Goal: Task Accomplishment & Management: Complete application form

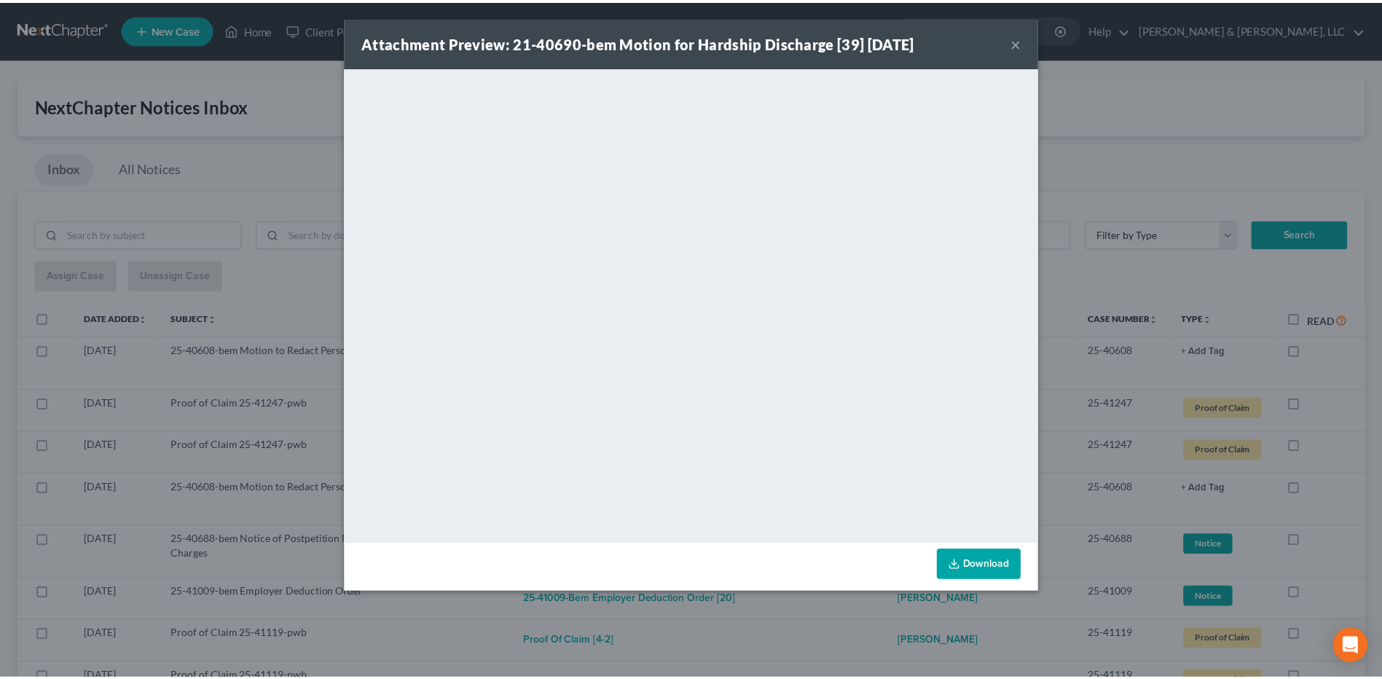
scroll to position [364, 0]
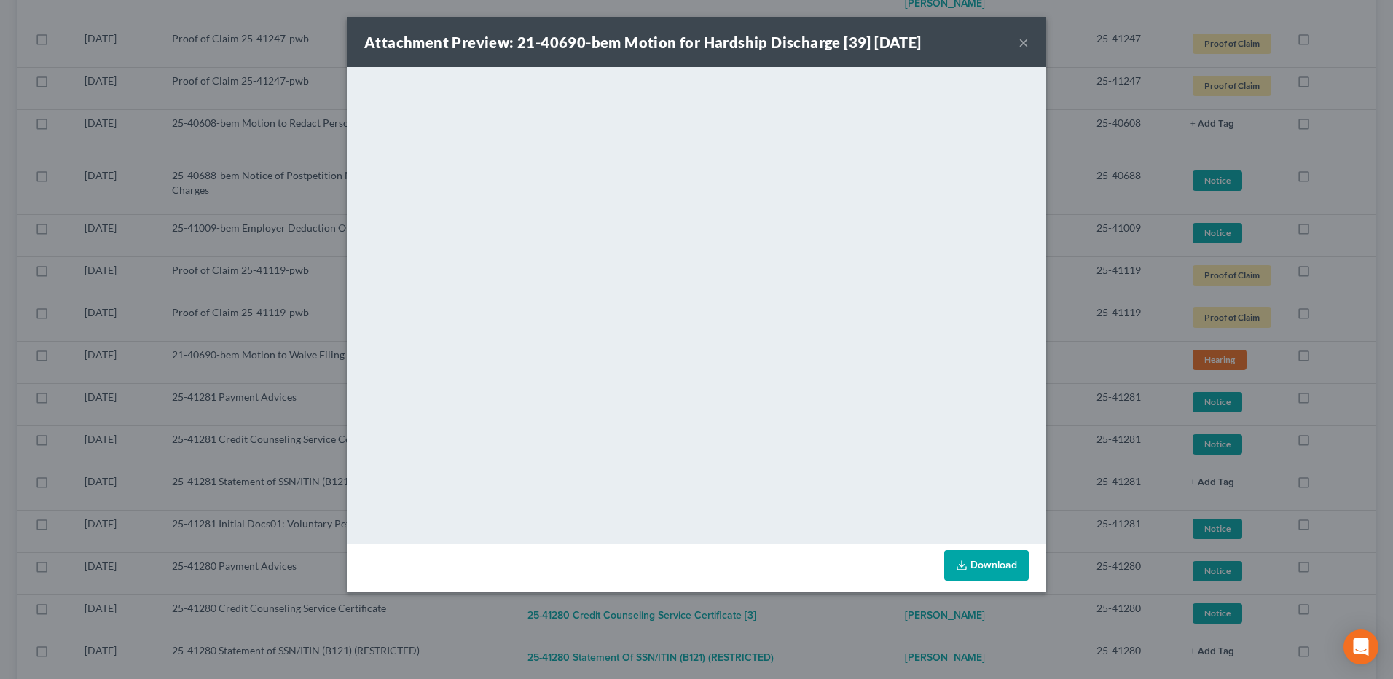
click at [1071, 53] on div "Attachment Preview: 21-40690-bem Motion for Hardship Discharge [39] [DATE] × Do…" at bounding box center [696, 339] width 1393 height 679
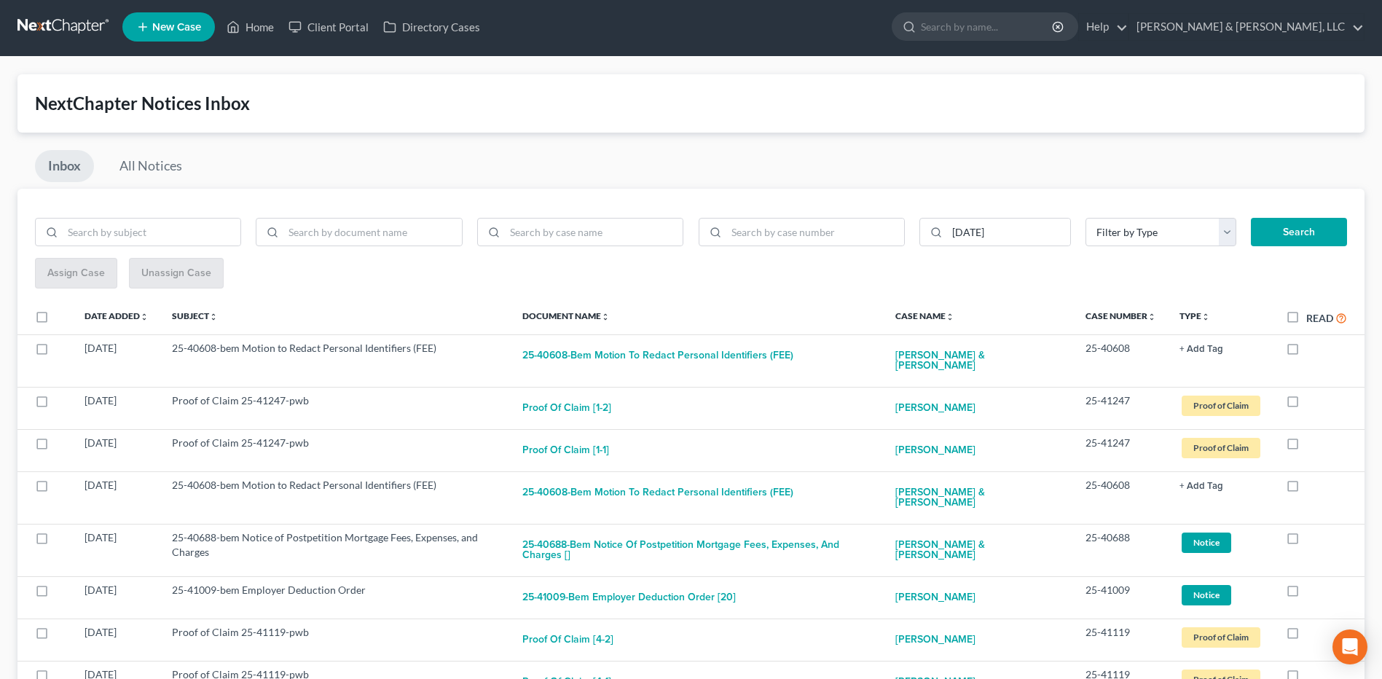
scroll to position [0, 0]
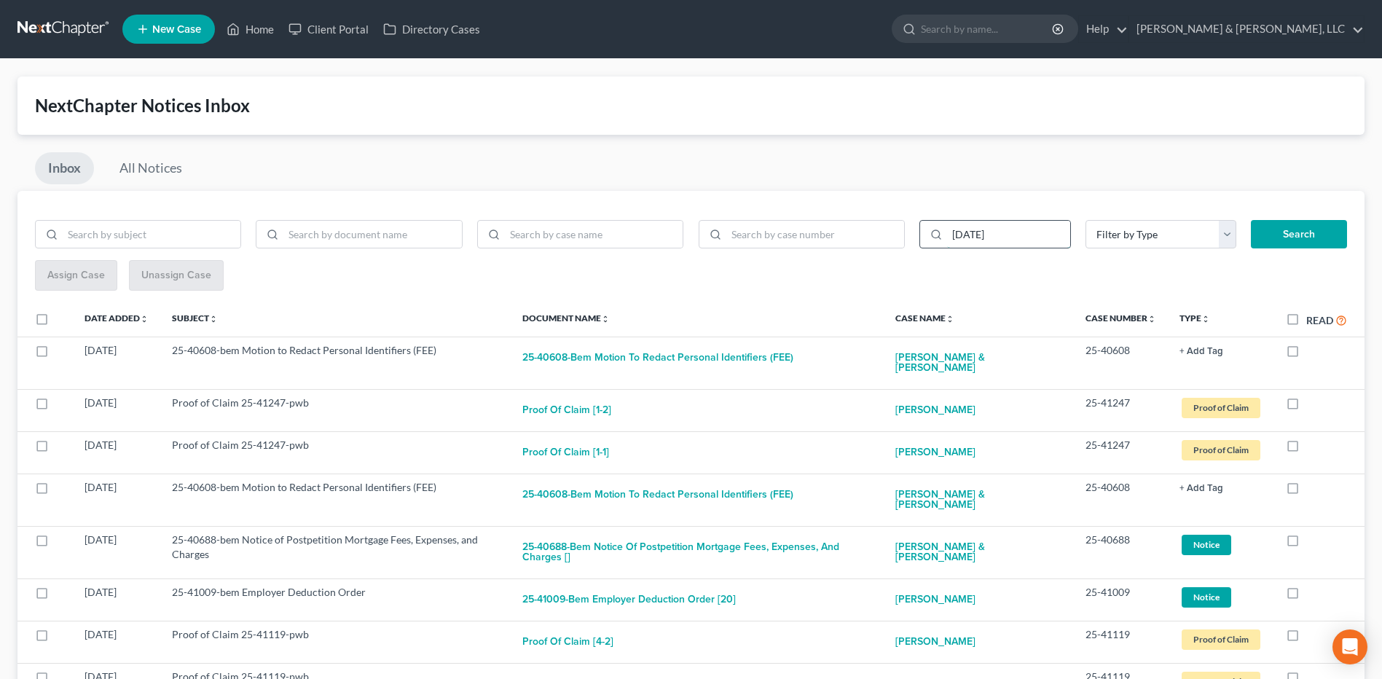
click at [980, 236] on input "[DATE]" at bounding box center [1008, 235] width 123 height 28
type input "[DATE]"
click at [1251, 220] on button "Search" at bounding box center [1299, 234] width 96 height 29
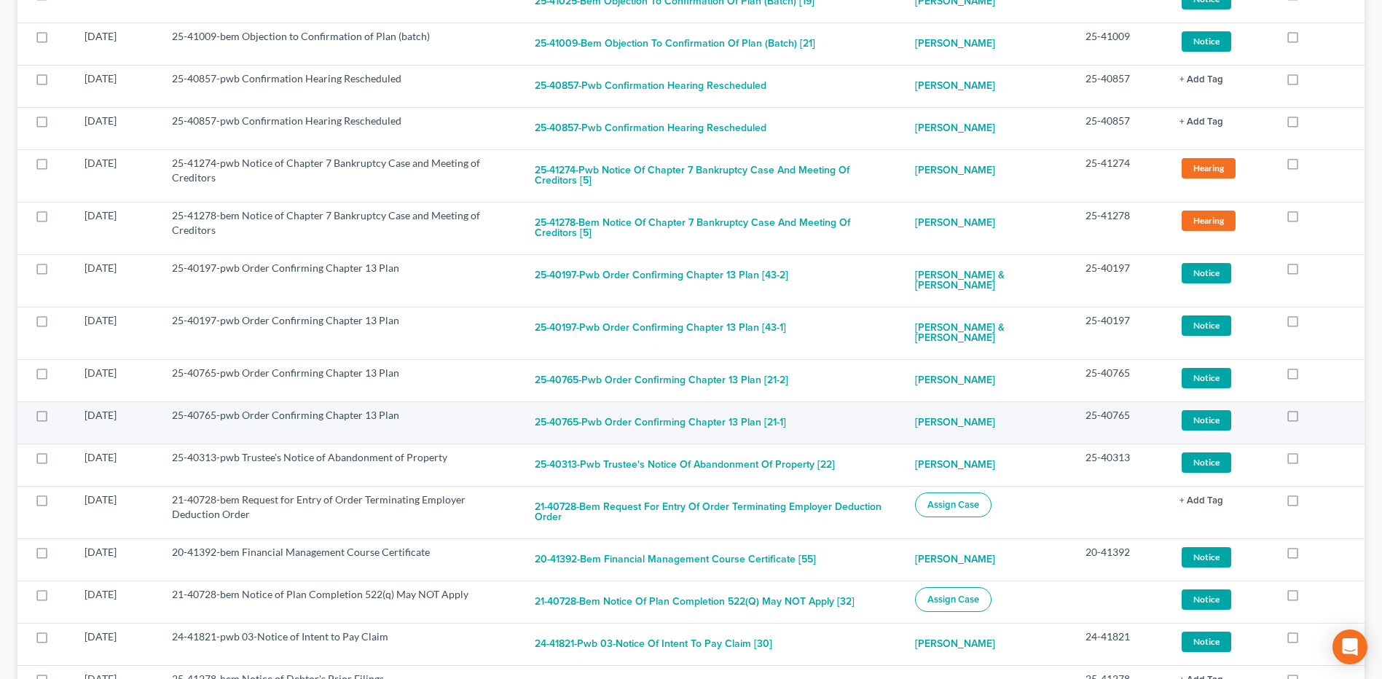
scroll to position [1676, 0]
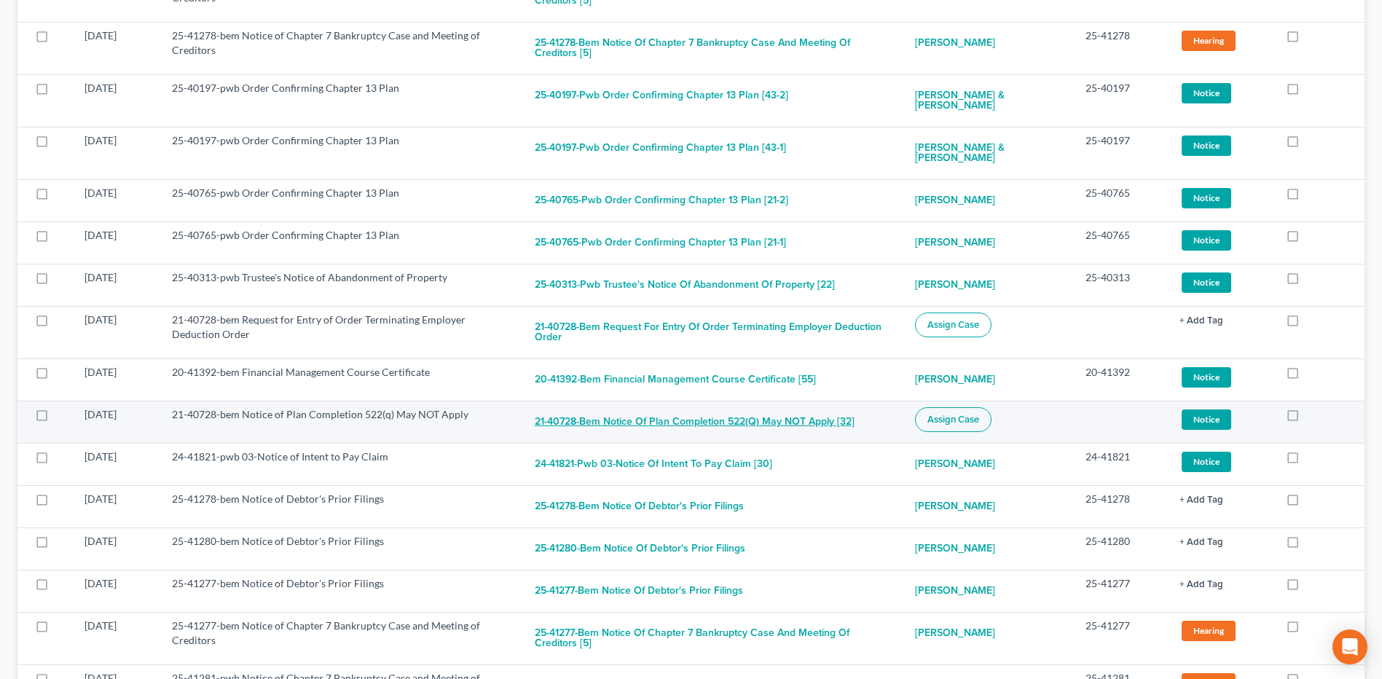
click at [707, 407] on button "21-40728-bem Notice of Plan Completion 522(q) May NOT Apply [32]" at bounding box center [695, 421] width 320 height 29
checkbox input "true"
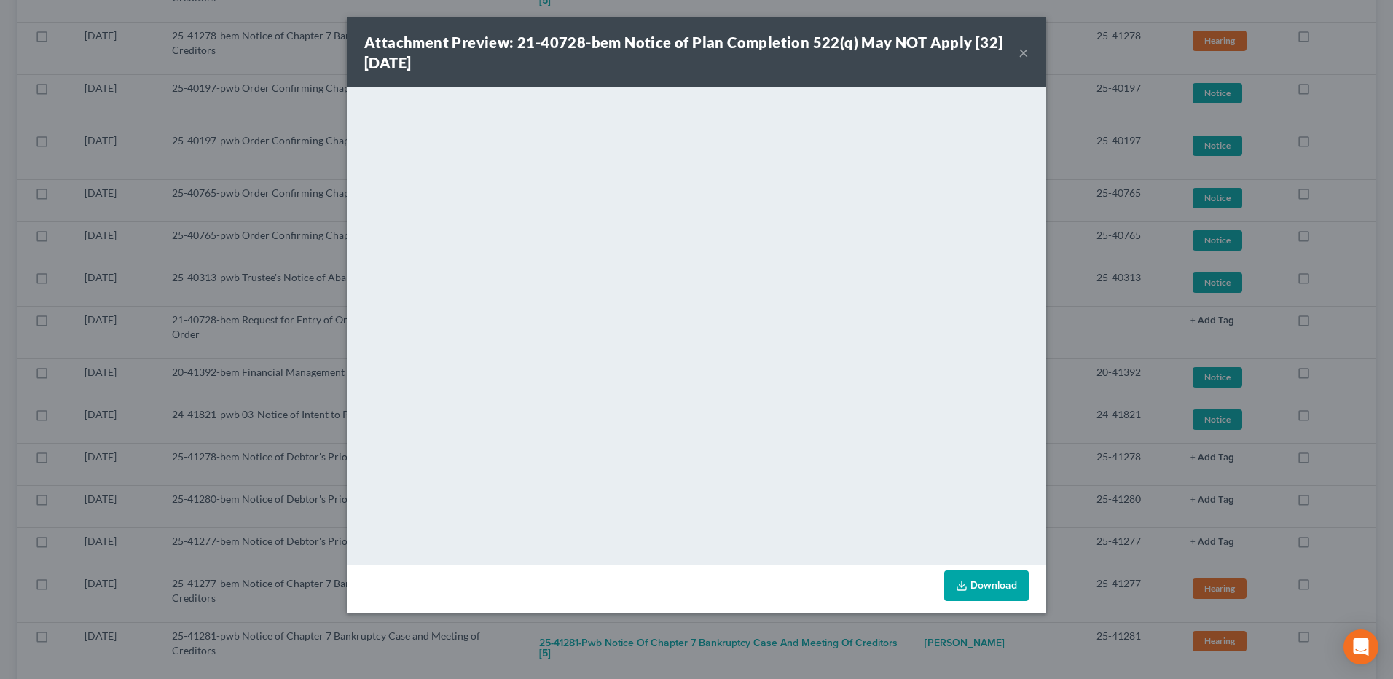
click at [1023, 52] on button "×" at bounding box center [1024, 52] width 10 height 17
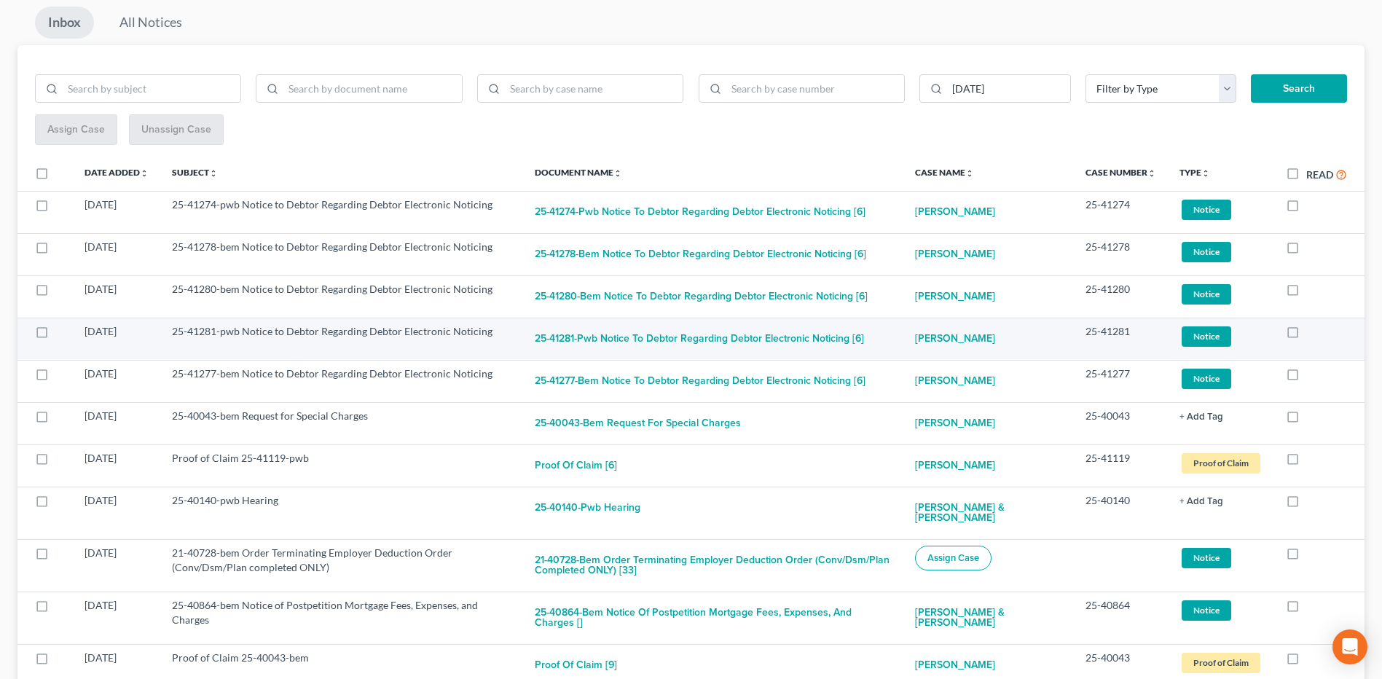
scroll to position [0, 0]
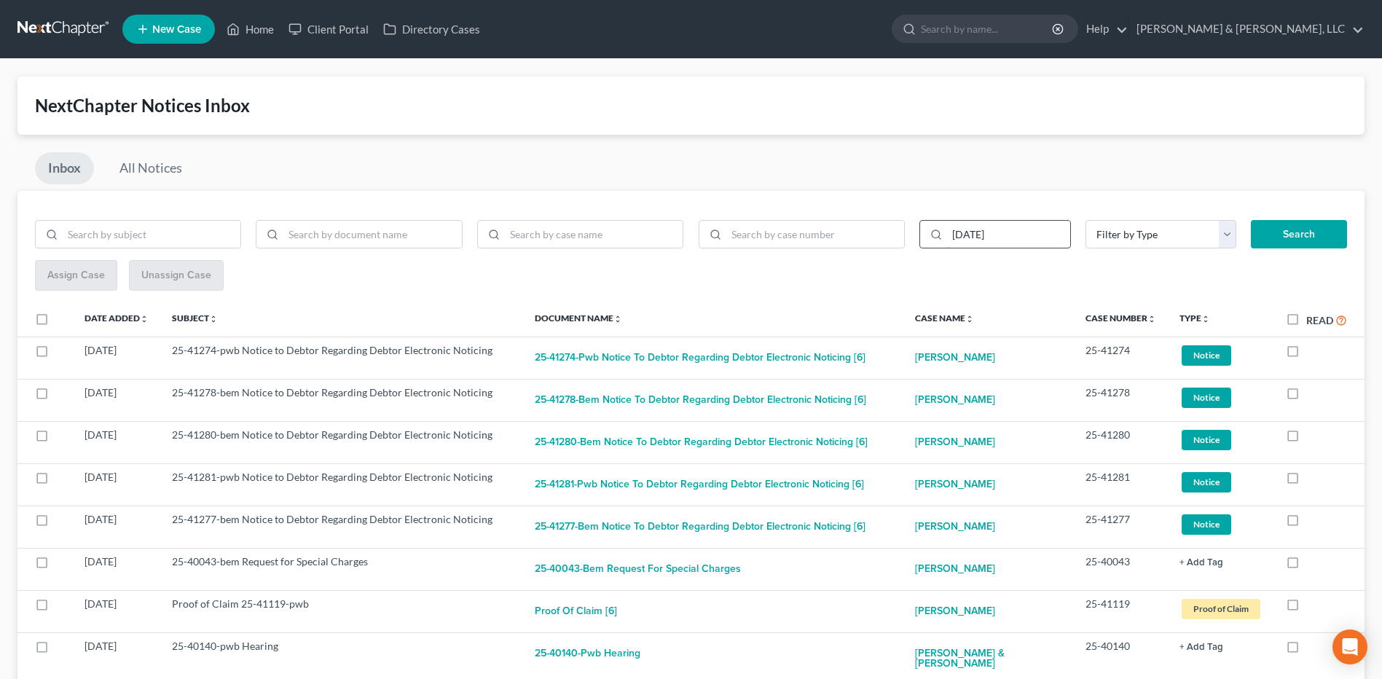
drag, startPoint x: 977, startPoint y: 231, endPoint x: 960, endPoint y: 234, distance: 17.0
click at [960, 234] on input "[DATE]" at bounding box center [1008, 235] width 123 height 28
click at [1045, 231] on input "[DATE]" at bounding box center [1008, 235] width 123 height 28
type input "[DATE]"
click at [1285, 240] on button "Search" at bounding box center [1299, 234] width 96 height 29
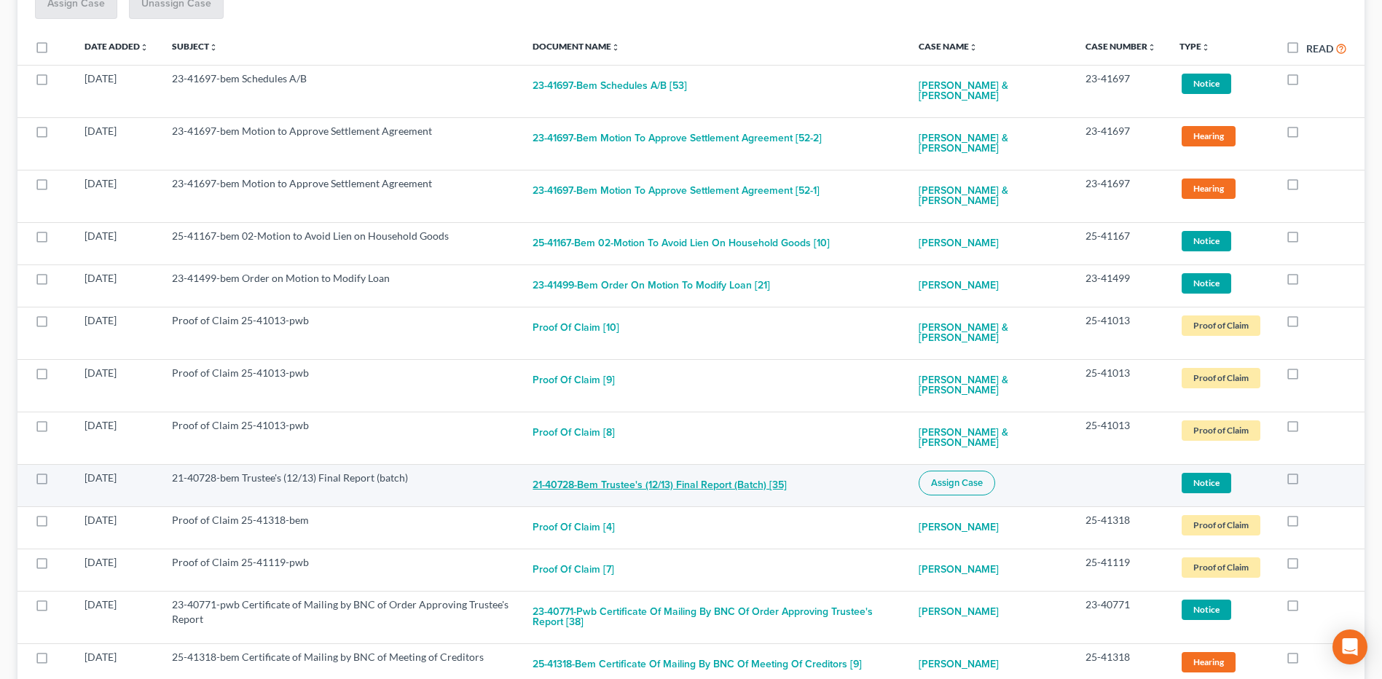
scroll to position [291, 0]
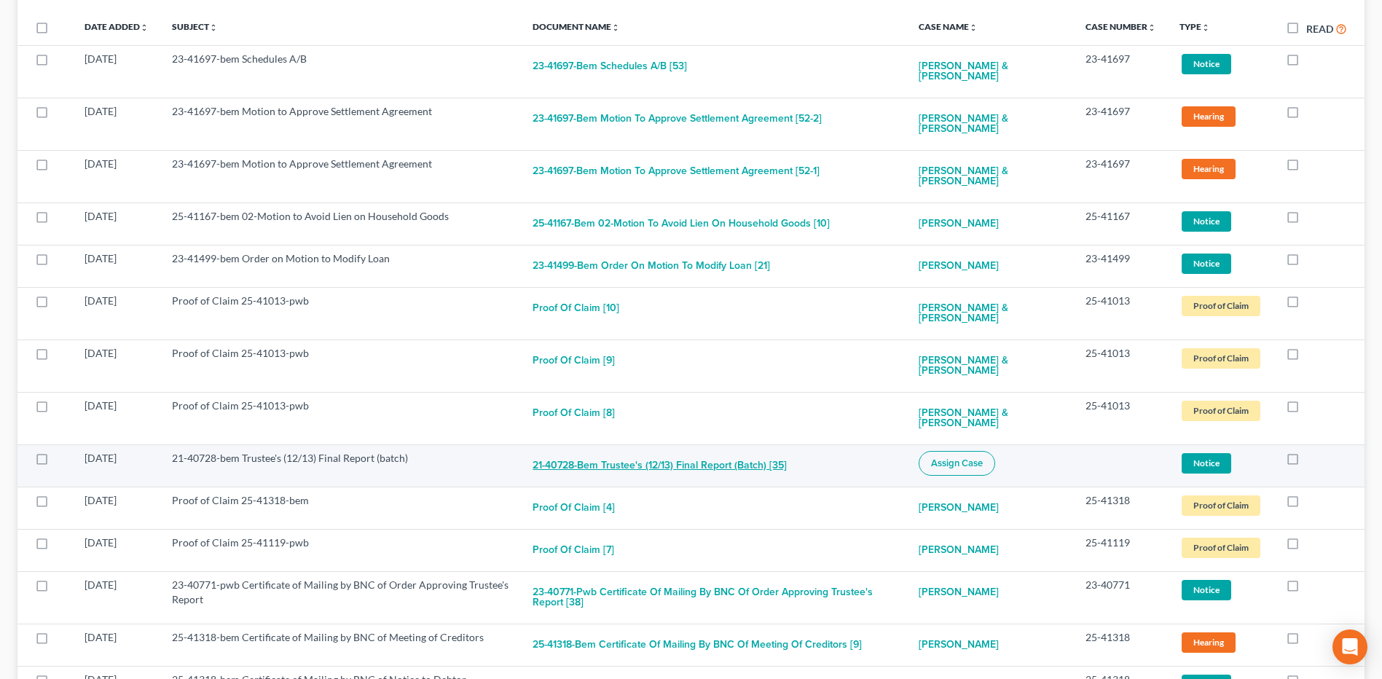
click at [724, 451] on button "21-40728-bem Trustee's (12/13) Final Report (batch) [35]" at bounding box center [660, 465] width 254 height 29
checkbox input "true"
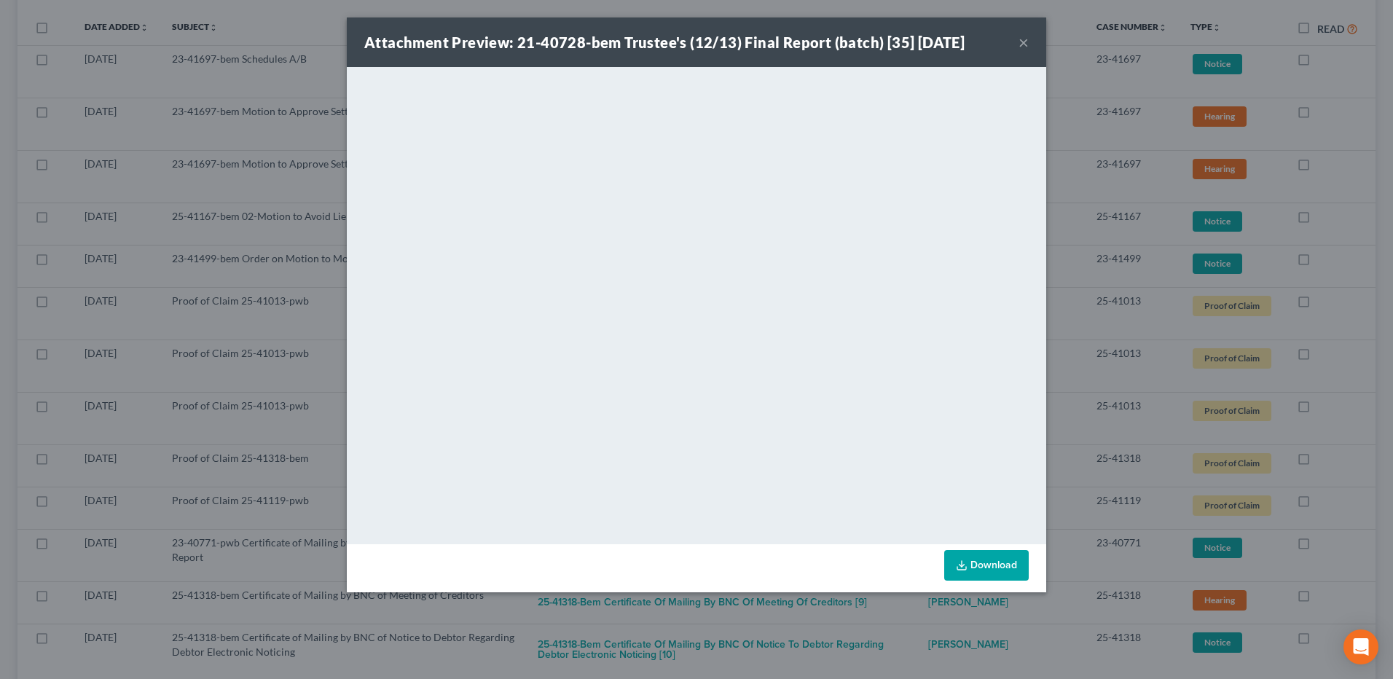
click at [1025, 44] on button "×" at bounding box center [1024, 42] width 10 height 17
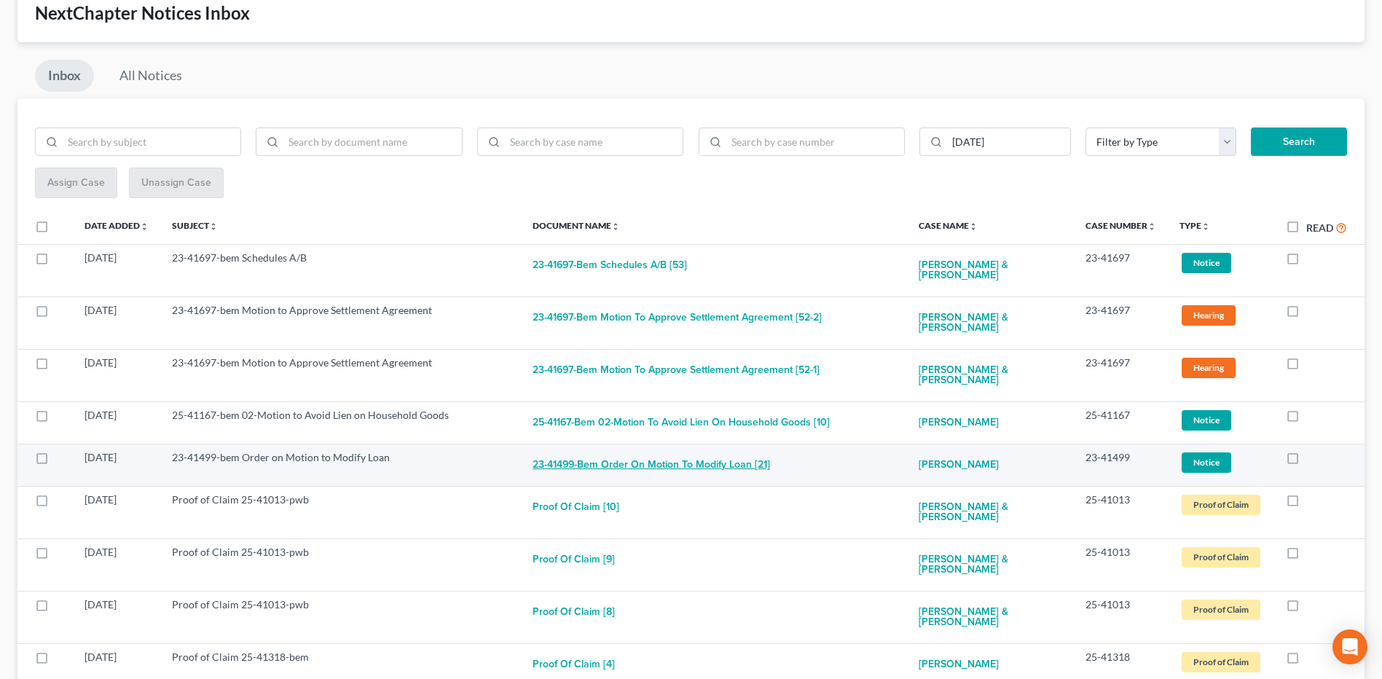
scroll to position [73, 0]
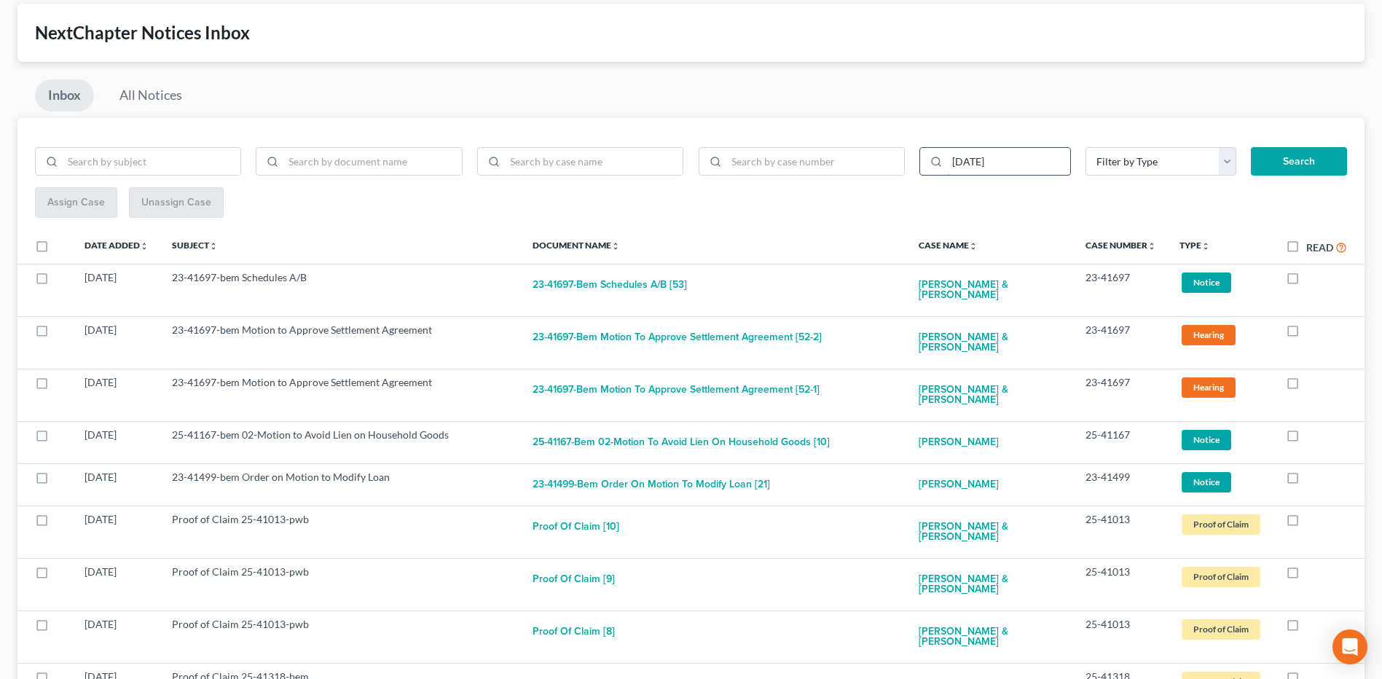
click at [974, 164] on input "[DATE]" at bounding box center [1008, 162] width 123 height 28
click at [988, 10] on div "NextChapter Notices Inbox" at bounding box center [690, 33] width 1347 height 58
drag, startPoint x: 979, startPoint y: 161, endPoint x: 971, endPoint y: 162, distance: 8.0
click at [971, 162] on input "[DATE]" at bounding box center [1008, 162] width 123 height 28
click at [980, 160] on input "[DATE]" at bounding box center [1008, 162] width 123 height 28
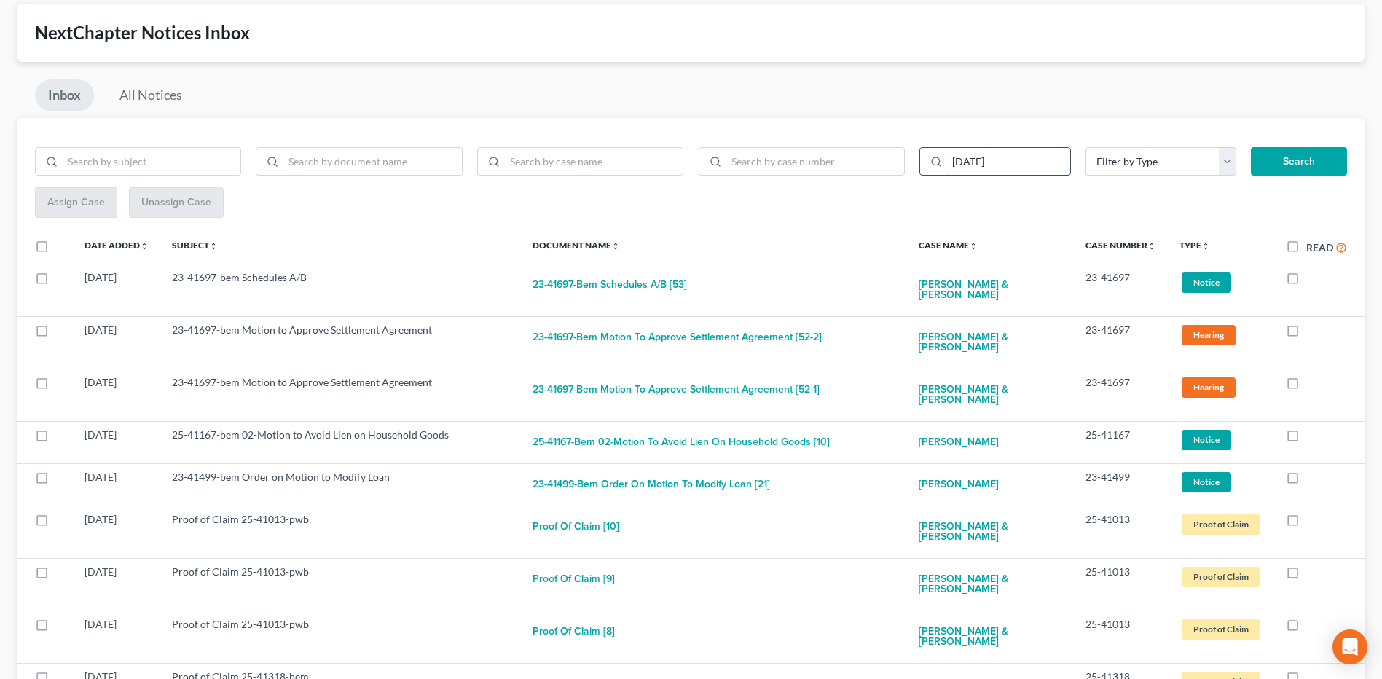
drag, startPoint x: 979, startPoint y: 163, endPoint x: 971, endPoint y: 164, distance: 7.4
click at [971, 164] on input "[DATE]" at bounding box center [1008, 162] width 123 height 28
click at [1251, 147] on button "Search" at bounding box center [1299, 161] width 96 height 29
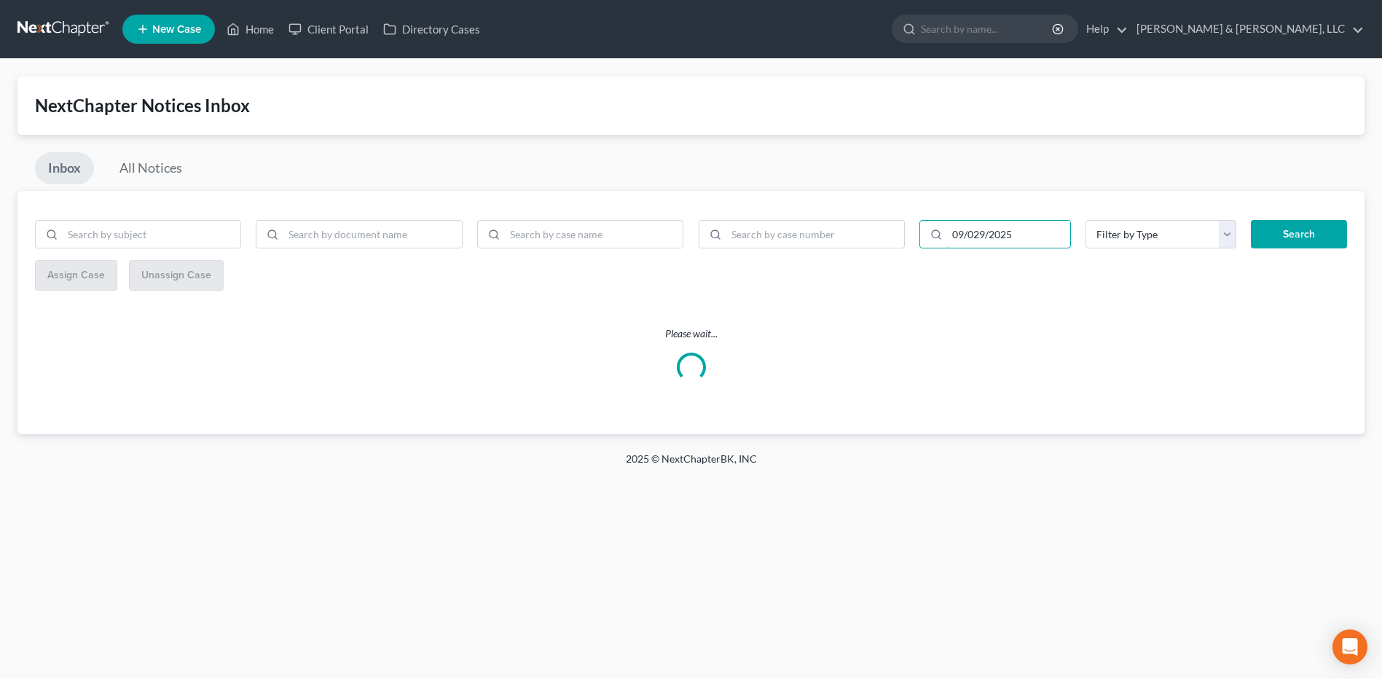
scroll to position [0, 0]
click at [981, 238] on input "09/029/2025" at bounding box center [1017, 235] width 125 height 28
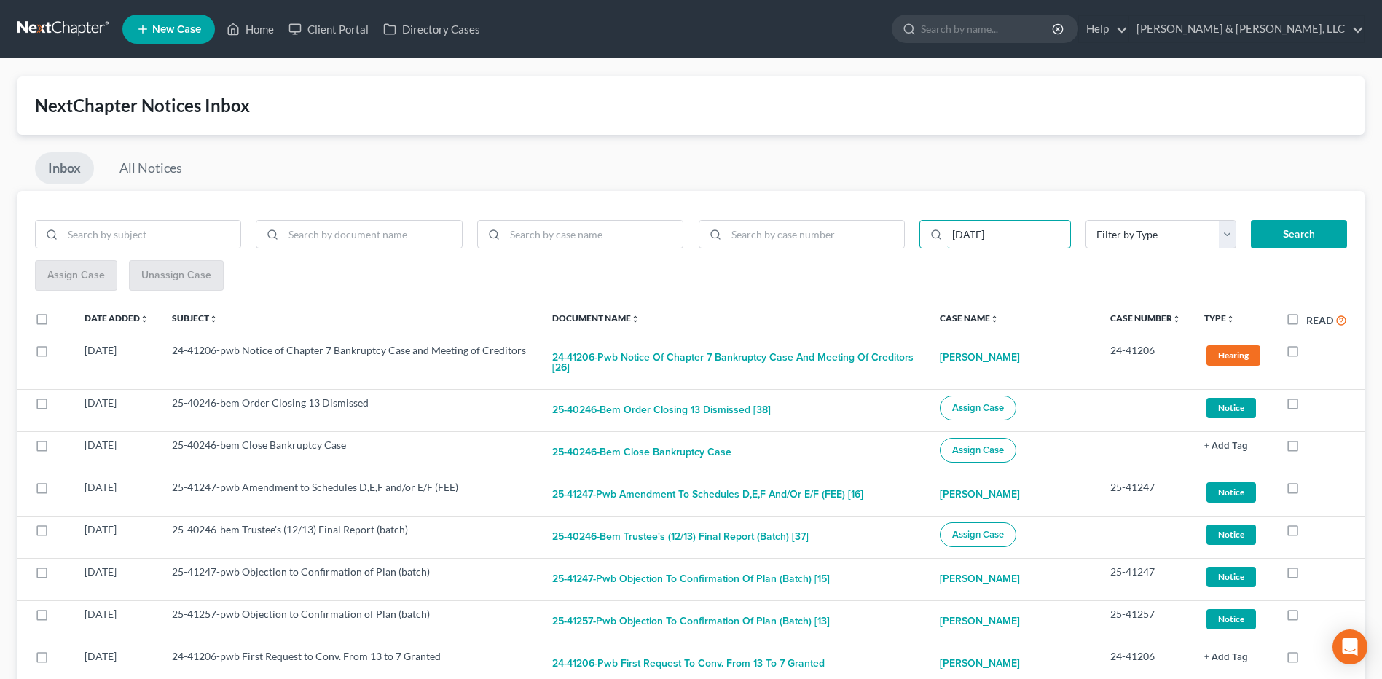
type input "[DATE]"
click at [1298, 233] on button "Search" at bounding box center [1299, 234] width 96 height 29
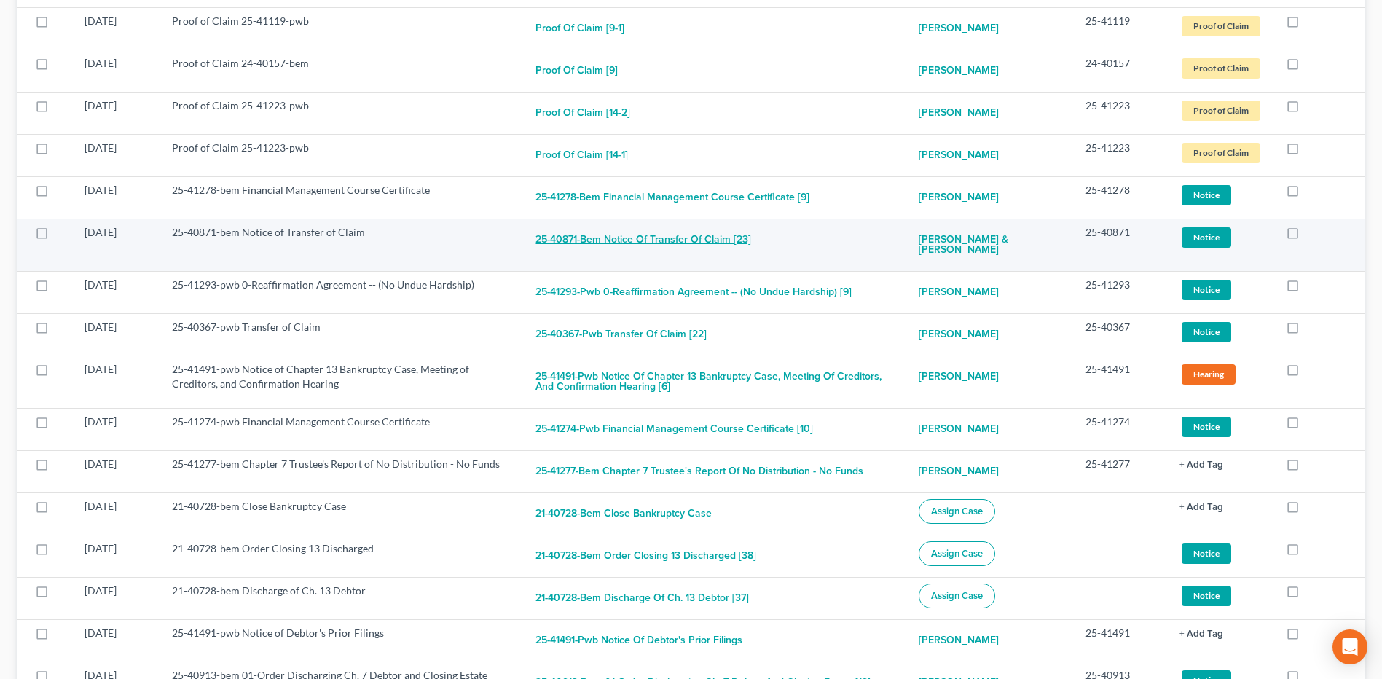
scroll to position [947, 0]
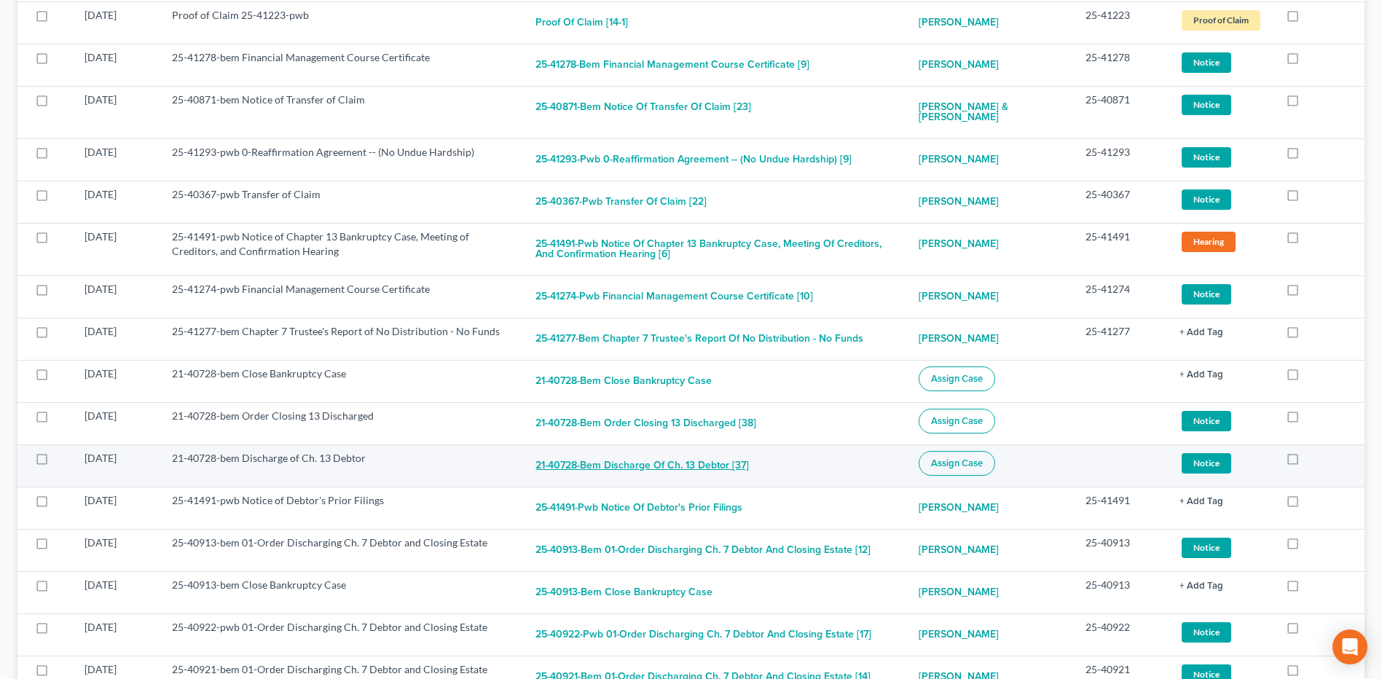
click at [709, 471] on button "21-40728-bem Discharge of Ch. 13 Debtor [37]" at bounding box center [643, 465] width 214 height 29
checkbox input "true"
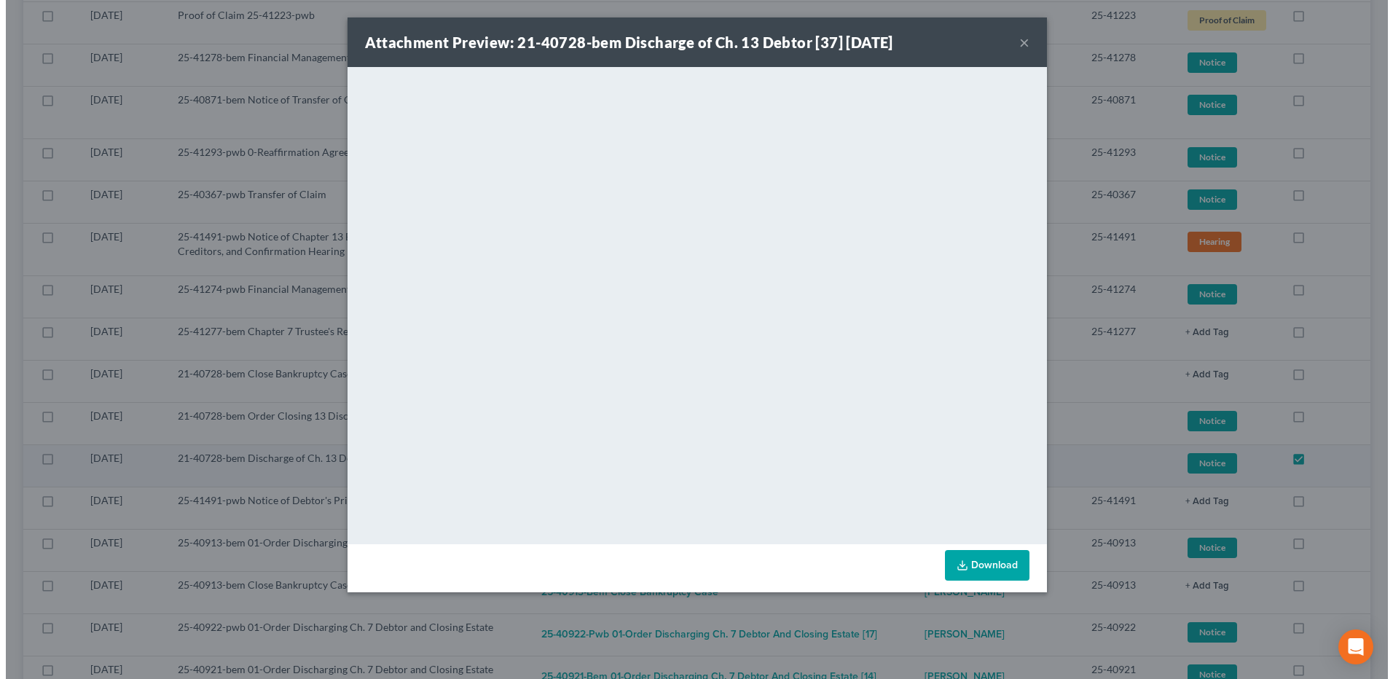
scroll to position [928, 0]
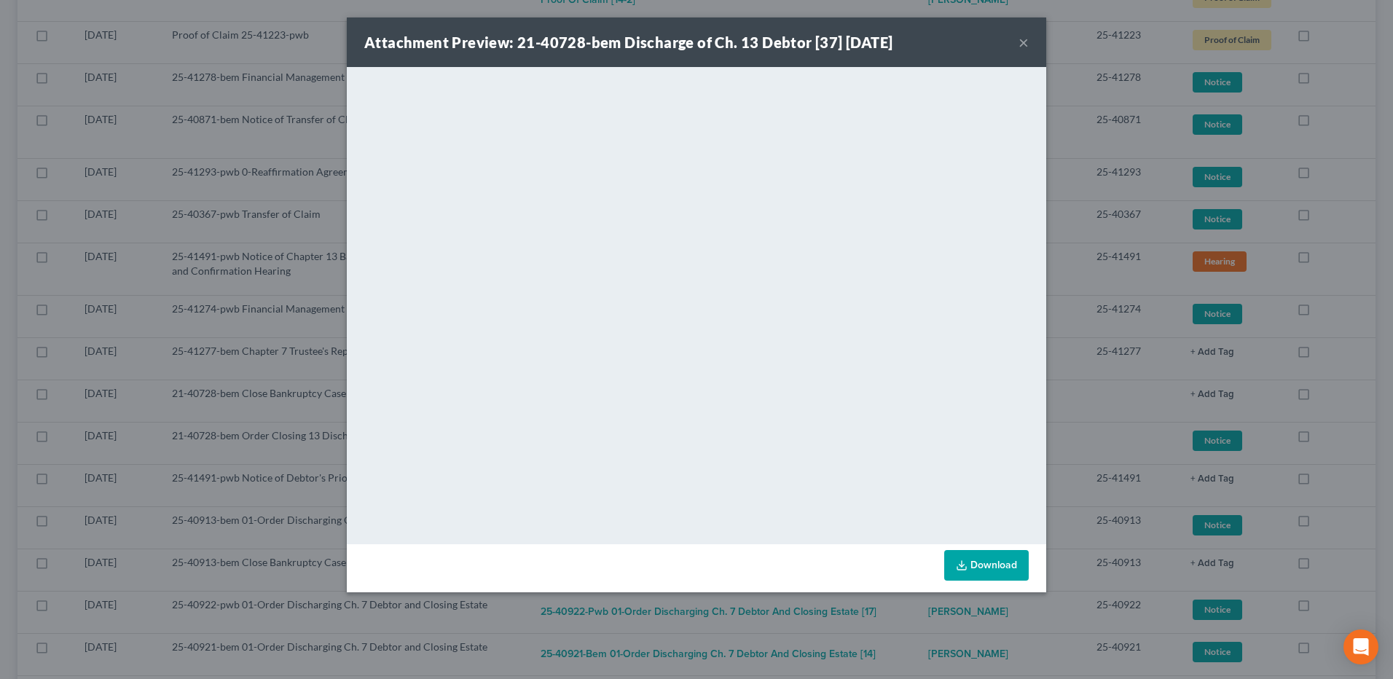
click at [947, 35] on div "Attachment Preview: 21-40728-bem Discharge of Ch. 13 Debtor [37] [DATE] ×" at bounding box center [697, 42] width 700 height 50
click at [1032, 48] on div "Attachment Preview: 21-40728-bem Discharge of Ch. 13 Debtor [37] [DATE] ×" at bounding box center [697, 42] width 700 height 50
click at [1026, 45] on button "×" at bounding box center [1024, 42] width 10 height 17
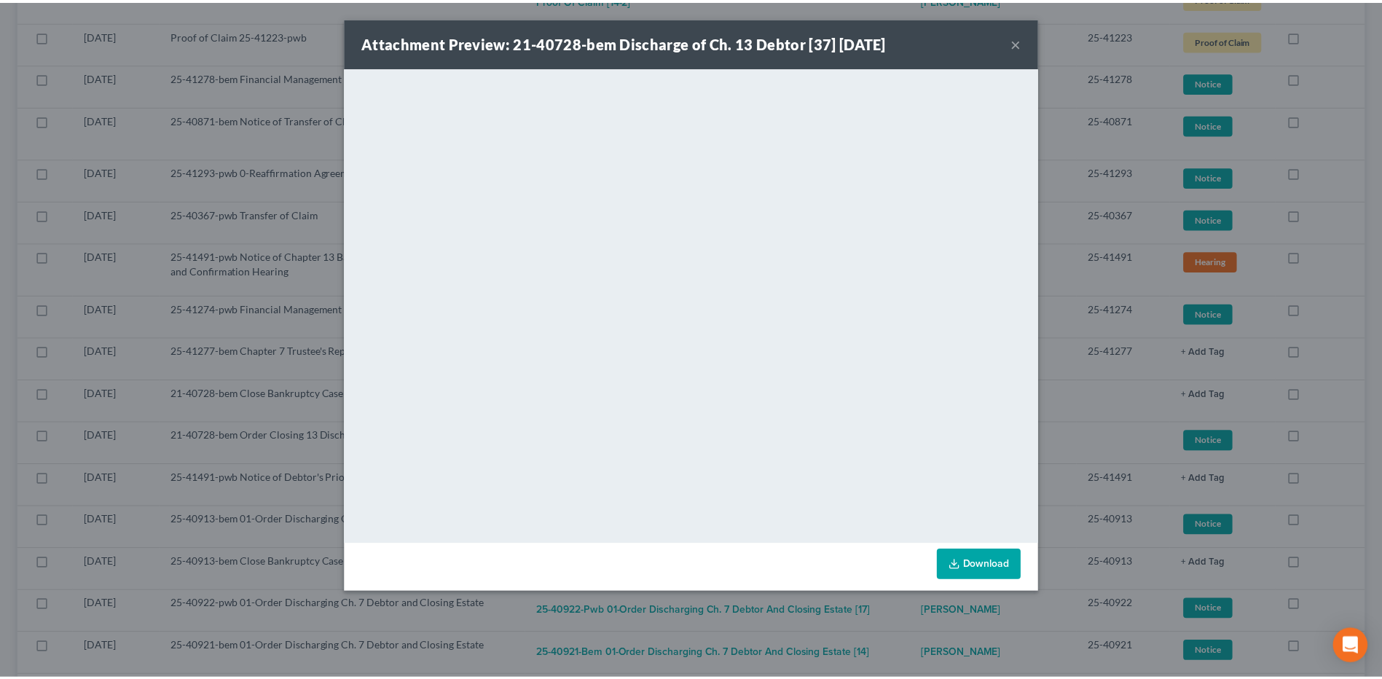
scroll to position [947, 0]
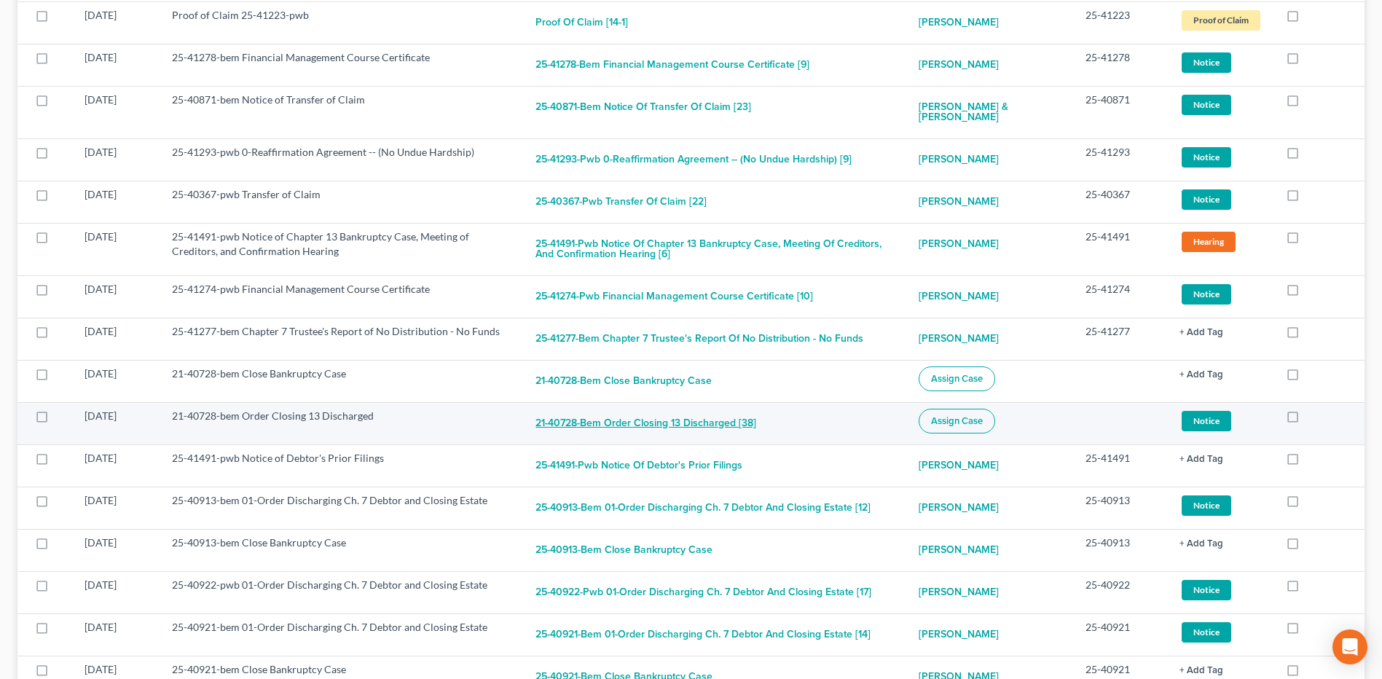
click at [716, 423] on button "21-40728-bem Order Closing 13 Discharged [38]" at bounding box center [646, 423] width 221 height 29
checkbox input "true"
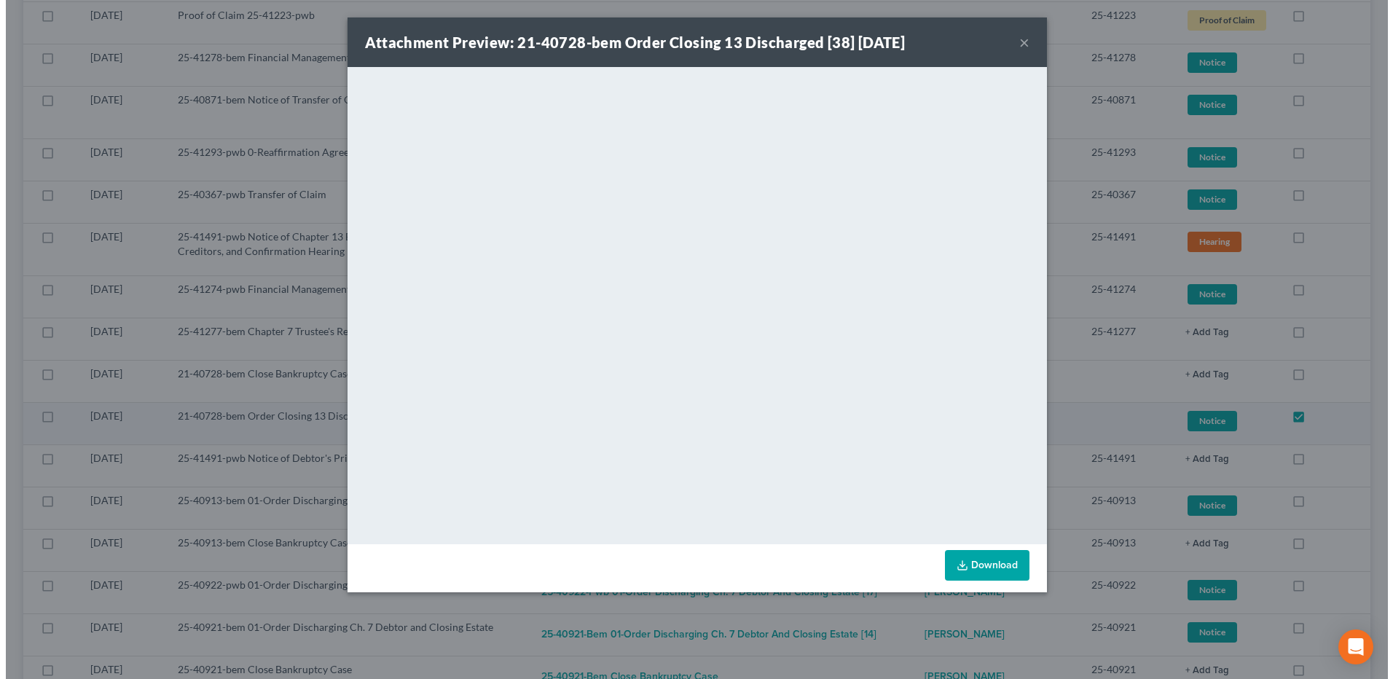
scroll to position [928, 0]
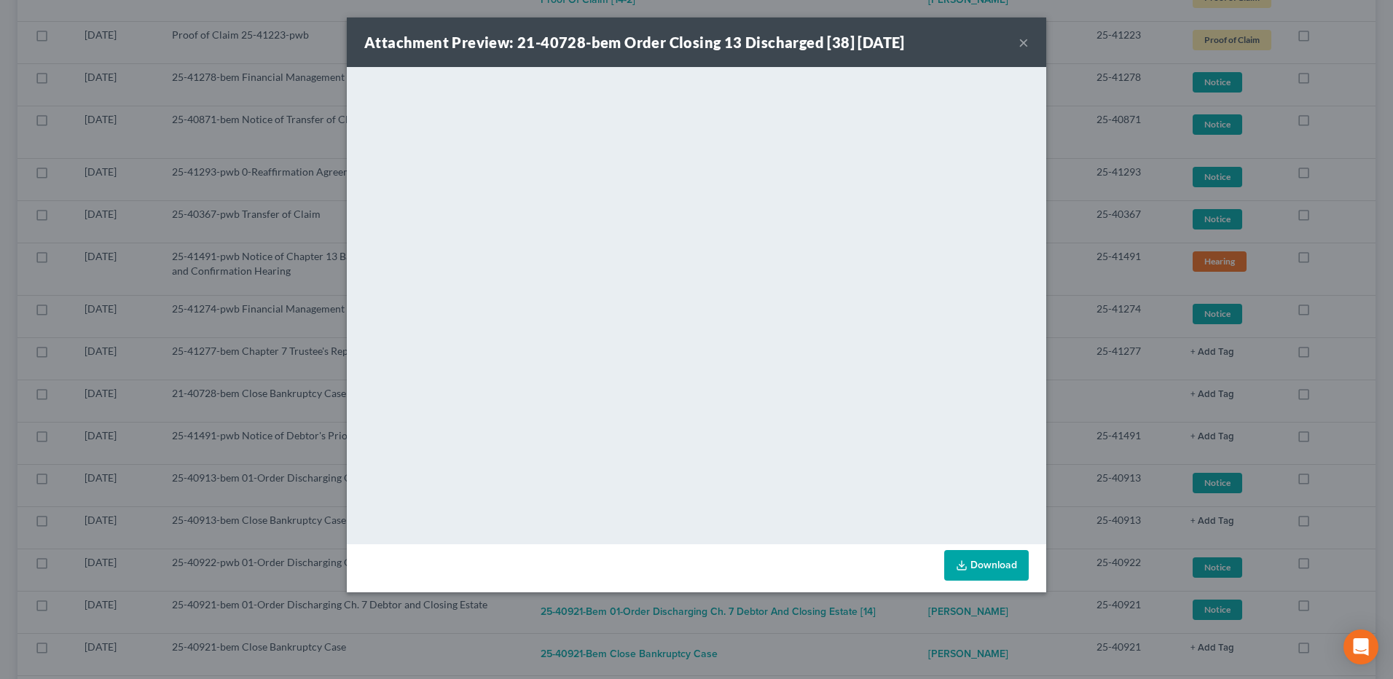
click at [1020, 44] on button "×" at bounding box center [1024, 42] width 10 height 17
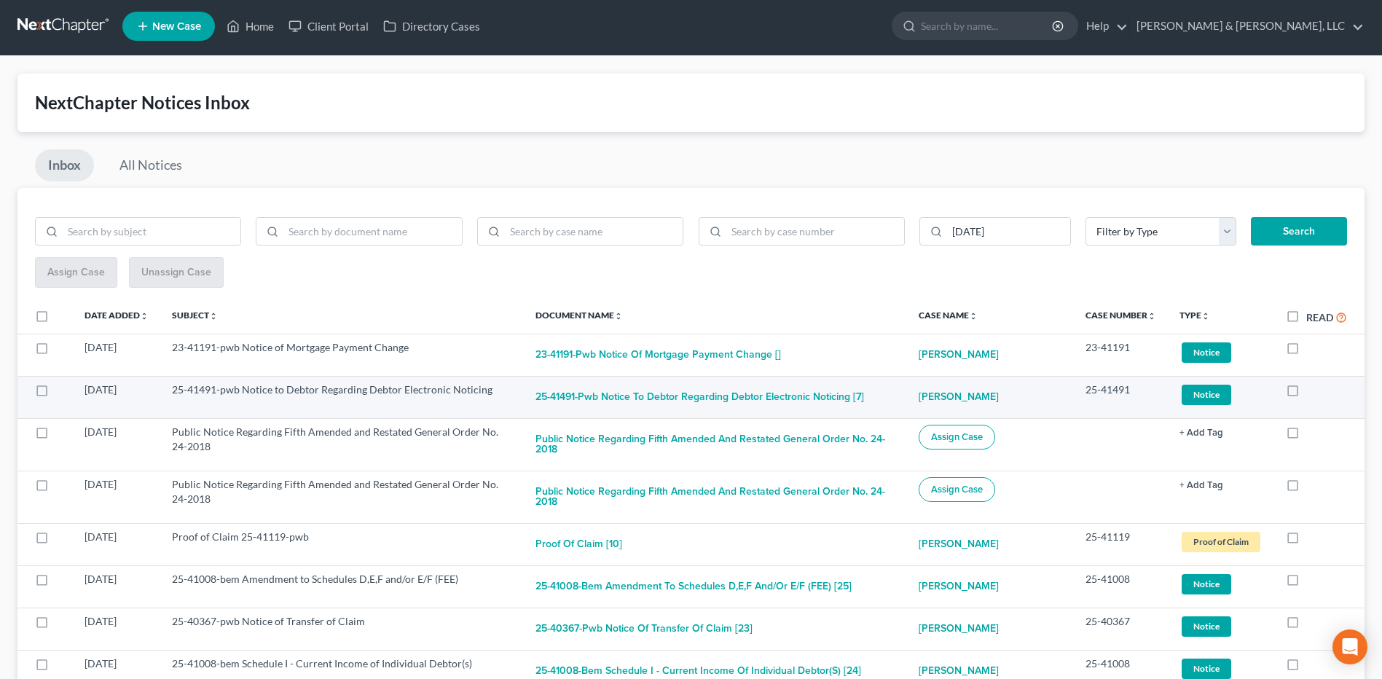
scroll to position [0, 0]
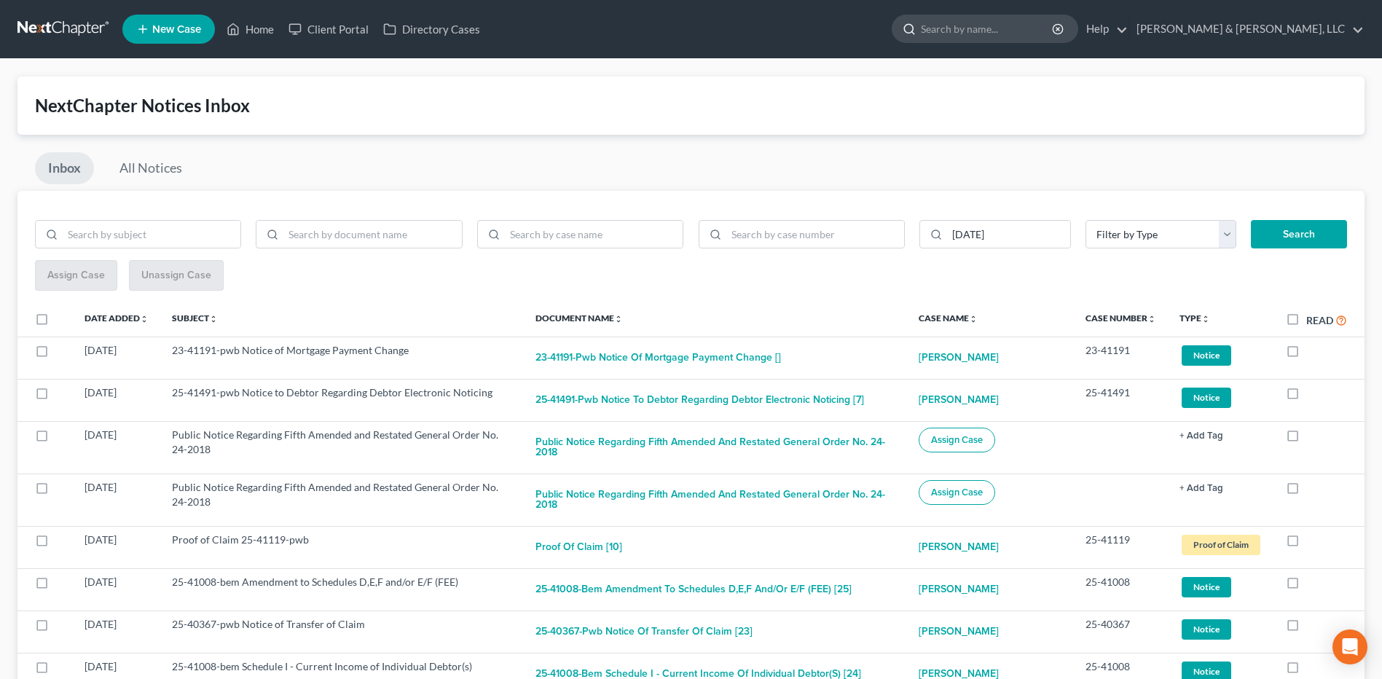
click at [1054, 22] on input "search" at bounding box center [987, 28] width 133 height 27
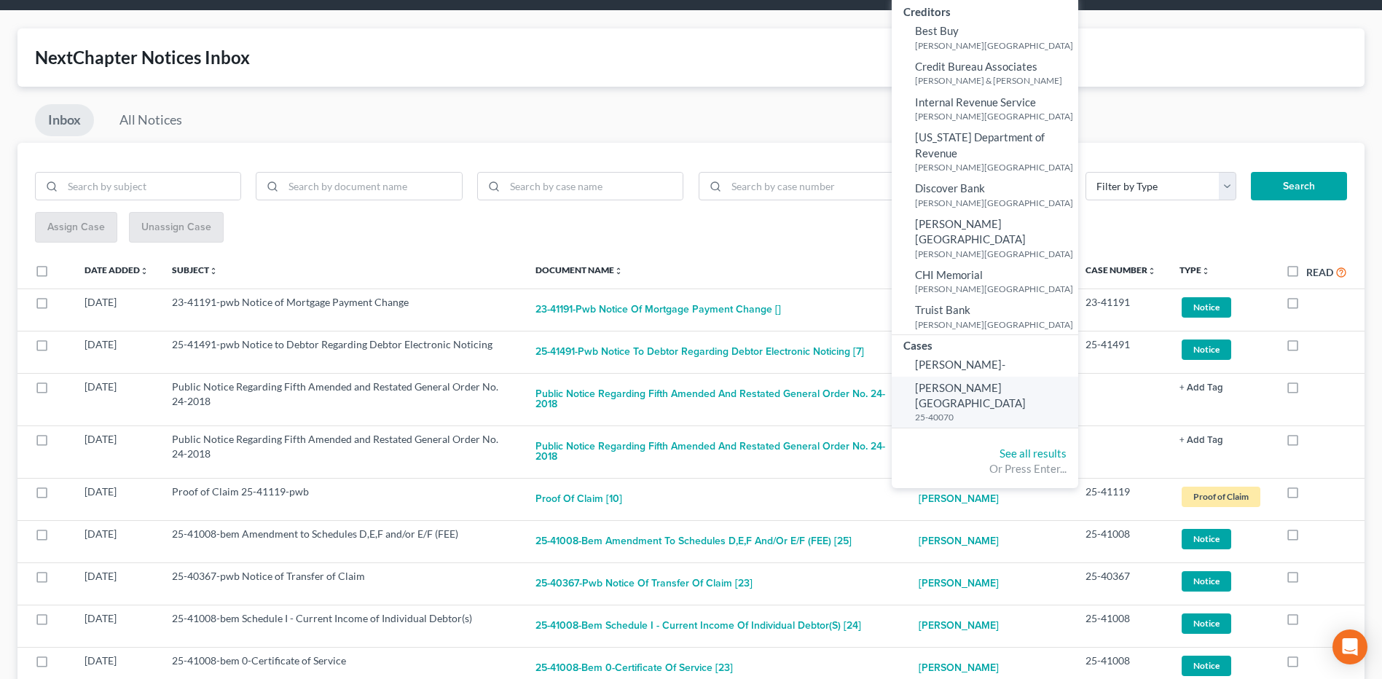
scroll to position [146, 0]
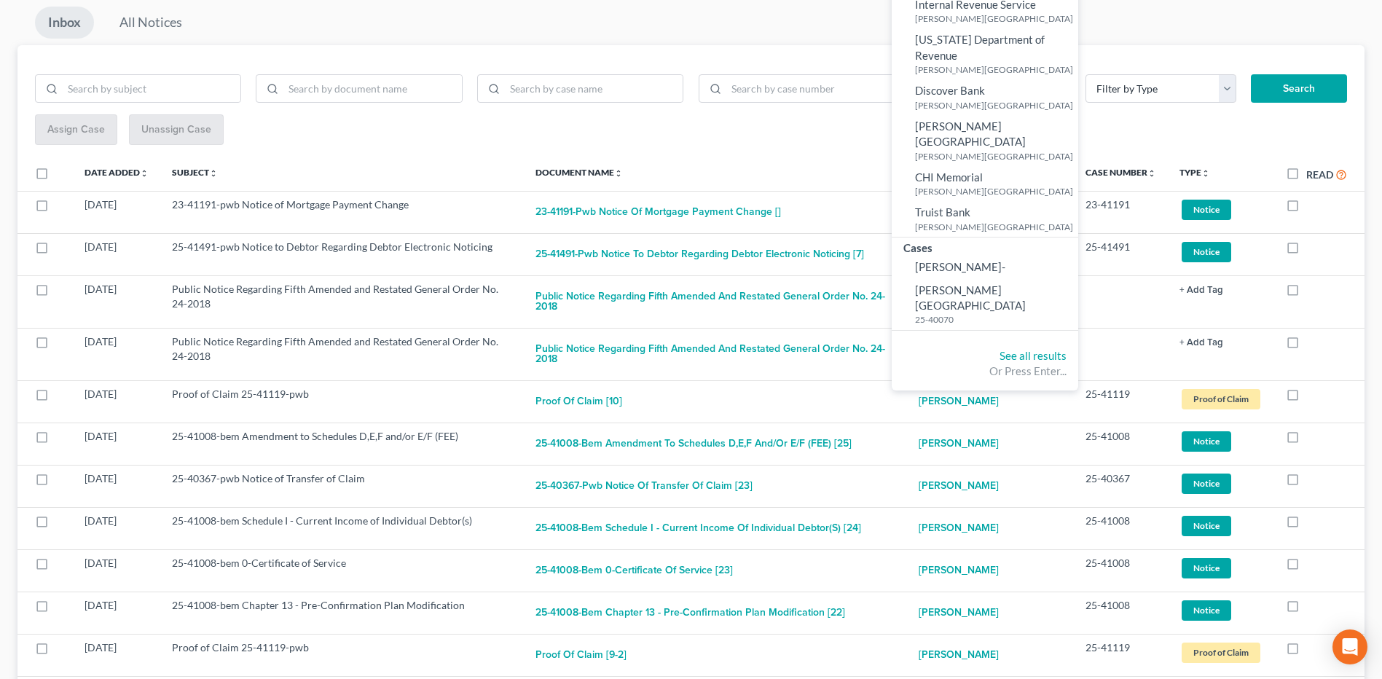
type input "[PERSON_NAME]"
click at [1067, 364] on div "Or Press Enter..." at bounding box center [985, 371] width 163 height 15
click at [1067, 349] on link "See all results" at bounding box center [1033, 355] width 67 height 13
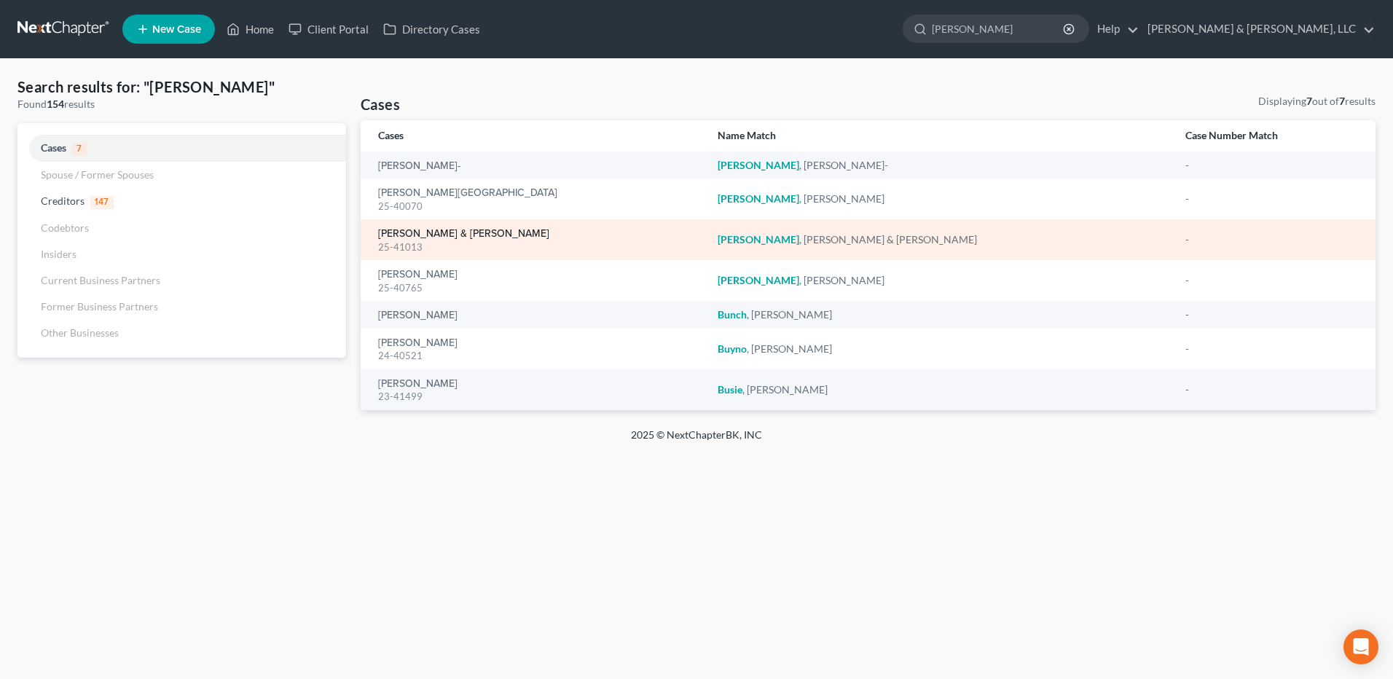
click at [444, 238] on link "[PERSON_NAME] & [PERSON_NAME]" at bounding box center [463, 234] width 171 height 10
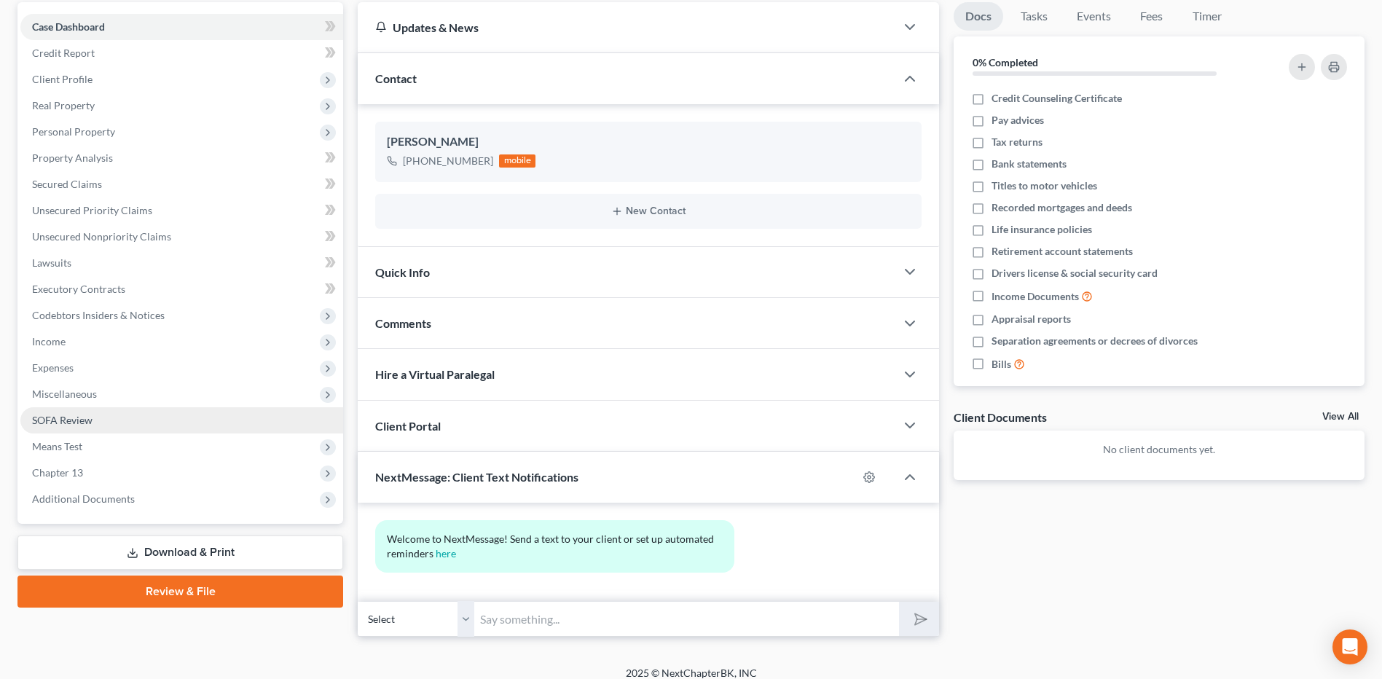
scroll to position [151, 0]
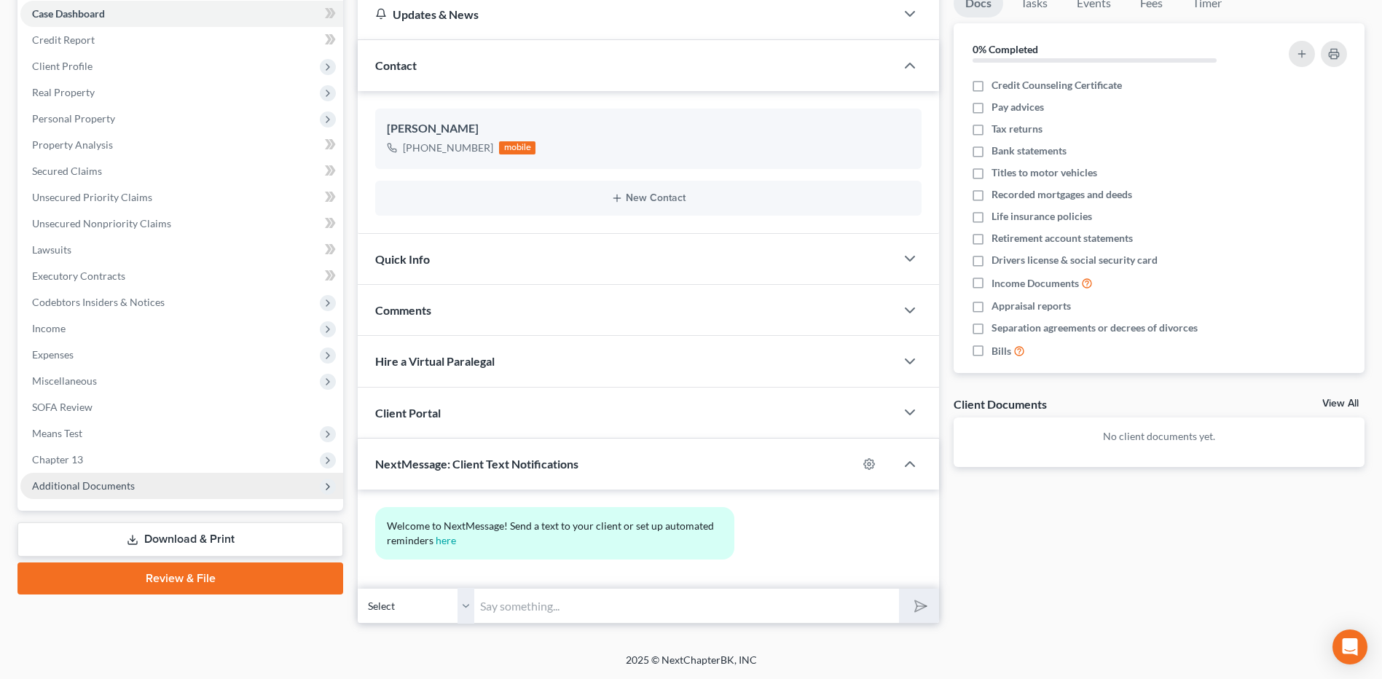
click at [125, 478] on span "Additional Documents" at bounding box center [181, 486] width 323 height 26
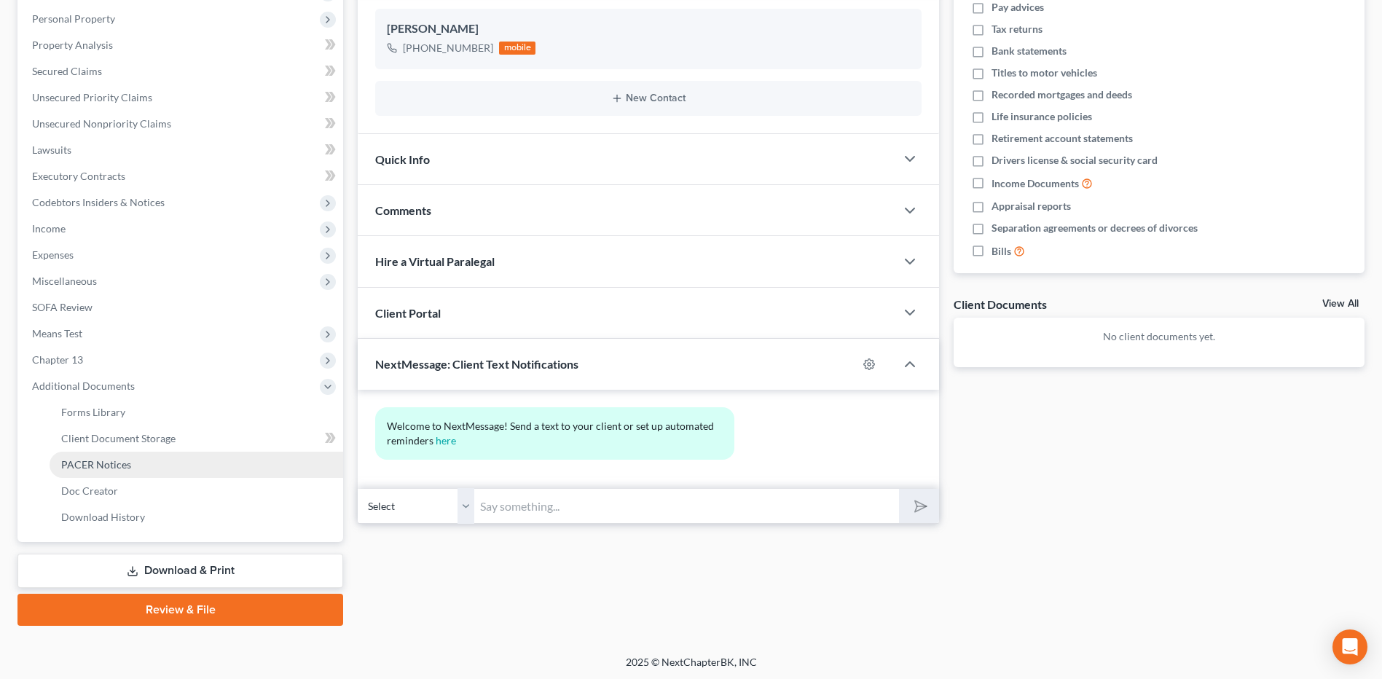
scroll to position [253, 0]
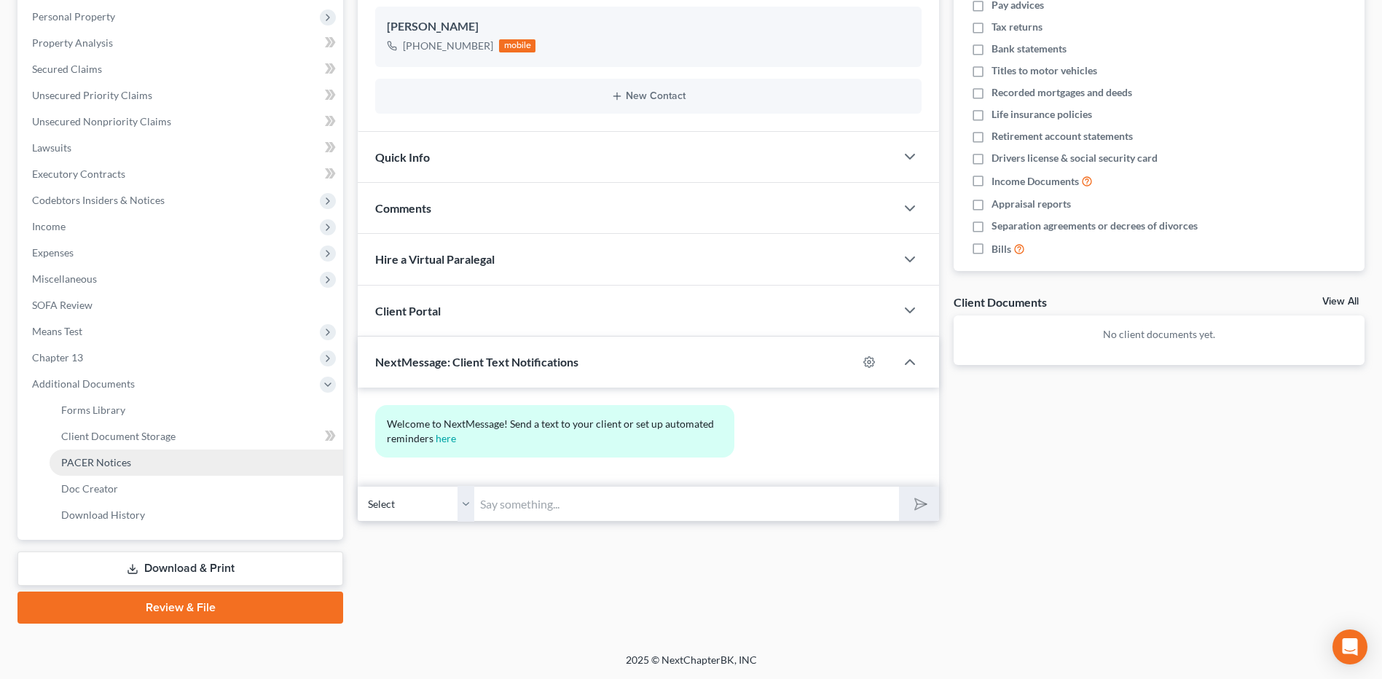
click at [162, 457] on link "PACER Notices" at bounding box center [197, 463] width 294 height 26
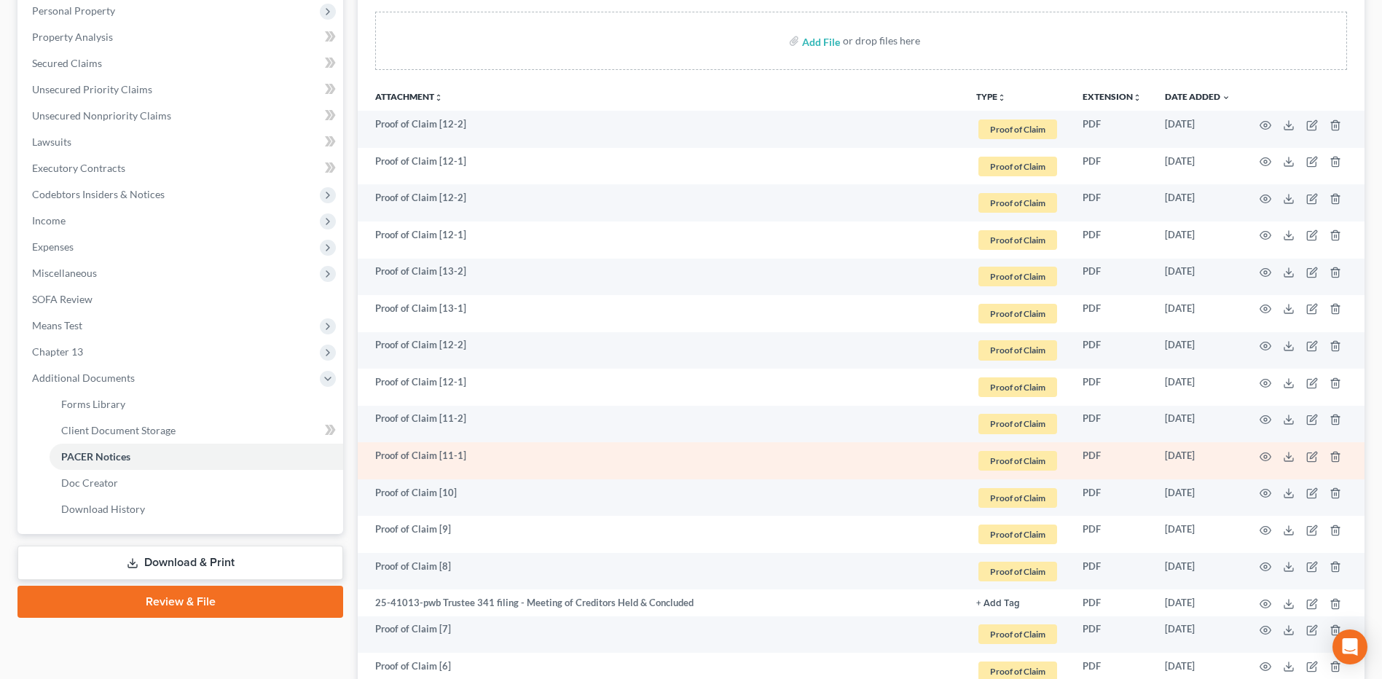
scroll to position [291, 0]
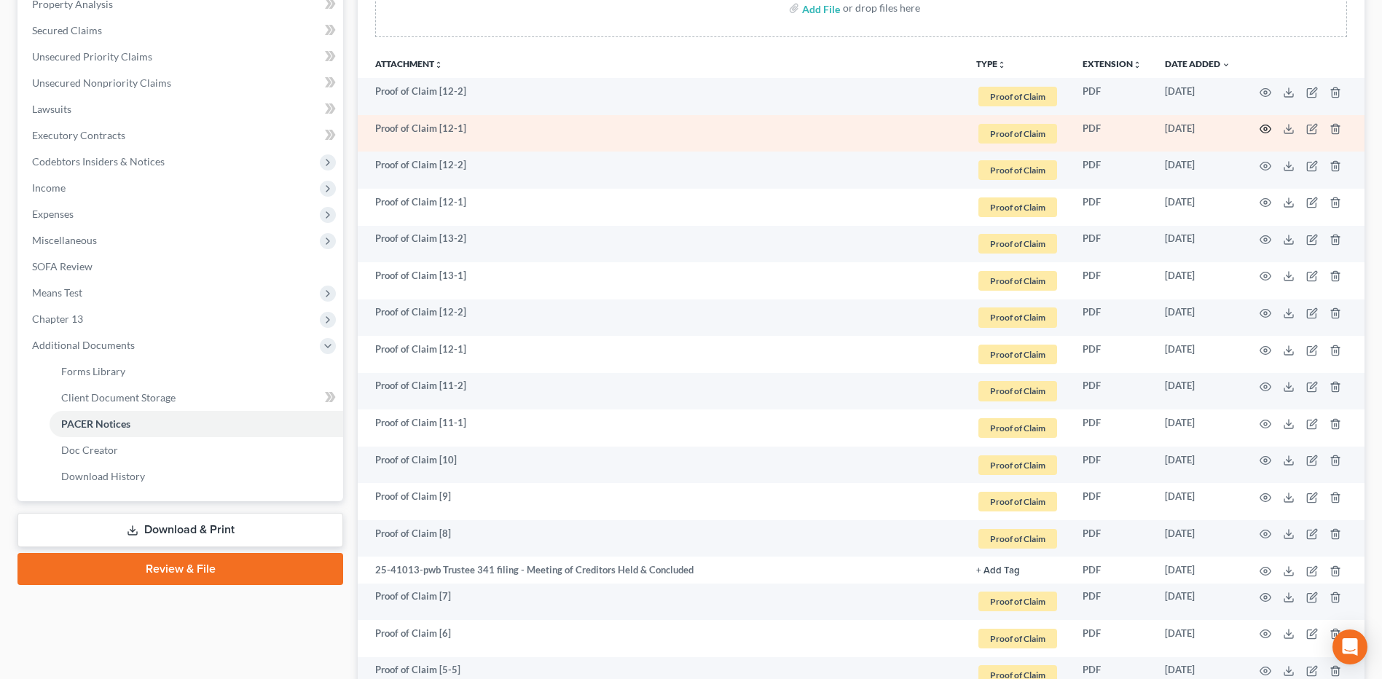
click at [1266, 127] on icon "button" at bounding box center [1266, 129] width 12 height 12
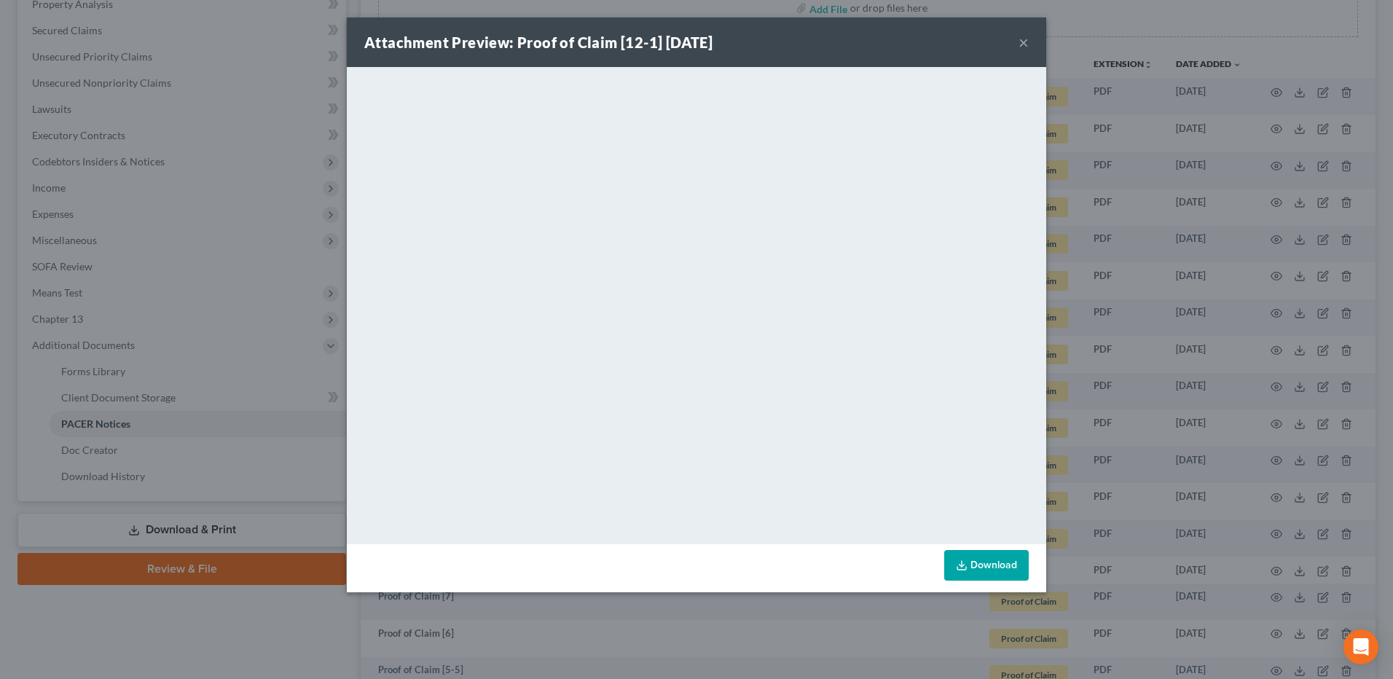
click at [1022, 39] on button "×" at bounding box center [1024, 42] width 10 height 17
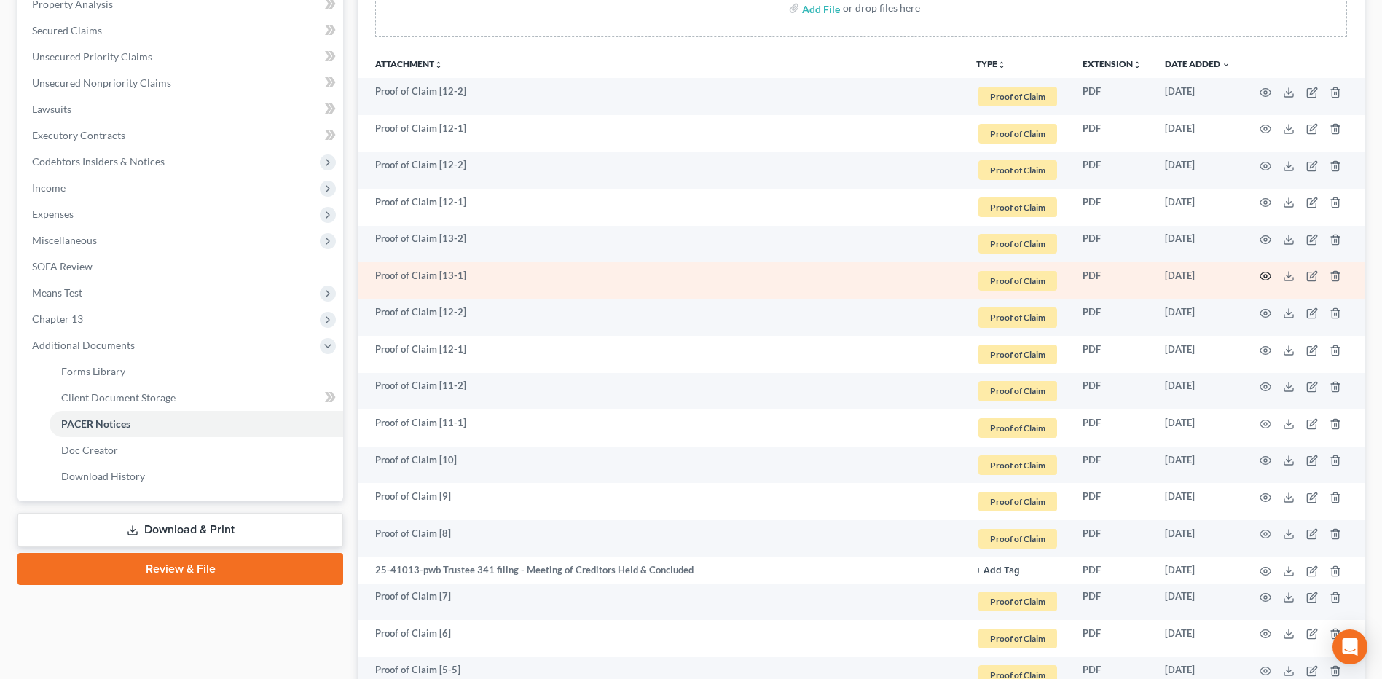
click at [1264, 274] on icon "button" at bounding box center [1266, 276] width 12 height 12
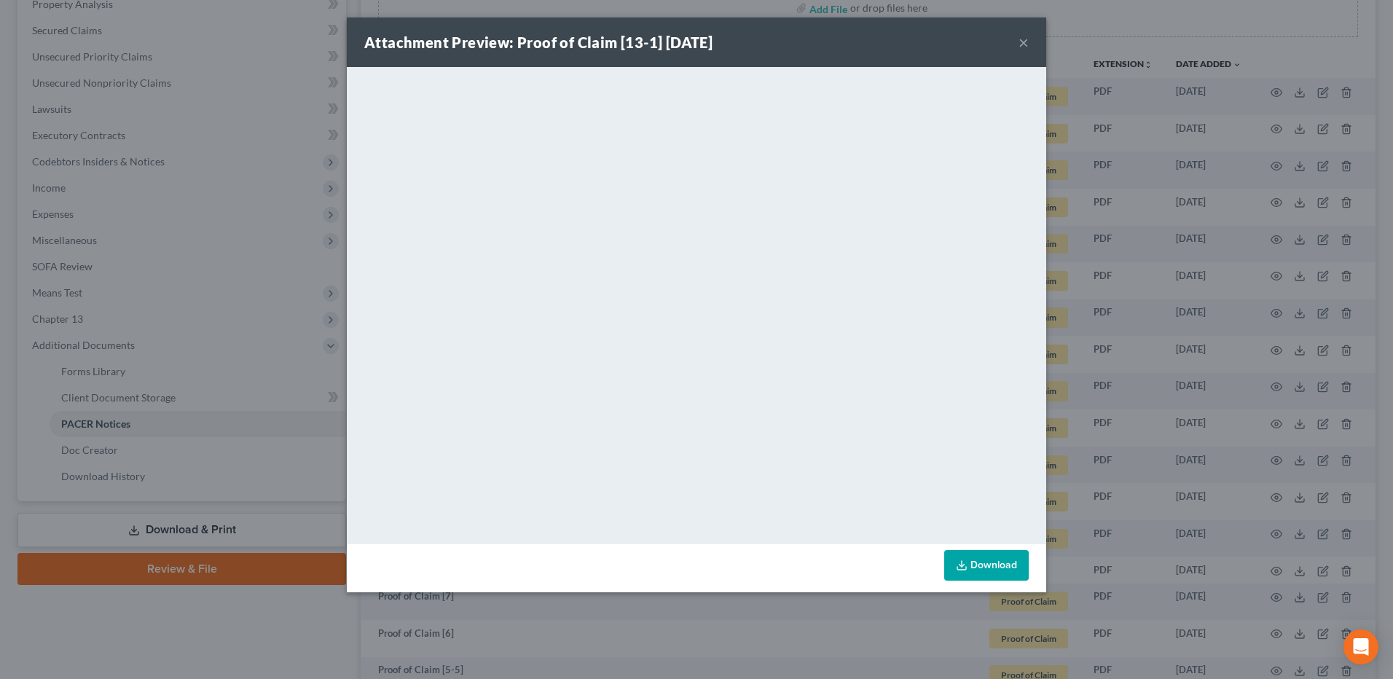
click at [1021, 44] on button "×" at bounding box center [1024, 42] width 10 height 17
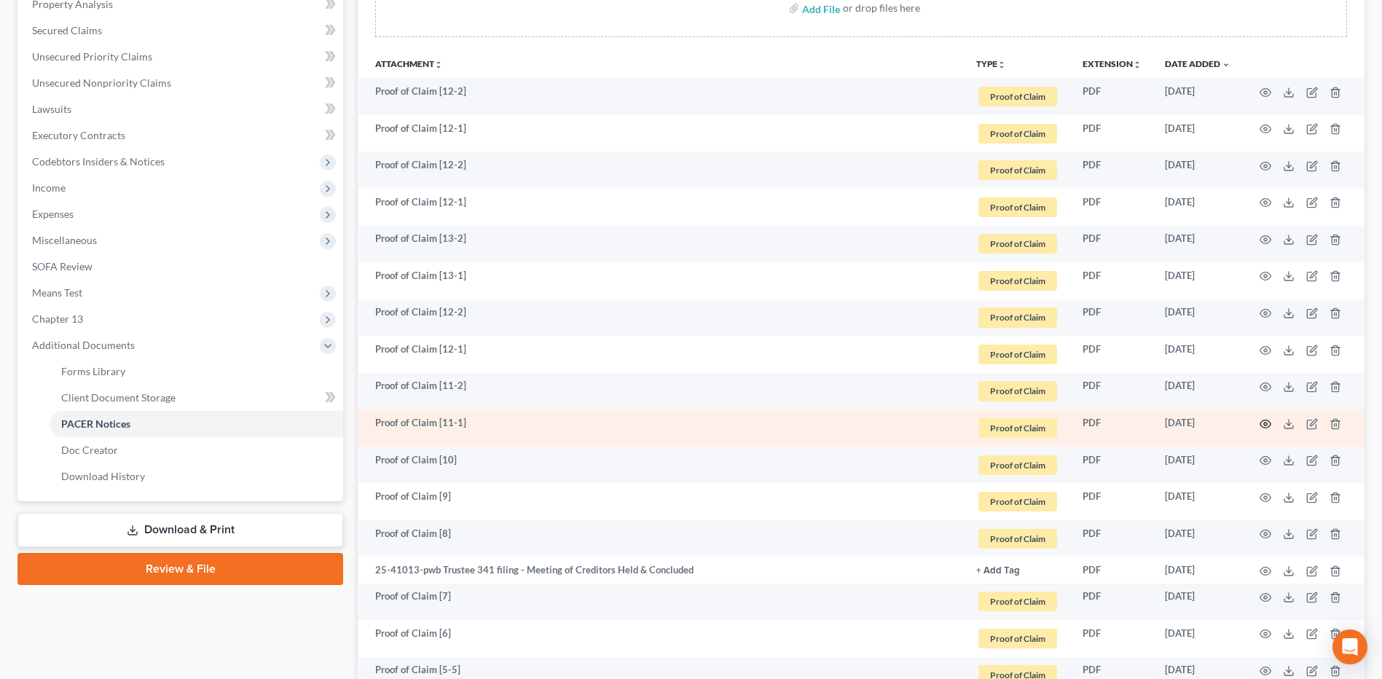
click at [1269, 422] on icon "button" at bounding box center [1266, 424] width 12 height 12
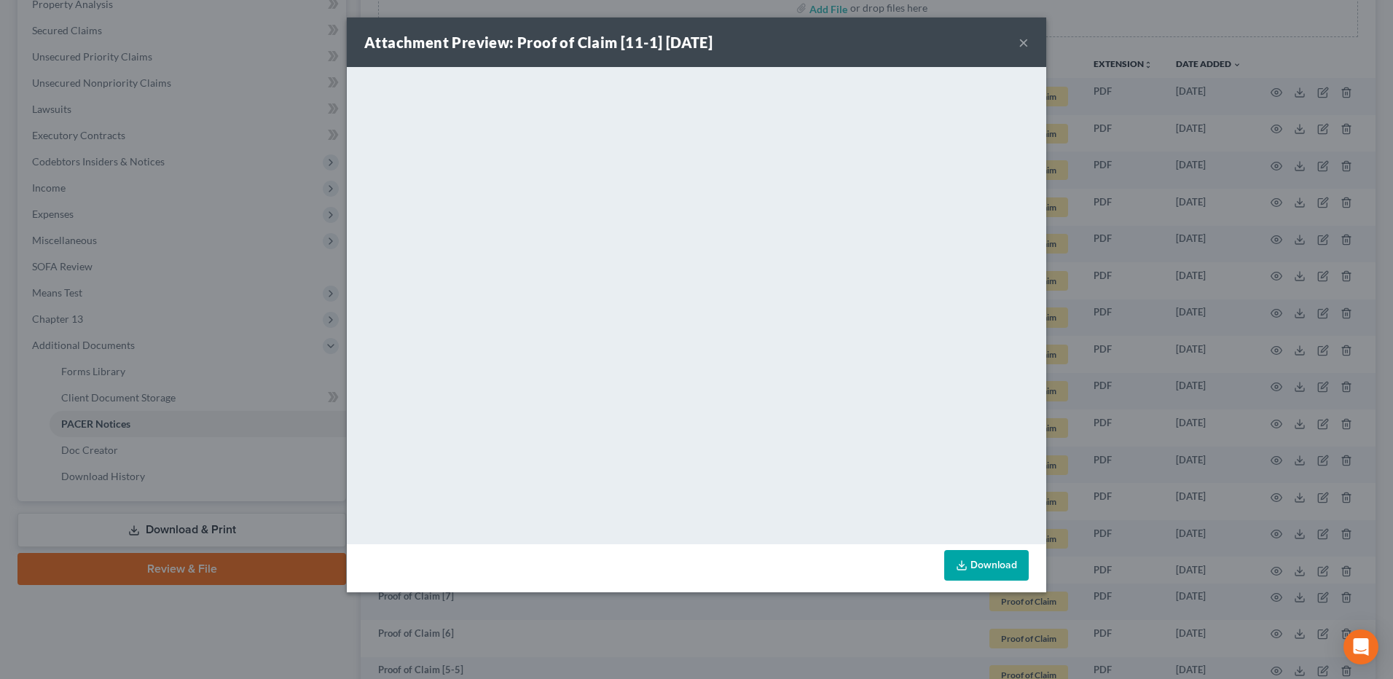
click at [1023, 42] on button "×" at bounding box center [1024, 42] width 10 height 17
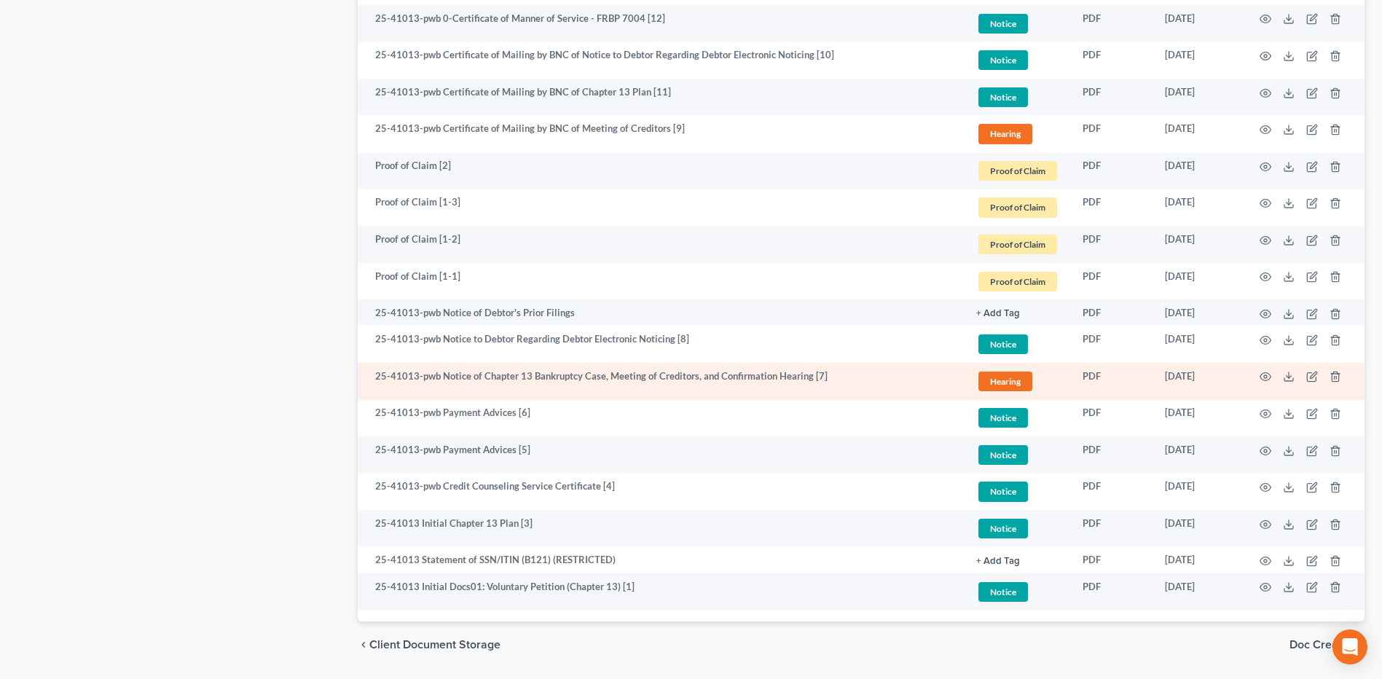
scroll to position [1239, 0]
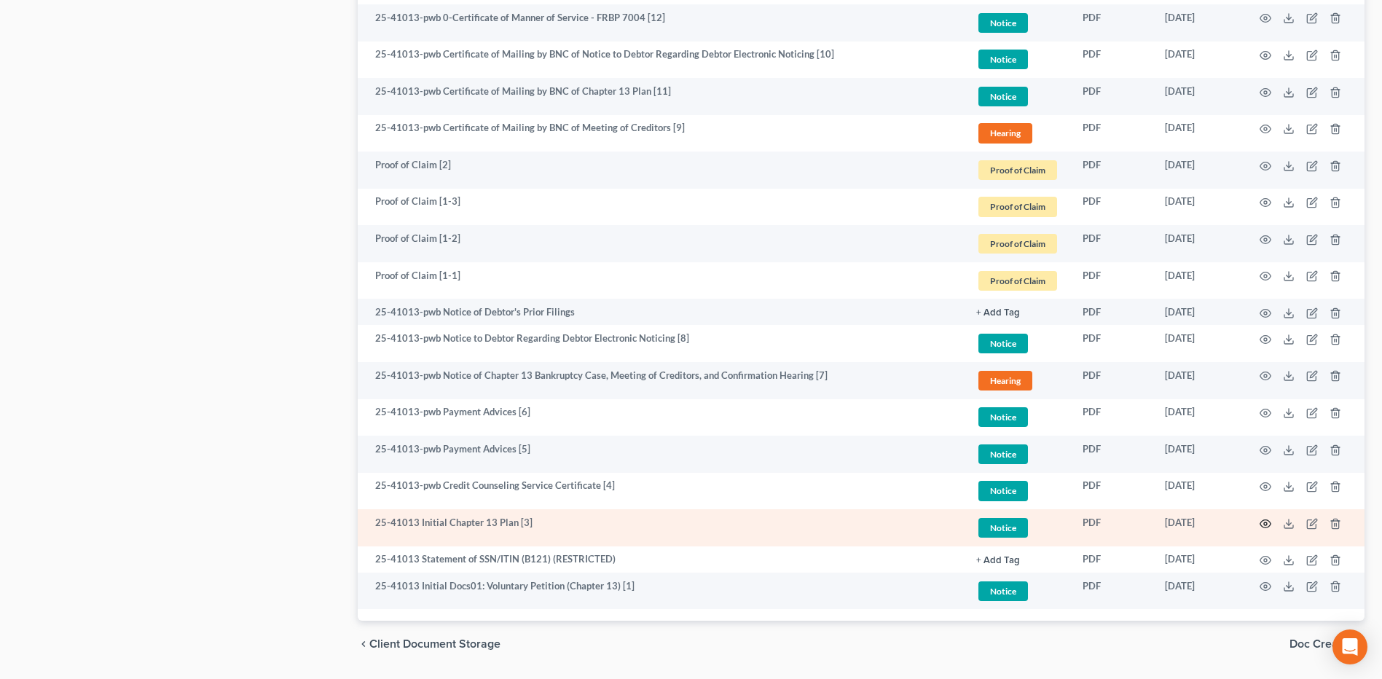
click at [1269, 526] on icon "button" at bounding box center [1266, 524] width 11 height 8
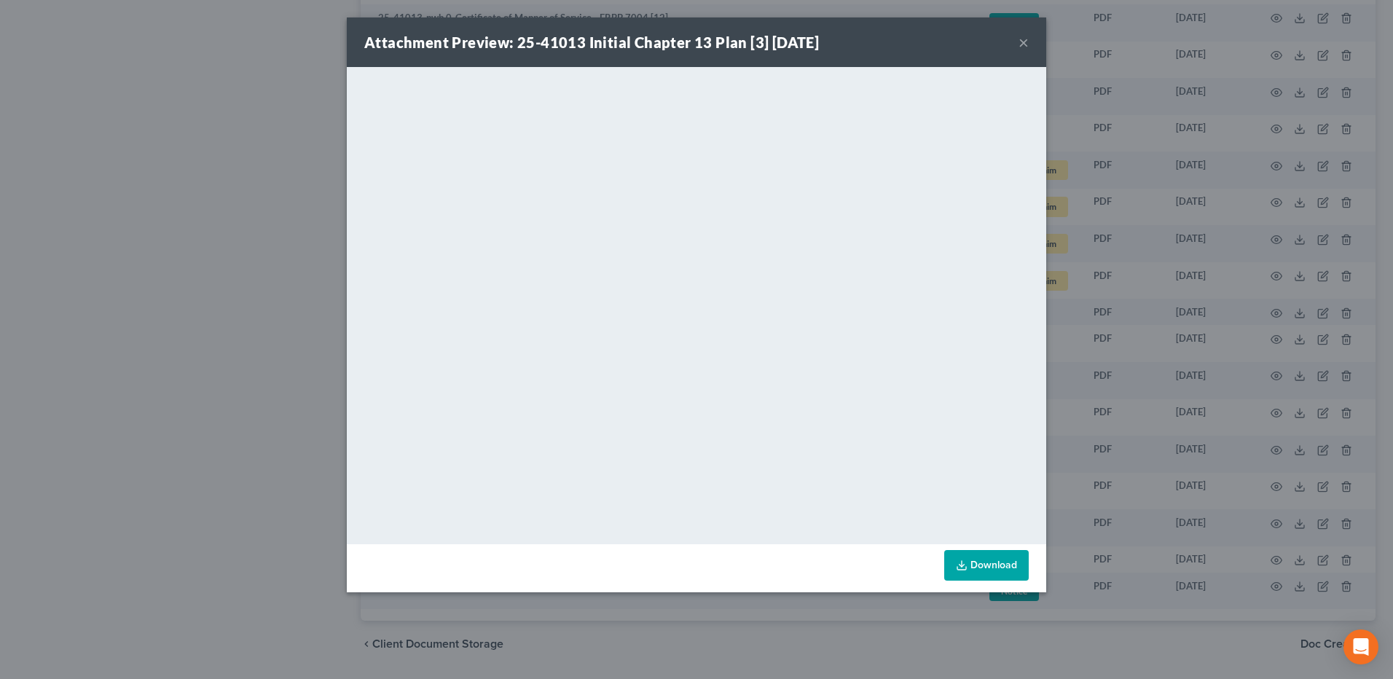
click at [1024, 46] on button "×" at bounding box center [1024, 42] width 10 height 17
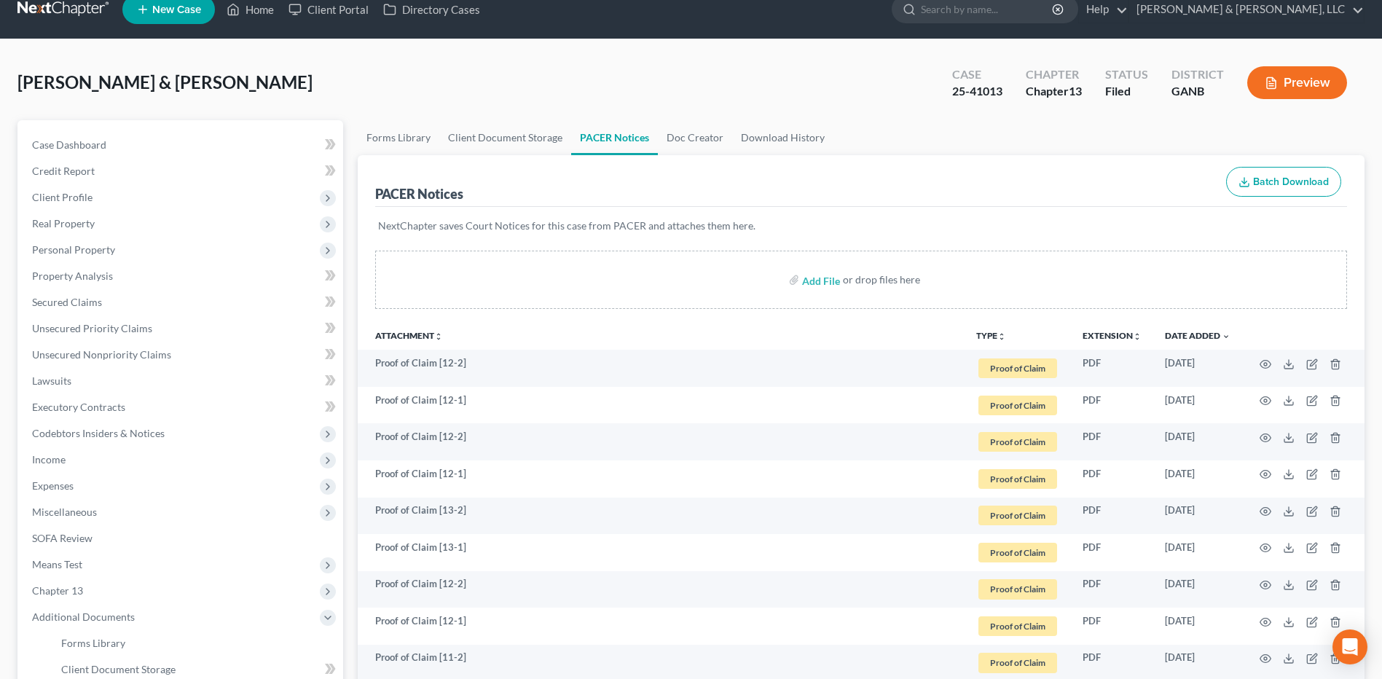
scroll to position [0, 0]
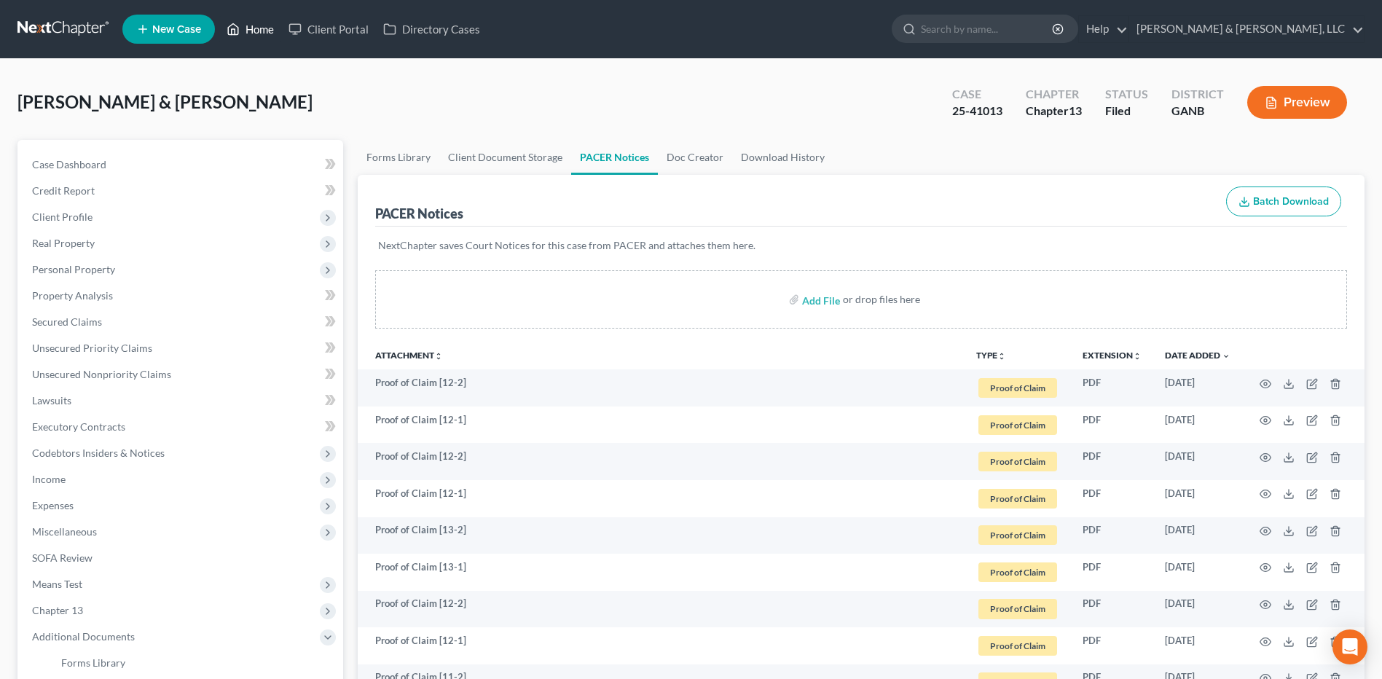
click at [248, 33] on link "Home" at bounding box center [250, 29] width 62 height 26
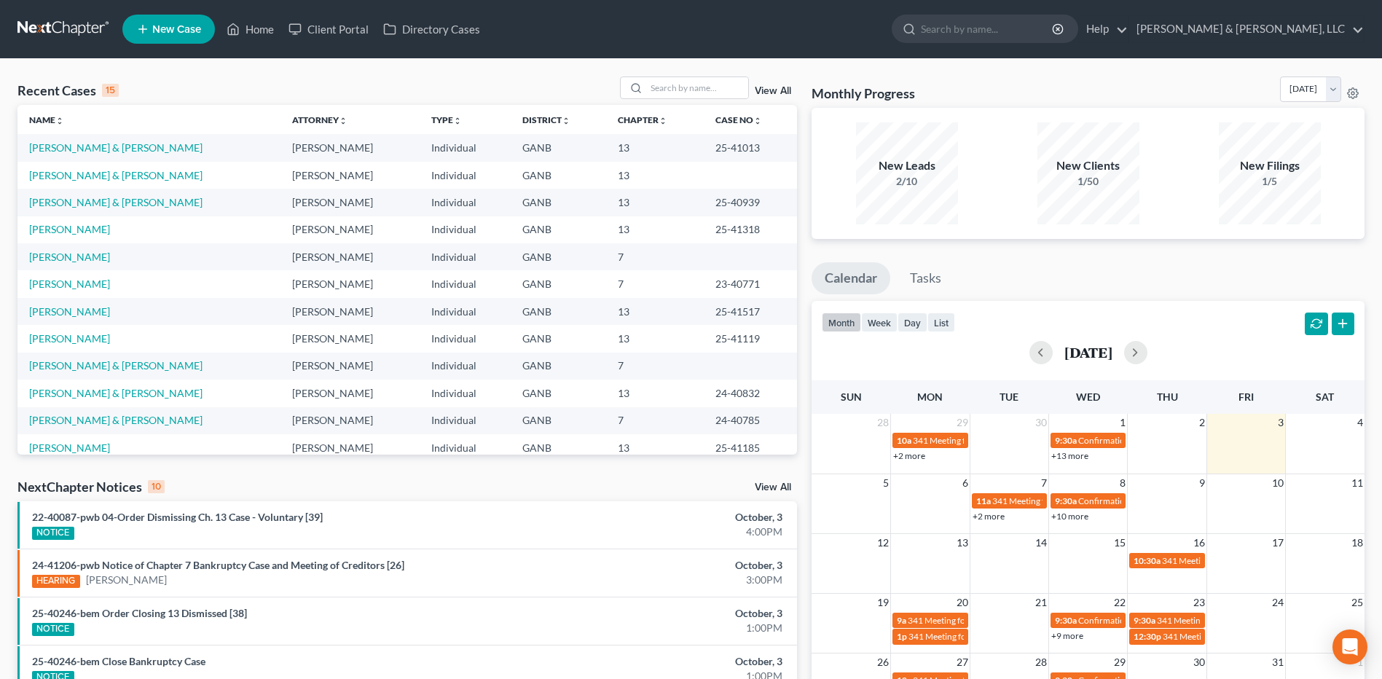
drag, startPoint x: 301, startPoint y: 438, endPoint x: 302, endPoint y: 458, distance: 19.7
drag, startPoint x: 302, startPoint y: 458, endPoint x: 290, endPoint y: 477, distance: 22.6
click at [290, 477] on div "Recent Cases 15 View All Name unfold_more expand_more expand_less Attorney unfo…" at bounding box center [407, 541] width 794 height 928
click at [268, 518] on link "22-40087-pwb 04-Order Dismissing Ch. 13 Case - Voluntary [39]" at bounding box center [177, 517] width 291 height 12
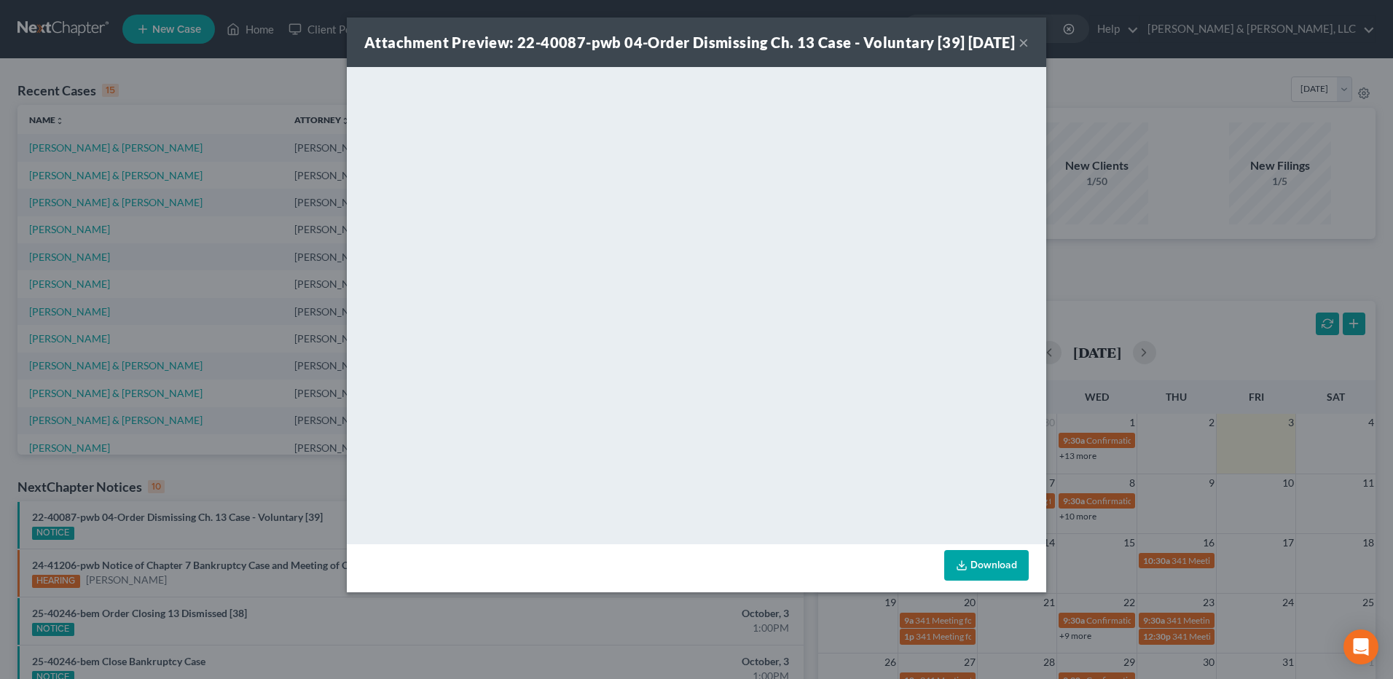
click at [1025, 51] on button "×" at bounding box center [1024, 42] width 10 height 17
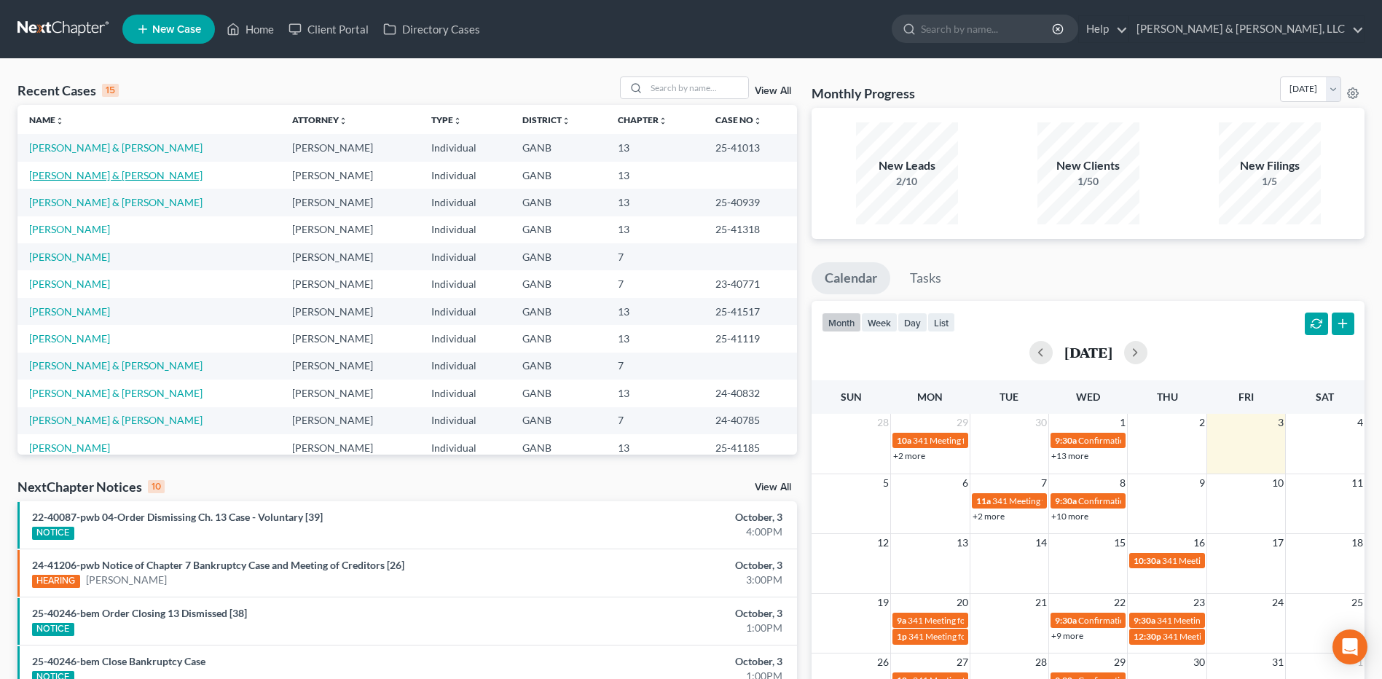
click at [114, 173] on link "[PERSON_NAME] & [PERSON_NAME]" at bounding box center [115, 175] width 173 height 12
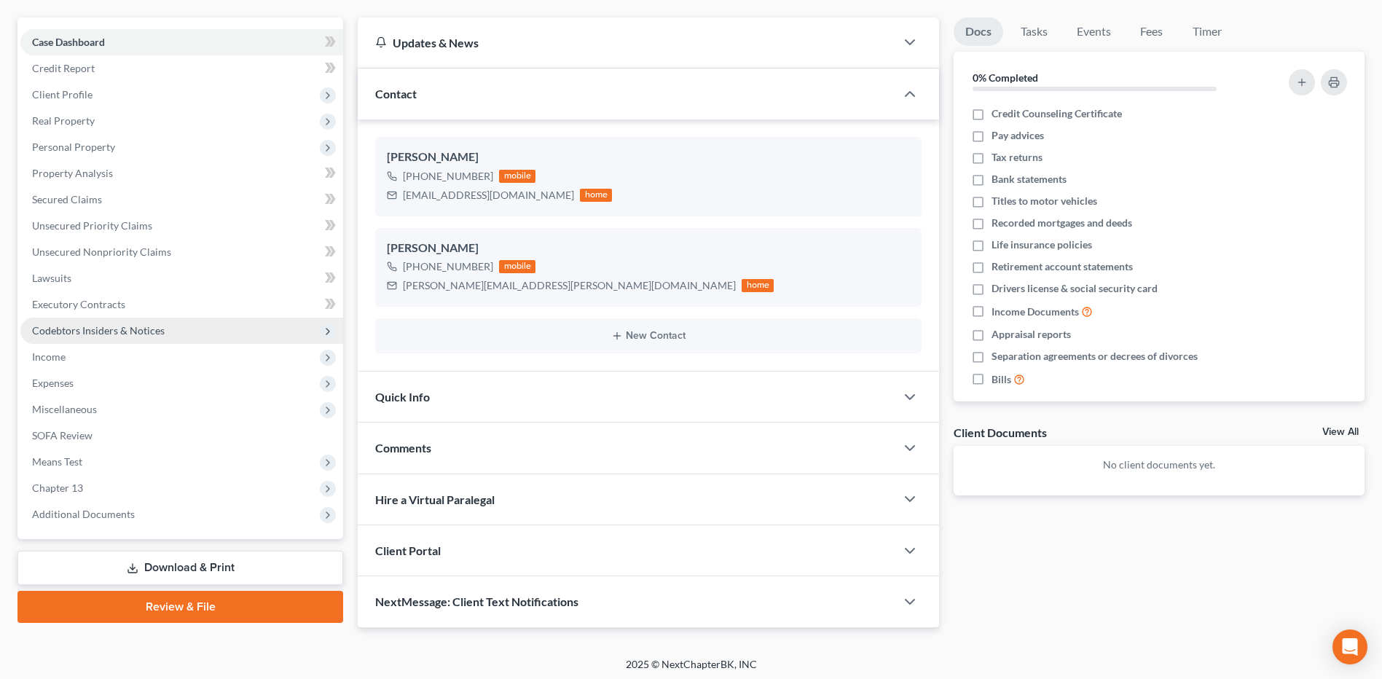
scroll to position [127, 0]
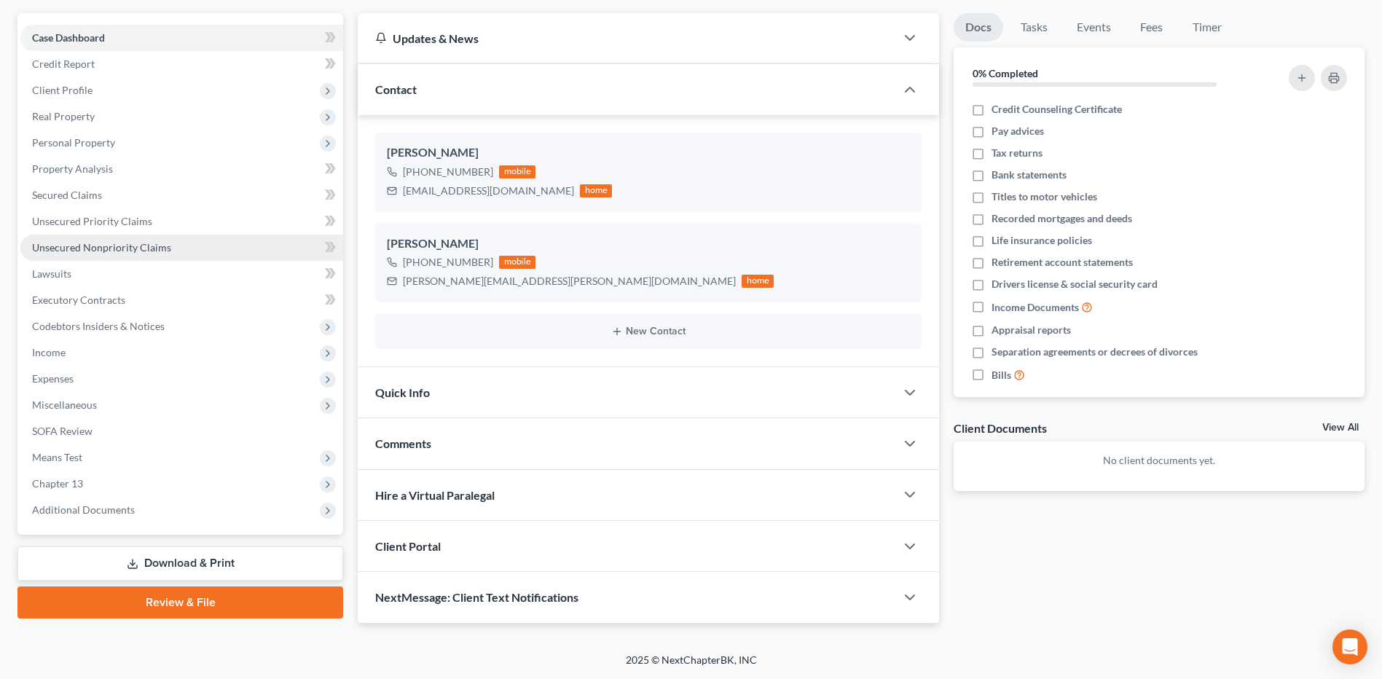
click at [157, 247] on span "Unsecured Nonpriority Claims" at bounding box center [101, 247] width 139 height 12
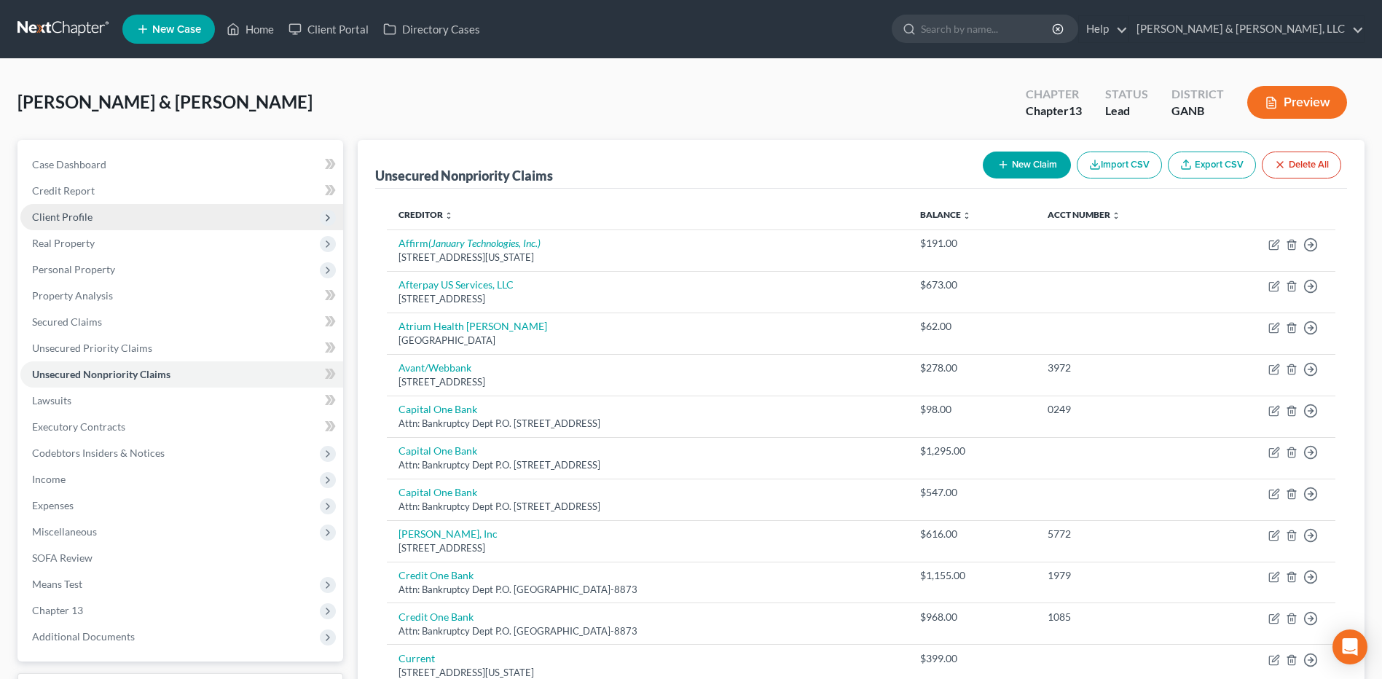
click at [146, 227] on span "Client Profile" at bounding box center [181, 217] width 323 height 26
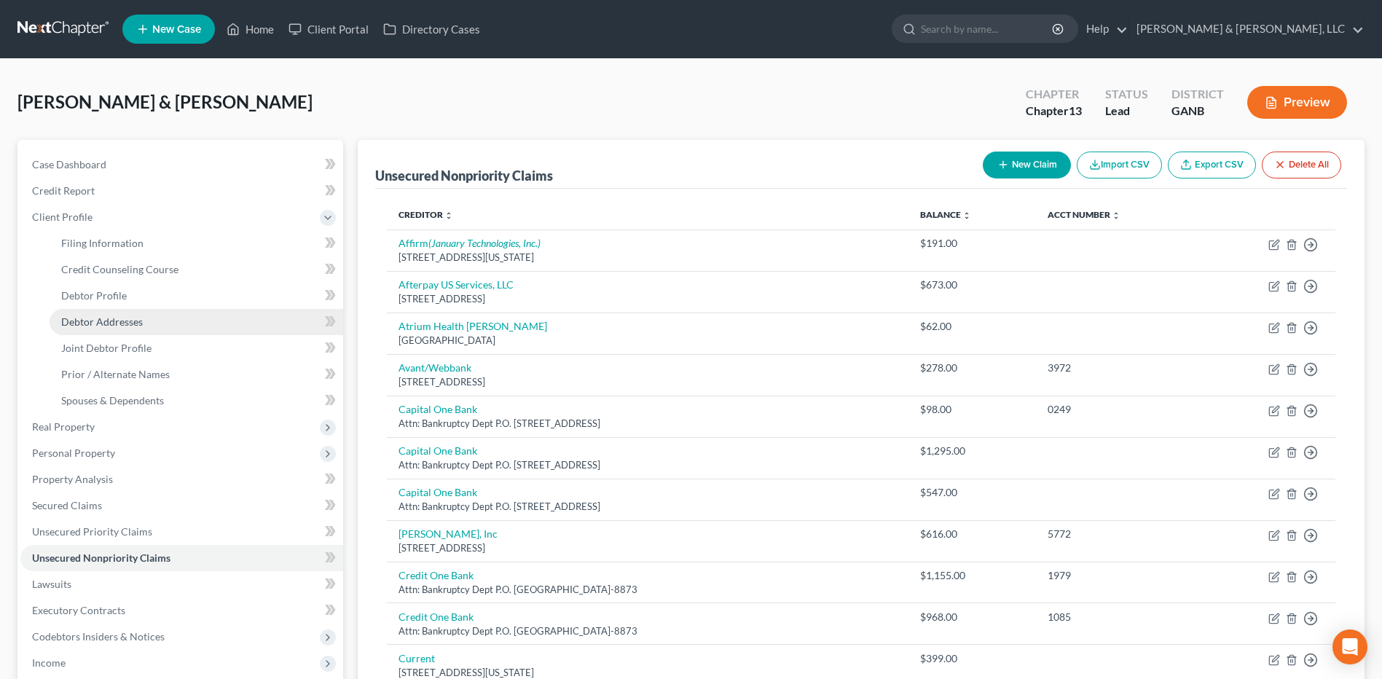
click at [135, 316] on span "Debtor Addresses" at bounding box center [102, 322] width 82 height 12
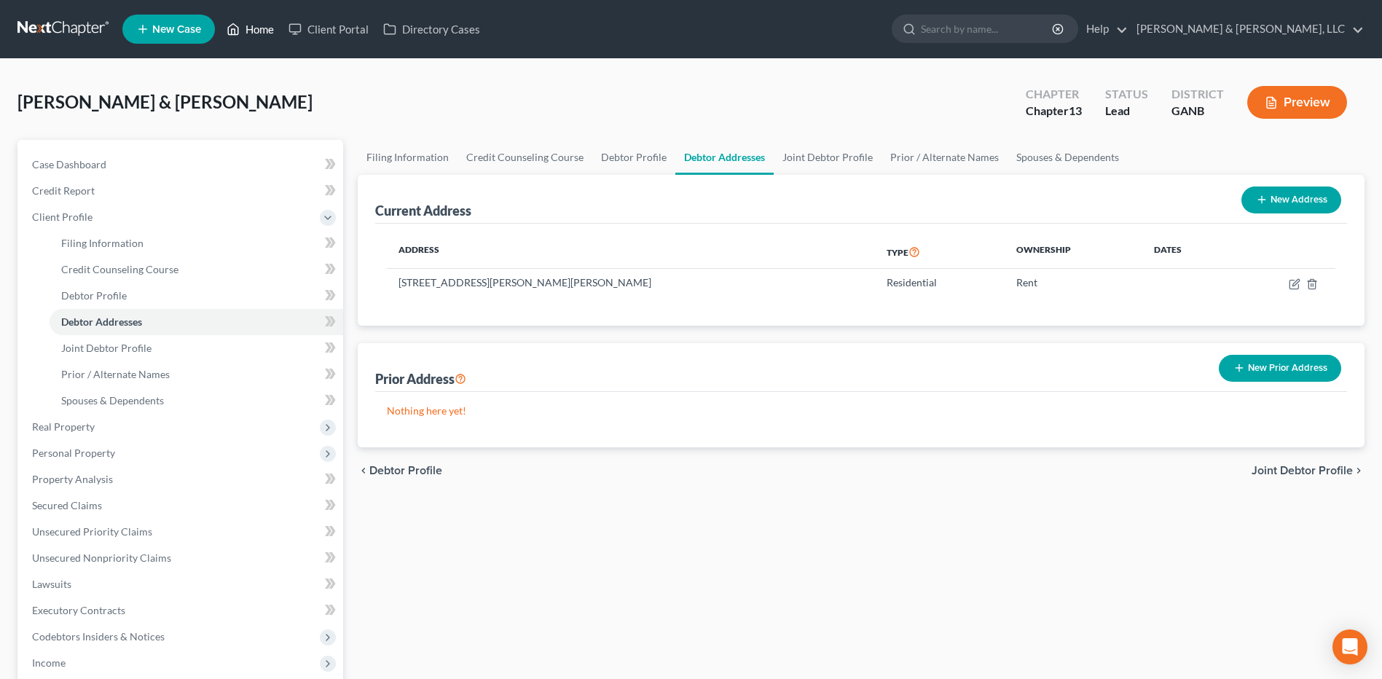
click at [259, 35] on link "Home" at bounding box center [250, 29] width 62 height 26
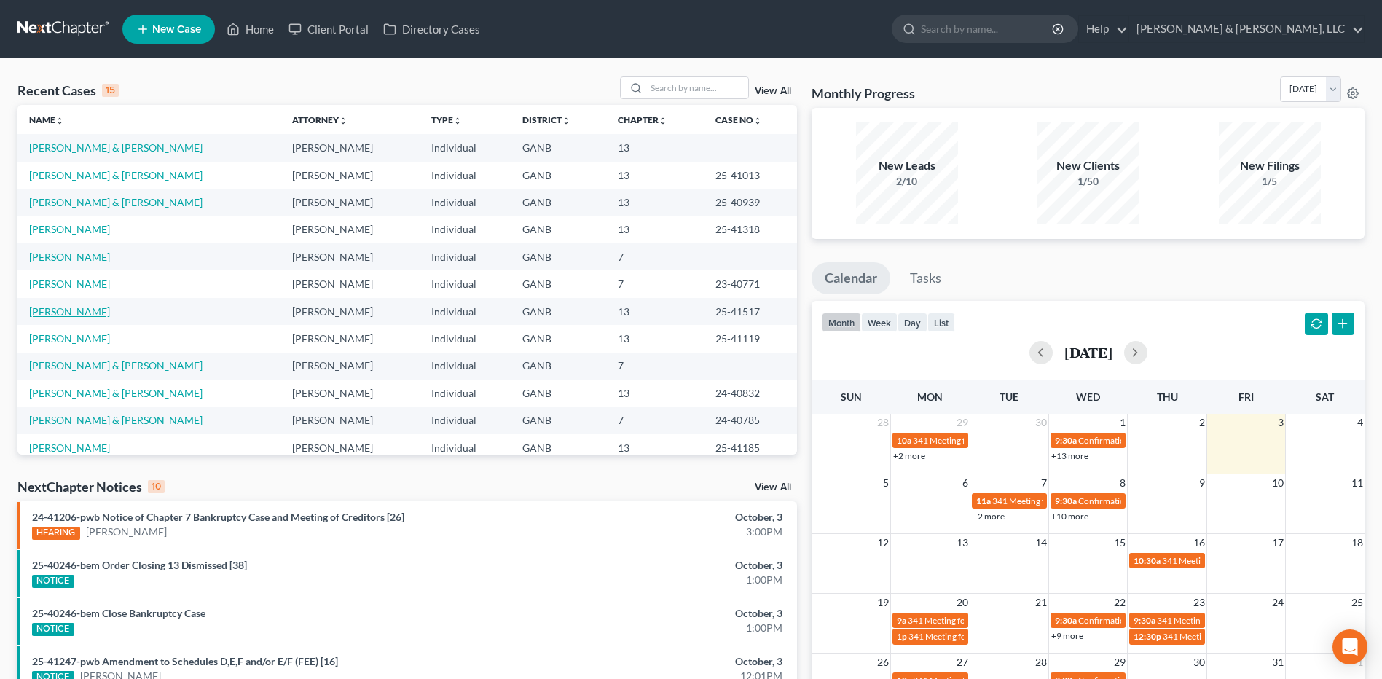
click at [100, 316] on link "[PERSON_NAME]" at bounding box center [69, 311] width 81 height 12
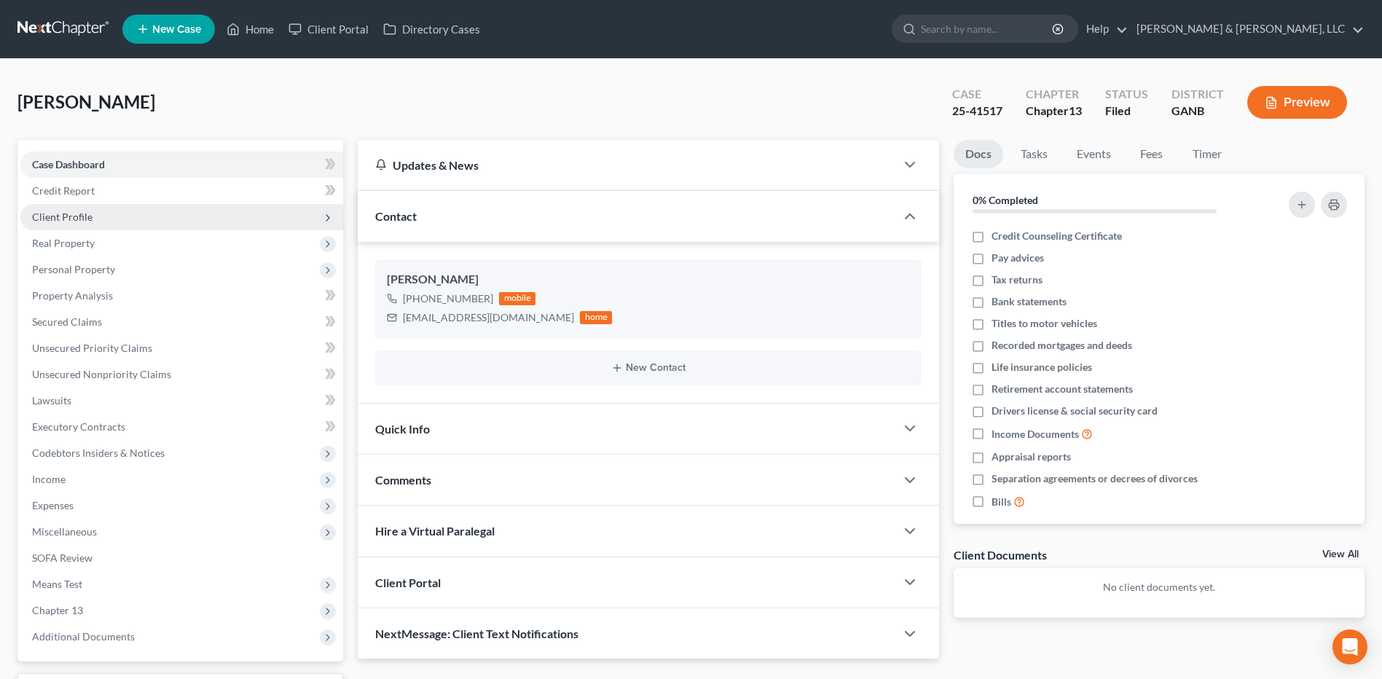
click at [108, 227] on span "Client Profile" at bounding box center [181, 217] width 323 height 26
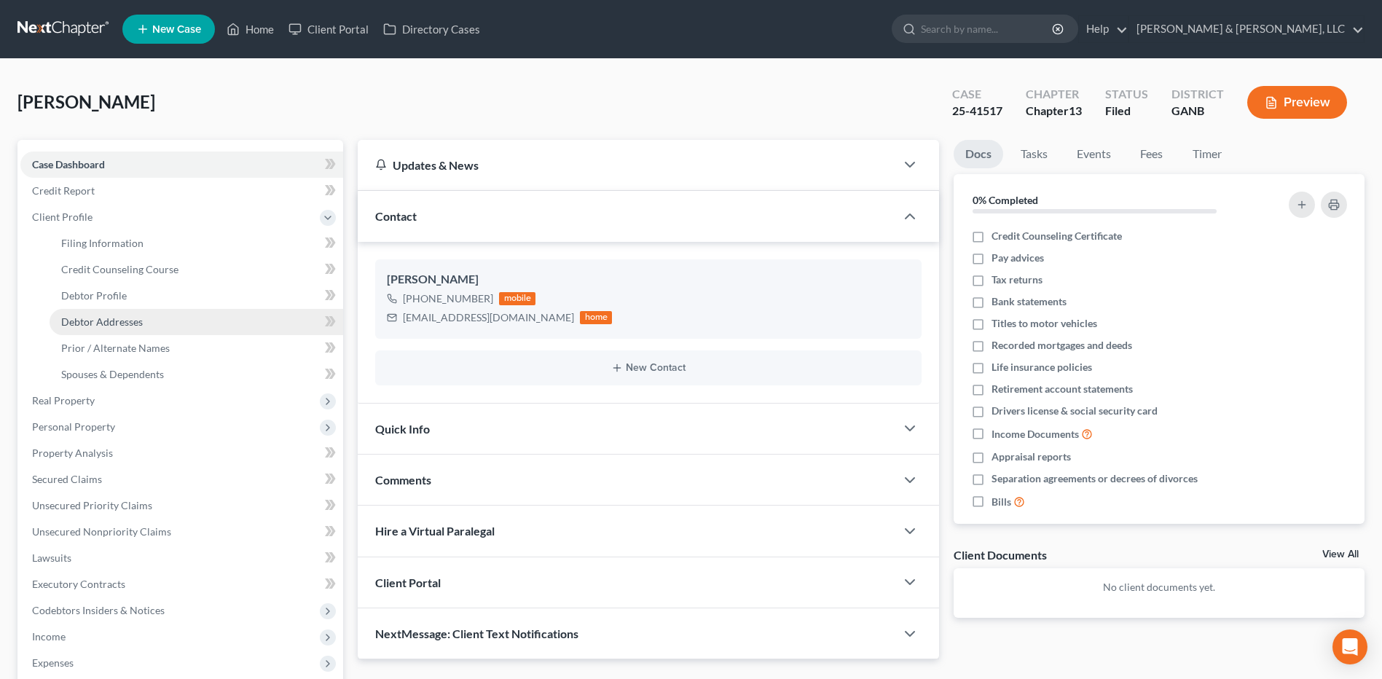
click at [103, 318] on span "Debtor Addresses" at bounding box center [102, 322] width 82 height 12
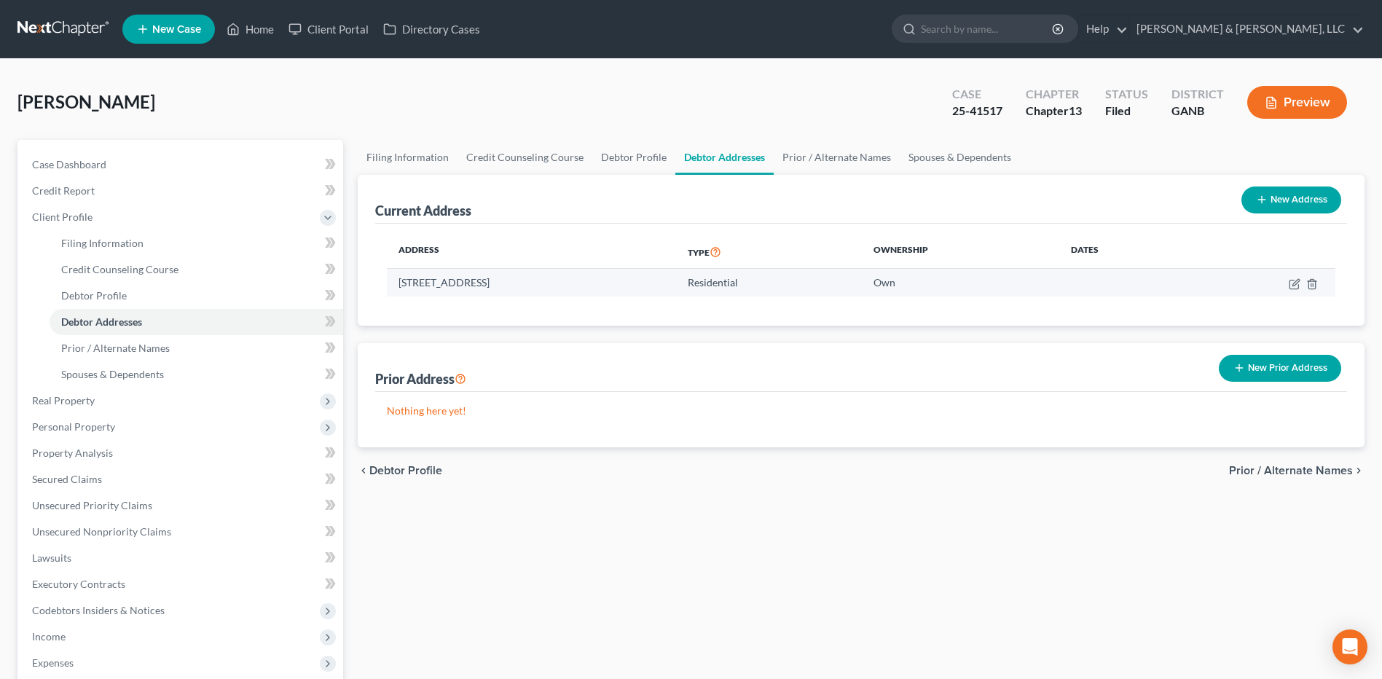
drag, startPoint x: 389, startPoint y: 289, endPoint x: 576, endPoint y: 287, distance: 186.6
click at [576, 287] on td "[STREET_ADDRESS]" at bounding box center [531, 283] width 289 height 28
copy td "[STREET_ADDRESS]"
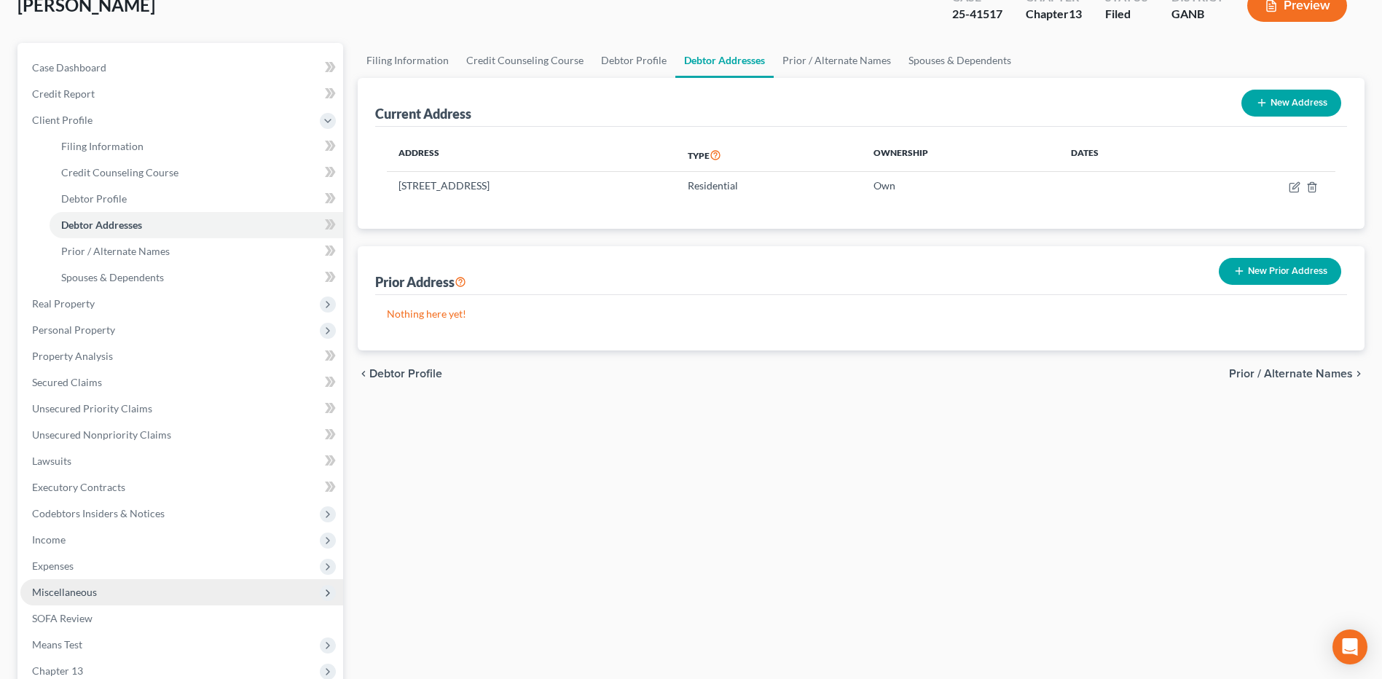
scroll to position [279, 0]
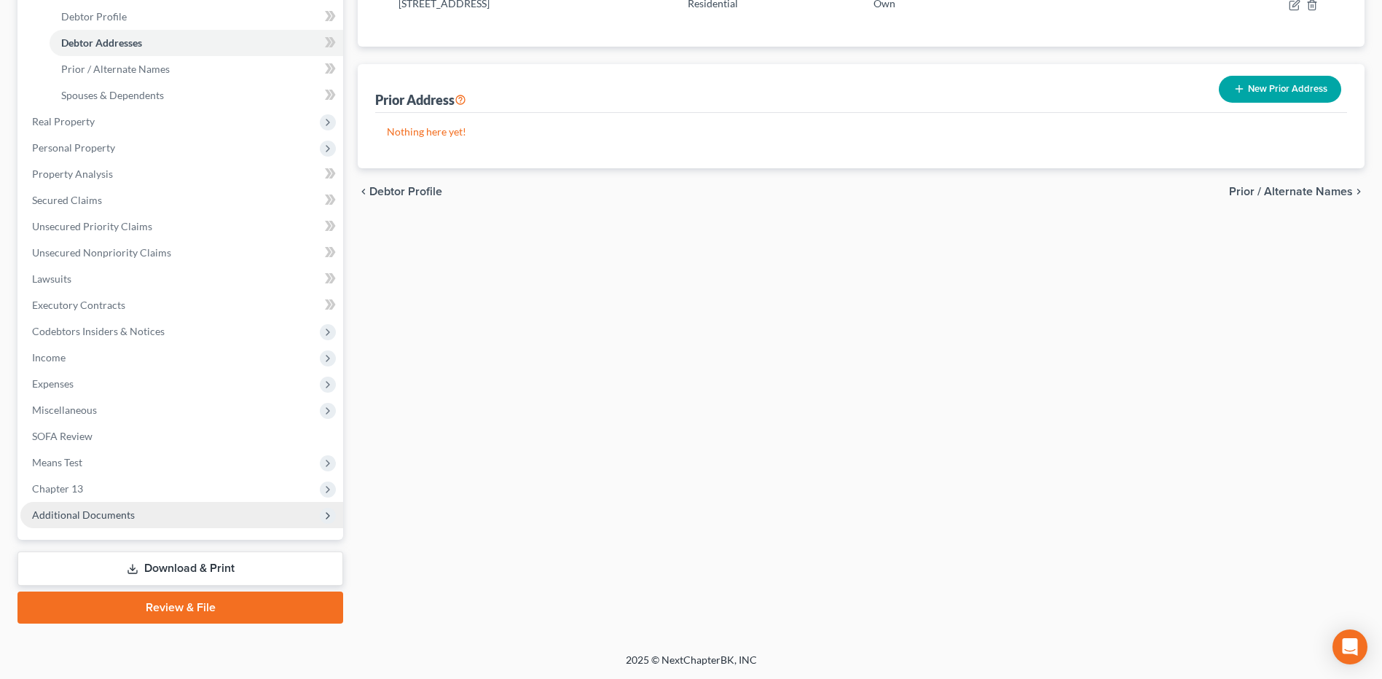
click at [116, 510] on span "Additional Documents" at bounding box center [83, 515] width 103 height 12
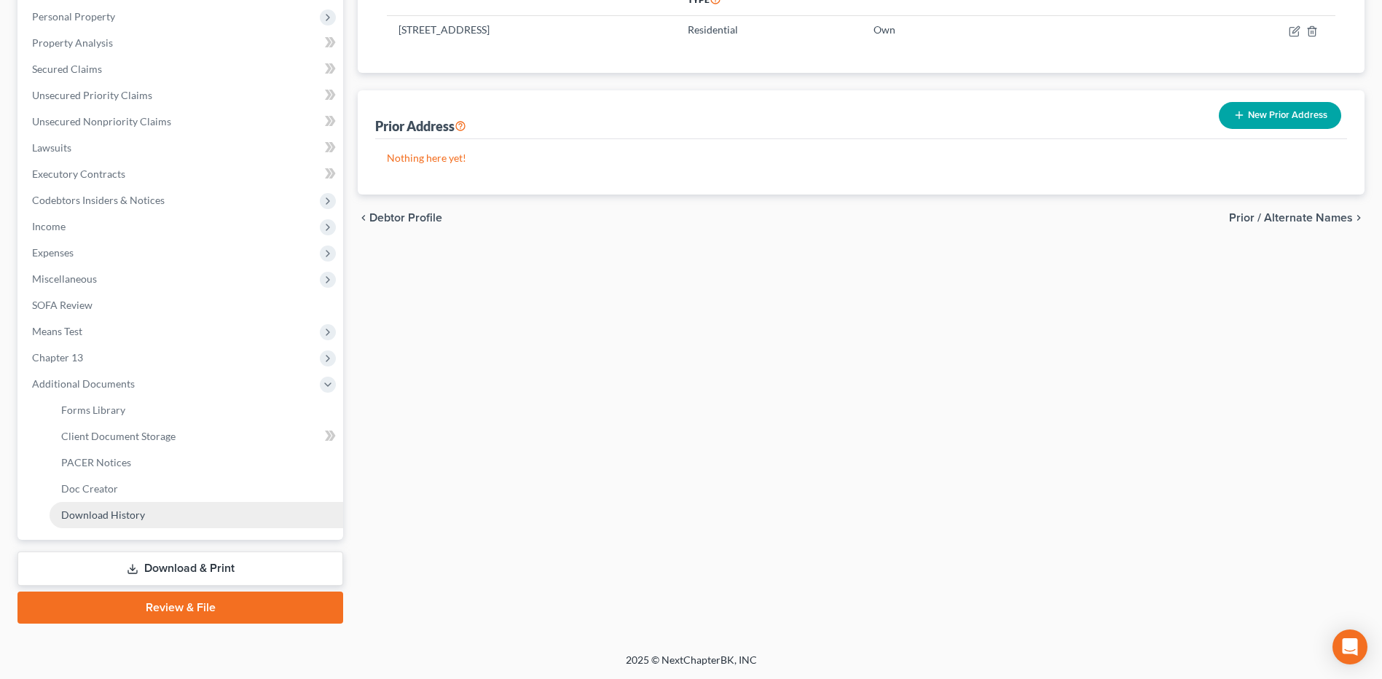
scroll to position [253, 0]
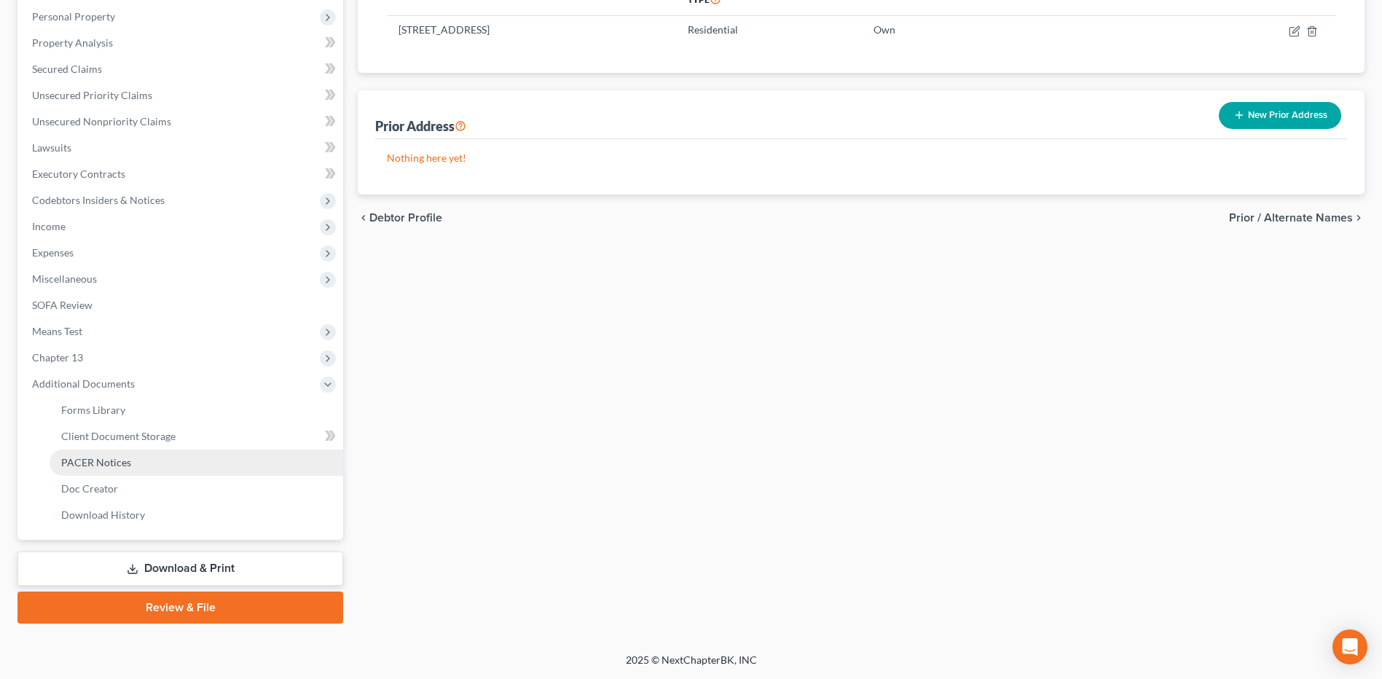
click at [117, 465] on span "PACER Notices" at bounding box center [96, 462] width 70 height 12
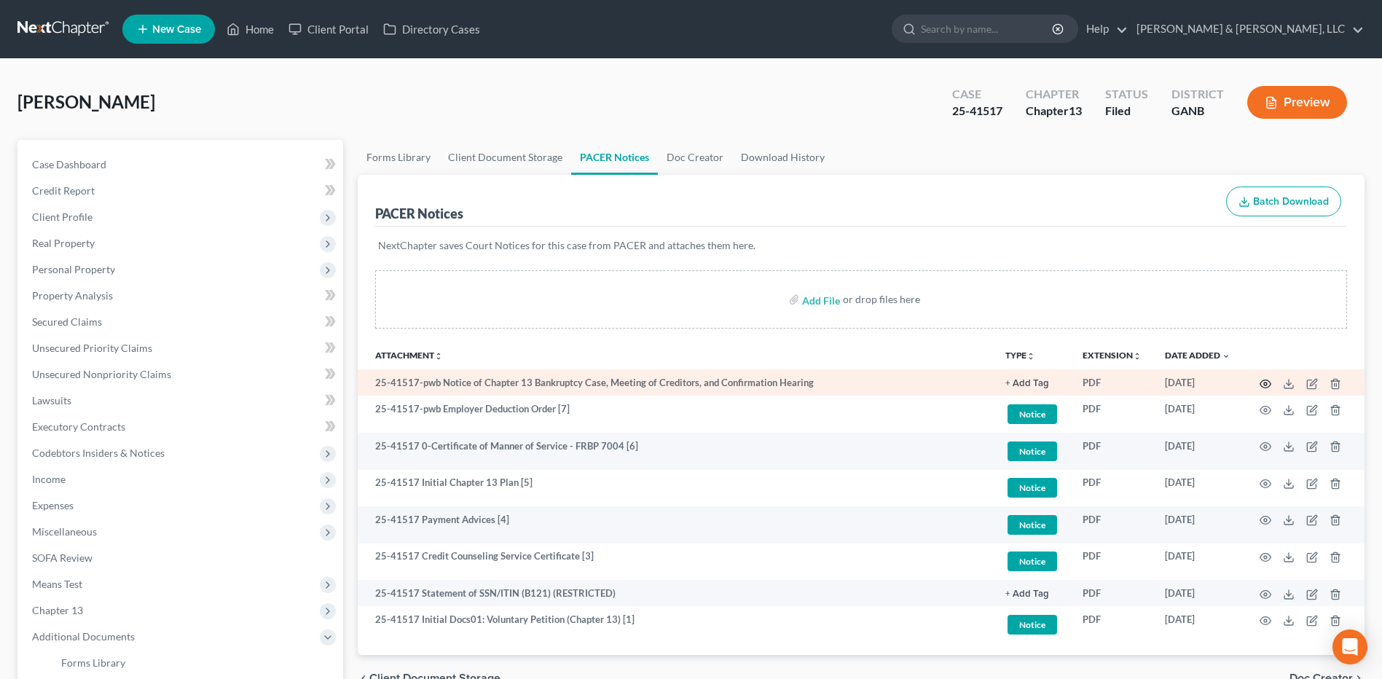
click at [1264, 384] on icon "button" at bounding box center [1266, 384] width 12 height 12
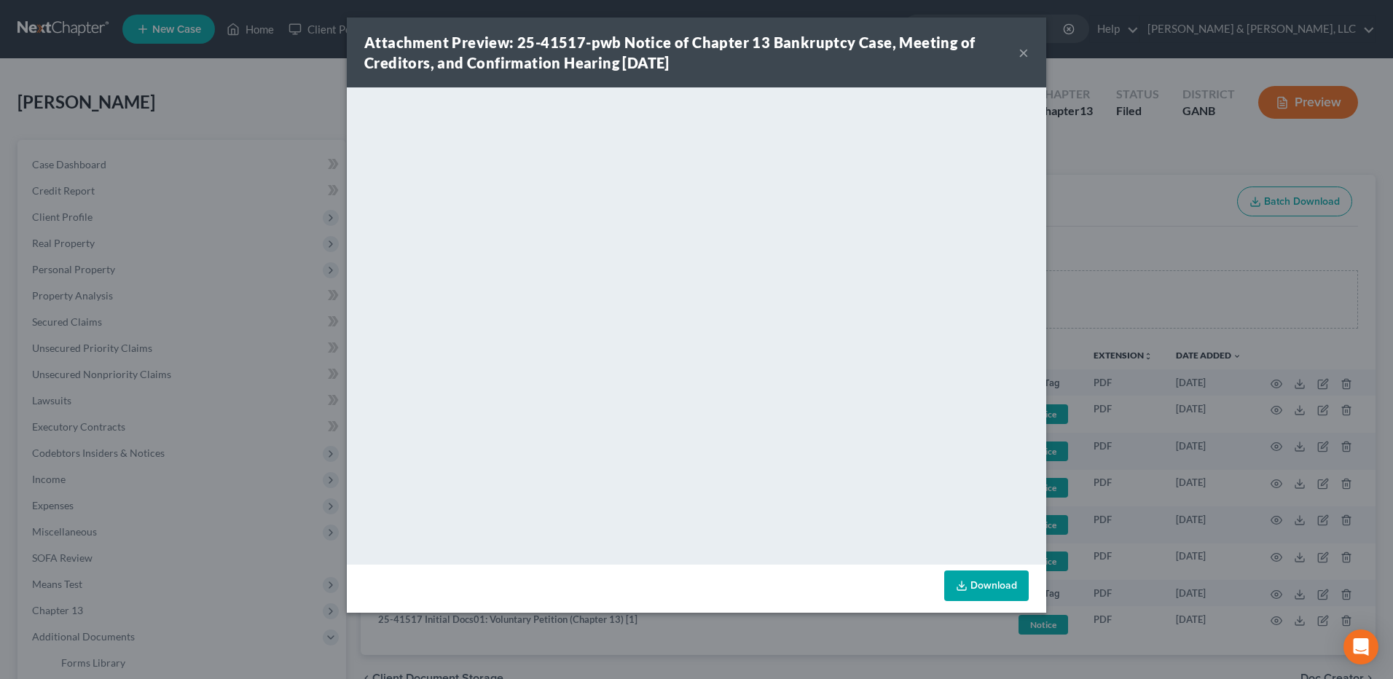
click at [1023, 56] on button "×" at bounding box center [1024, 52] width 10 height 17
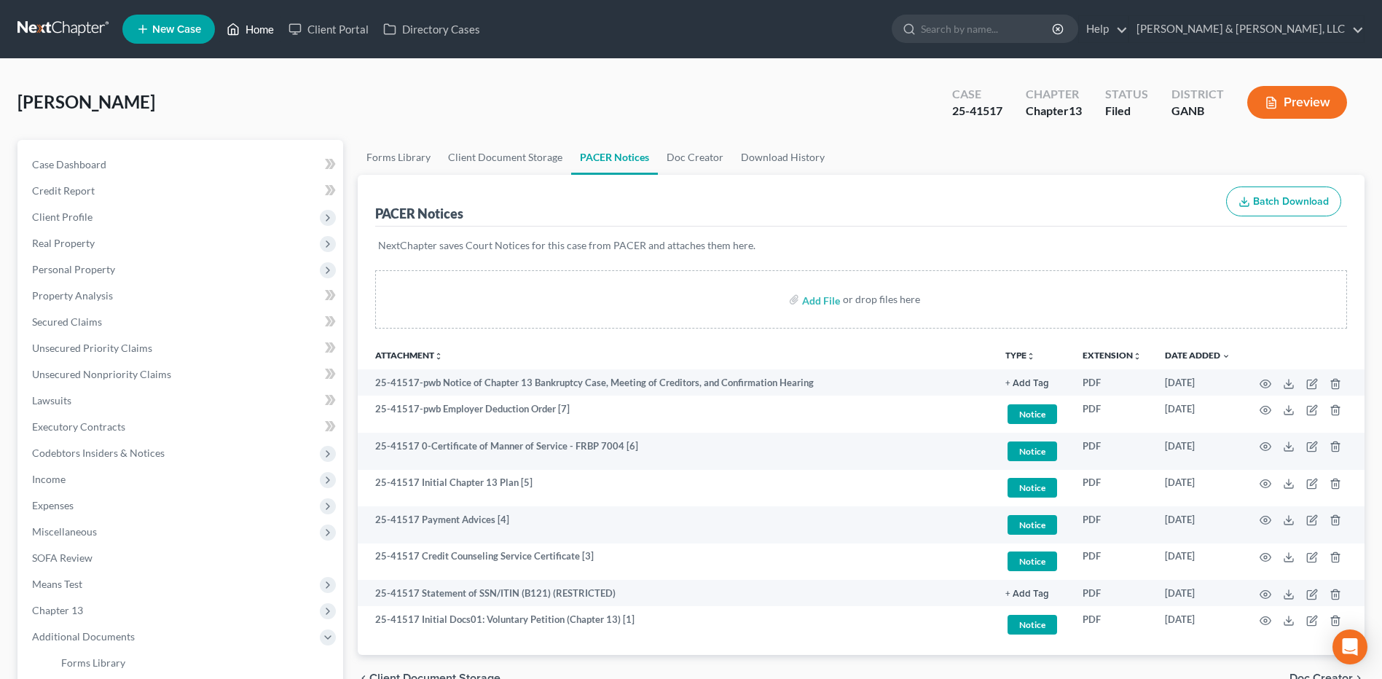
click at [245, 39] on link "Home" at bounding box center [250, 29] width 62 height 26
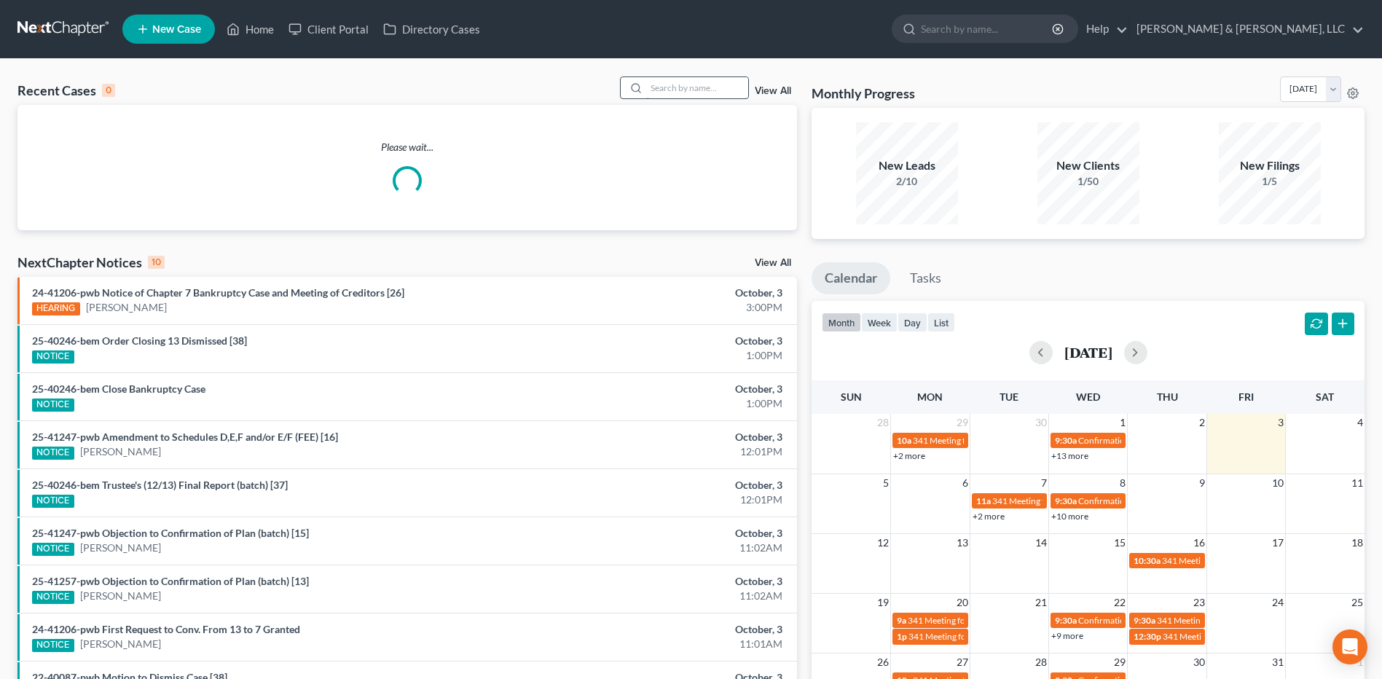
click at [684, 89] on input "search" at bounding box center [697, 87] width 102 height 21
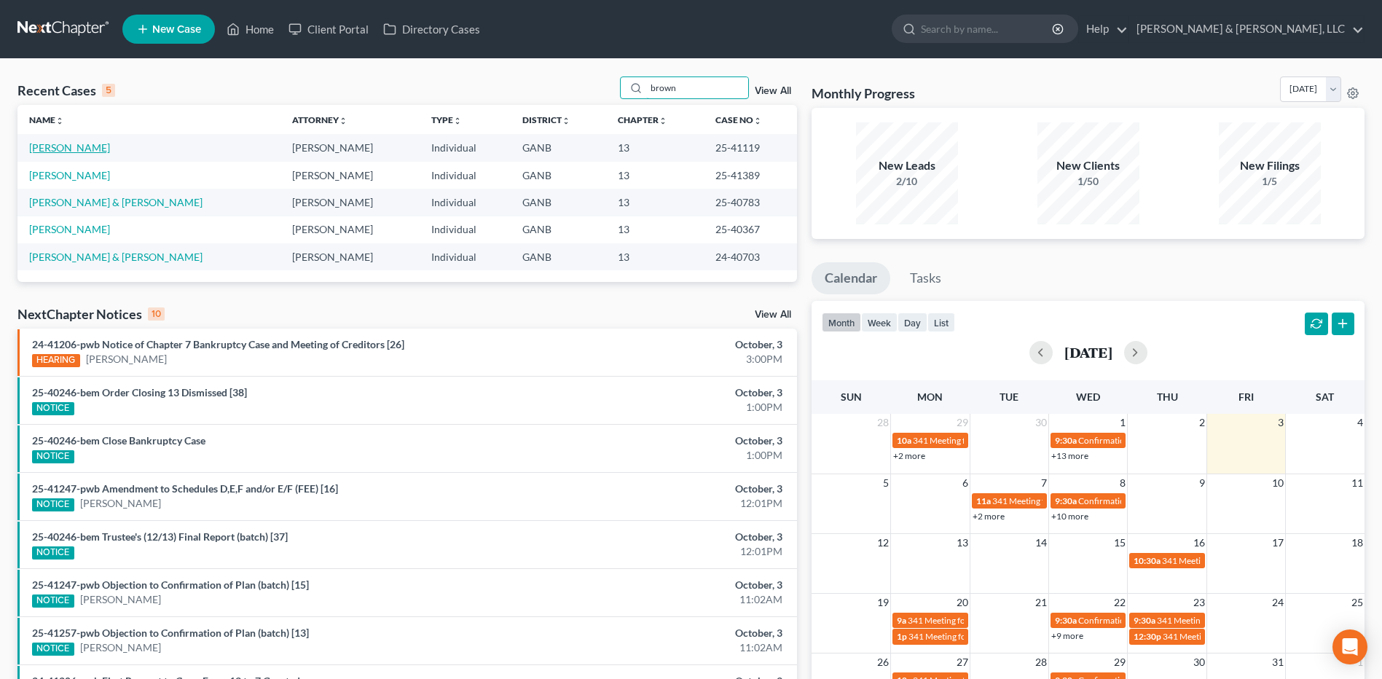
type input "brown"
click at [98, 143] on link "[PERSON_NAME]" at bounding box center [69, 147] width 81 height 12
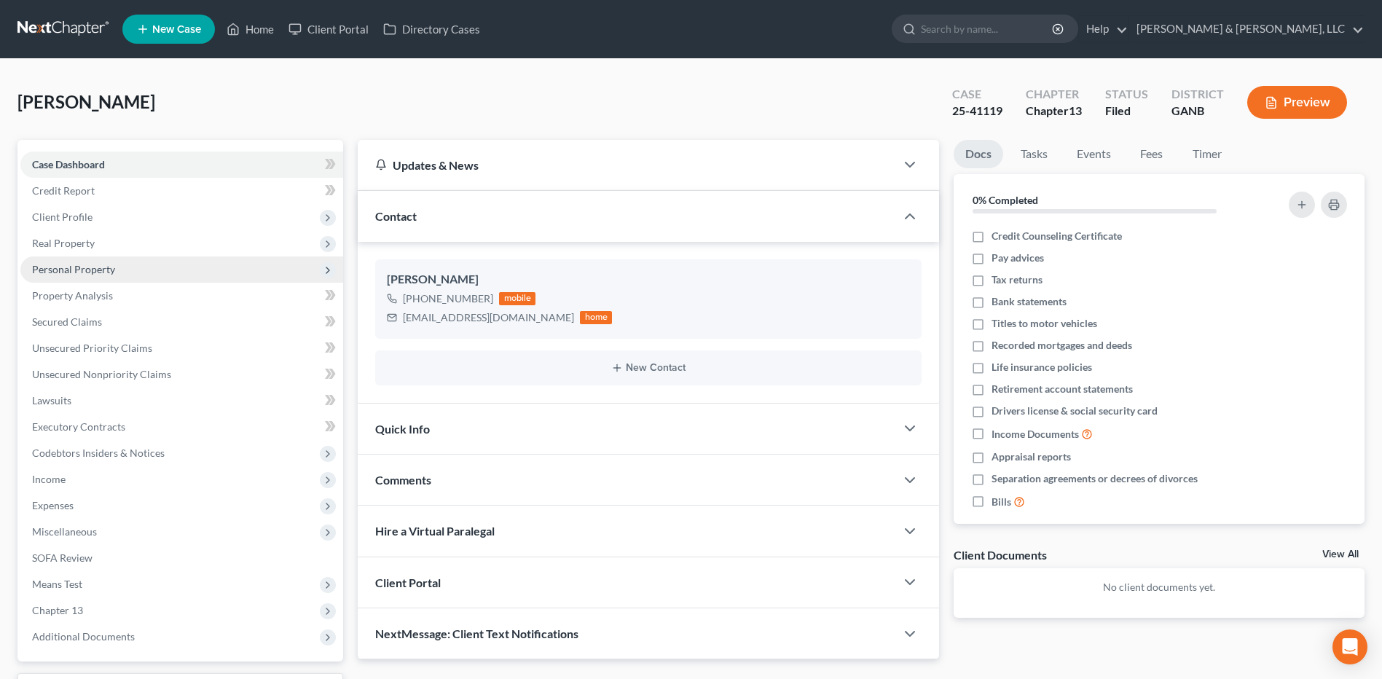
click at [146, 275] on span "Personal Property" at bounding box center [181, 270] width 323 height 26
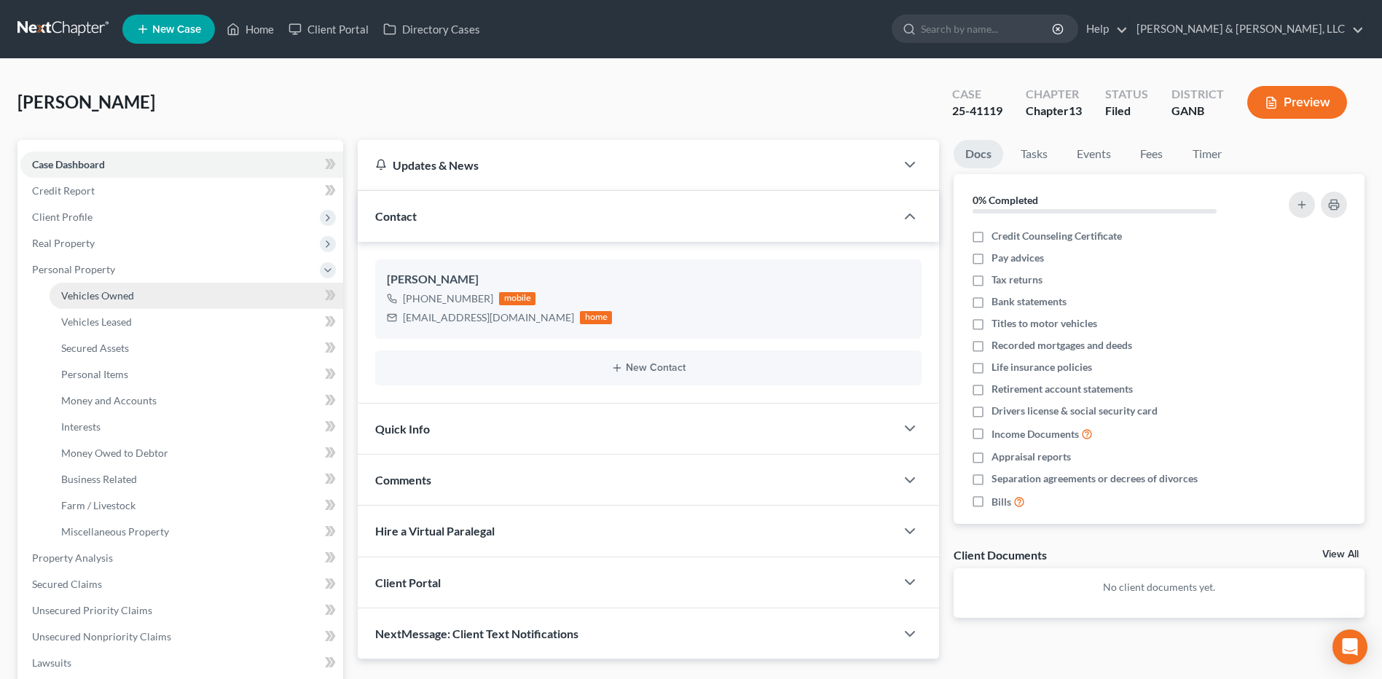
click at [140, 294] on link "Vehicles Owned" at bounding box center [197, 296] width 294 height 26
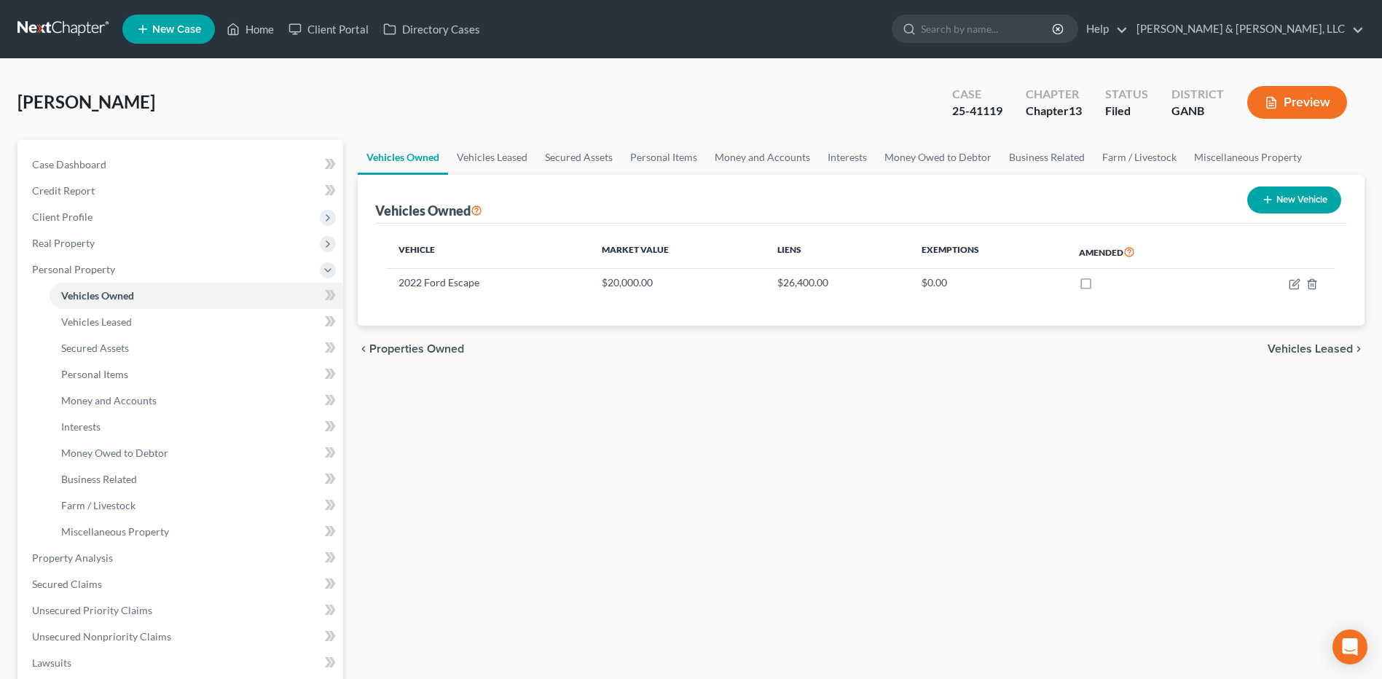
click at [1293, 200] on button "New Vehicle" at bounding box center [1295, 200] width 94 height 27
select select "0"
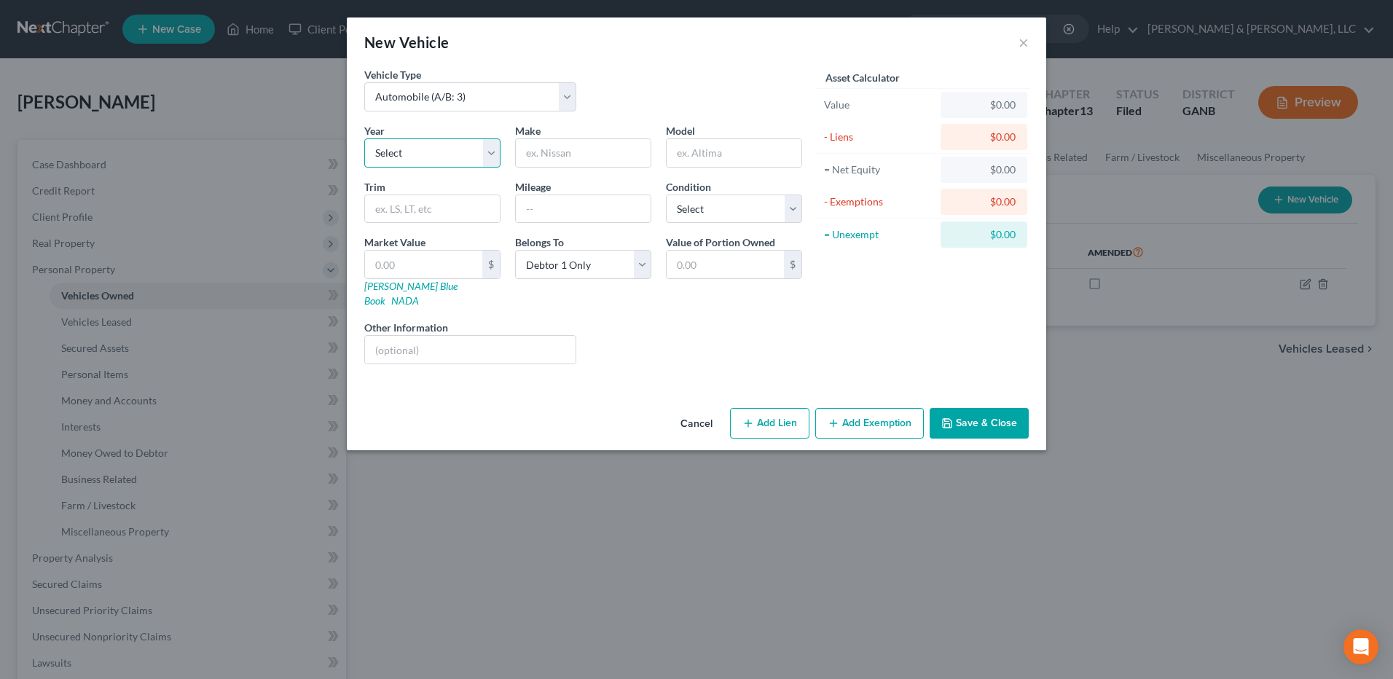
click at [424, 152] on select "Select 2026 2025 2024 2023 2022 2021 2020 2019 2018 2017 2016 2015 2014 2013 20…" at bounding box center [432, 152] width 136 height 29
select select "20"
click at [364, 138] on select "Select 2026 2025 2024 2023 2022 2021 2020 2019 2018 2017 2016 2015 2014 2013 20…" at bounding box center [432, 152] width 136 height 29
click at [579, 157] on input "text" at bounding box center [583, 153] width 135 height 28
type input "Chevrolet"
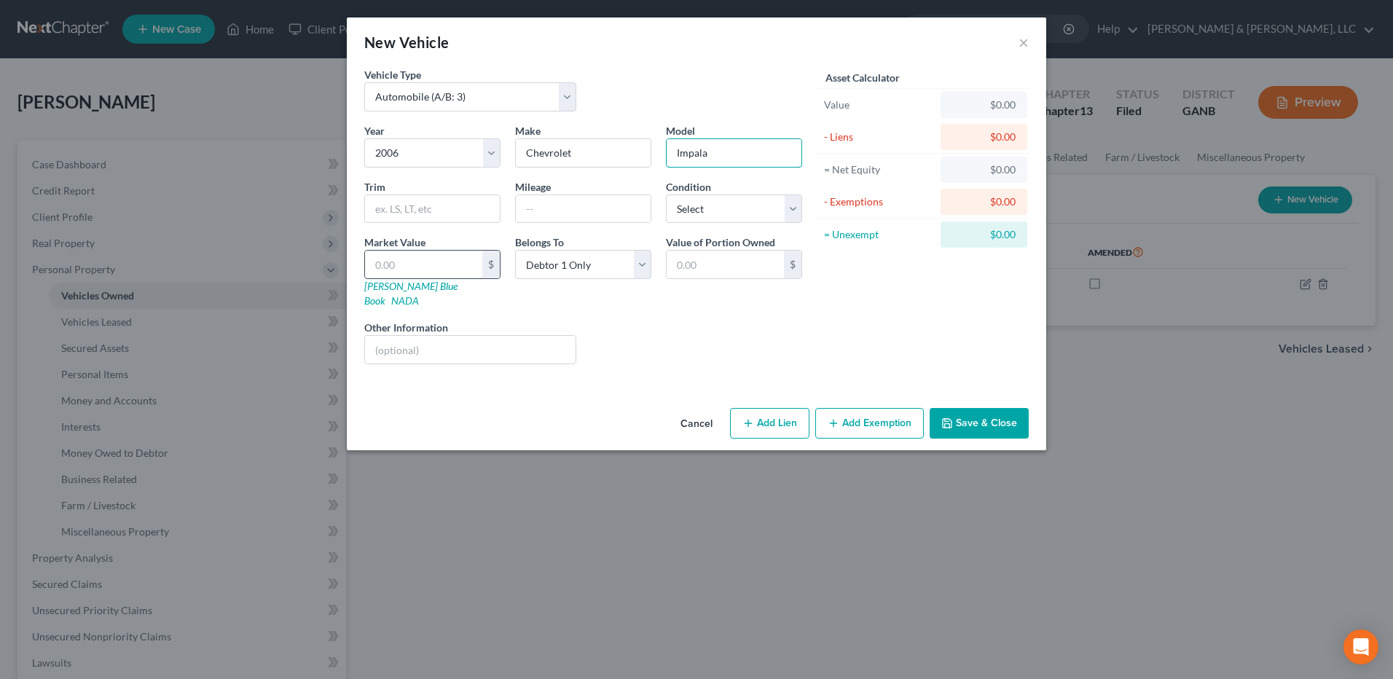
type input "Impala"
click at [428, 257] on input "text" at bounding box center [423, 265] width 117 height 28
type input "2"
type input "2.00"
type input "25"
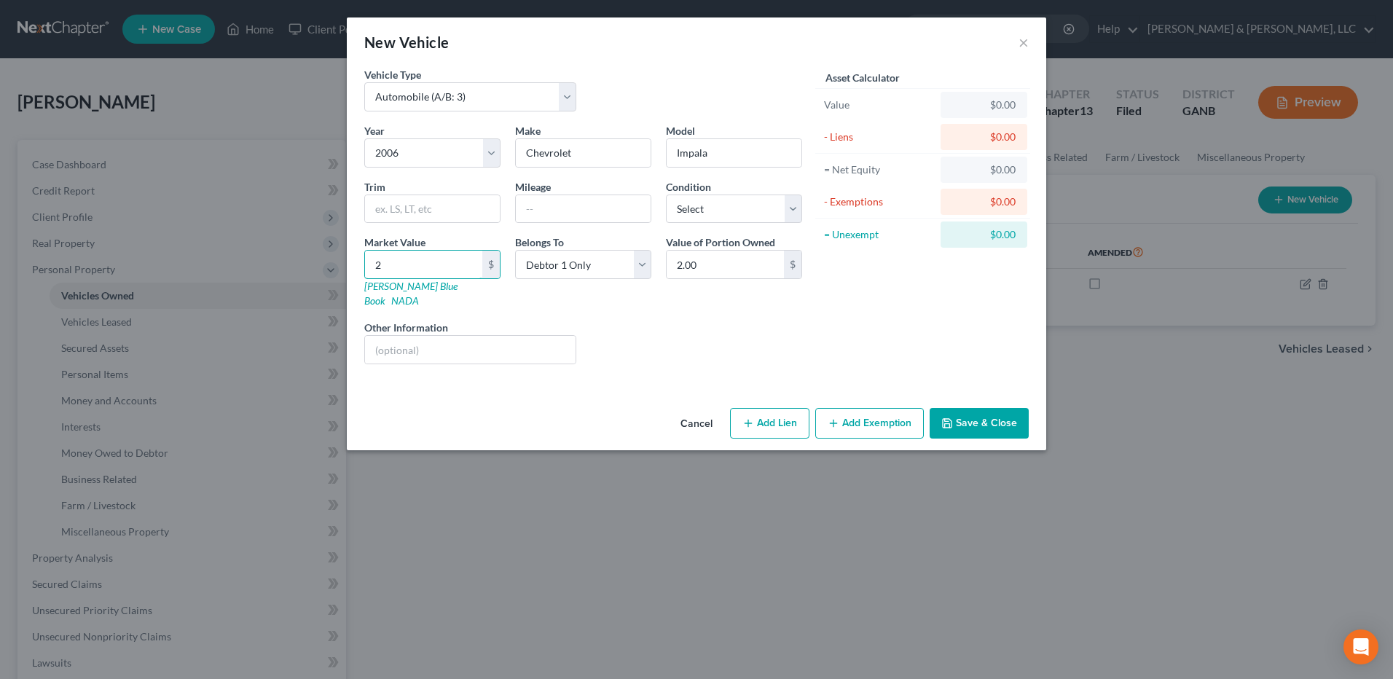
type input "25.00"
type input "250"
type input "250.00"
type input "250"
click at [452, 336] on input "text" at bounding box center [470, 350] width 211 height 28
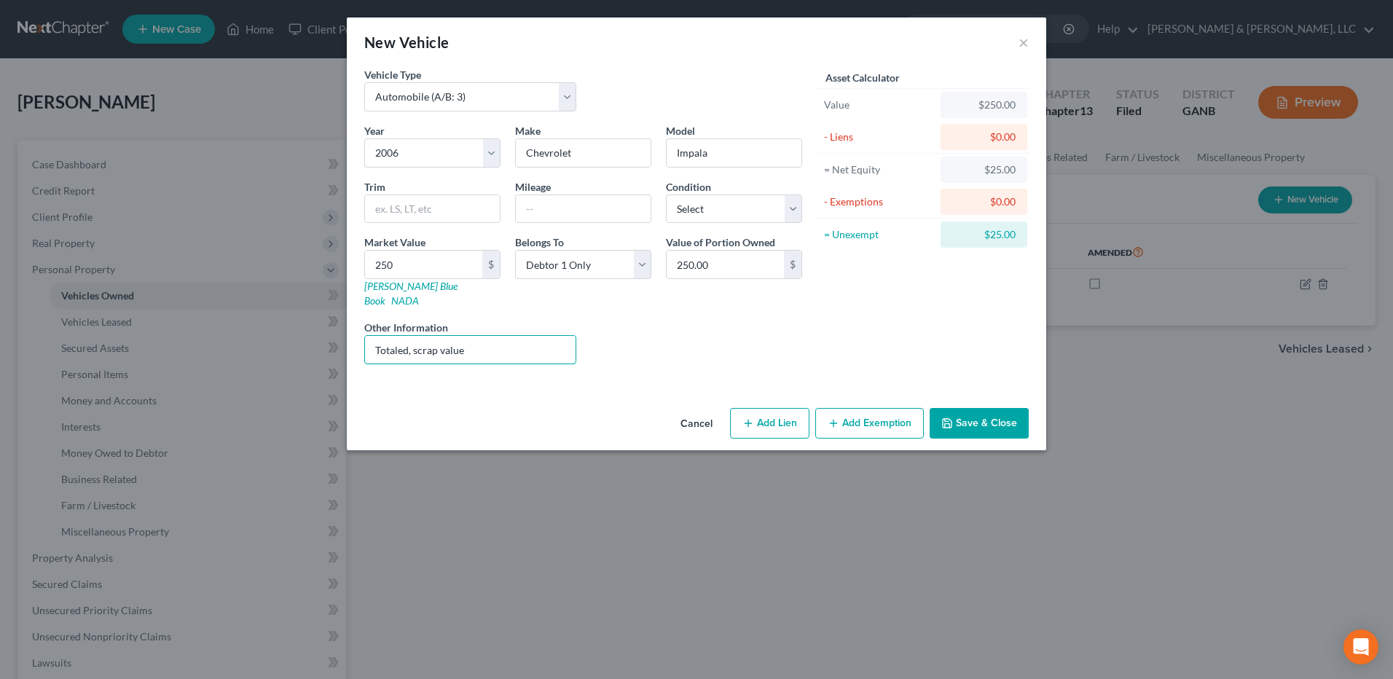
type input "Totaled, scrap value"
click at [978, 412] on button "Save & Close" at bounding box center [979, 423] width 99 height 31
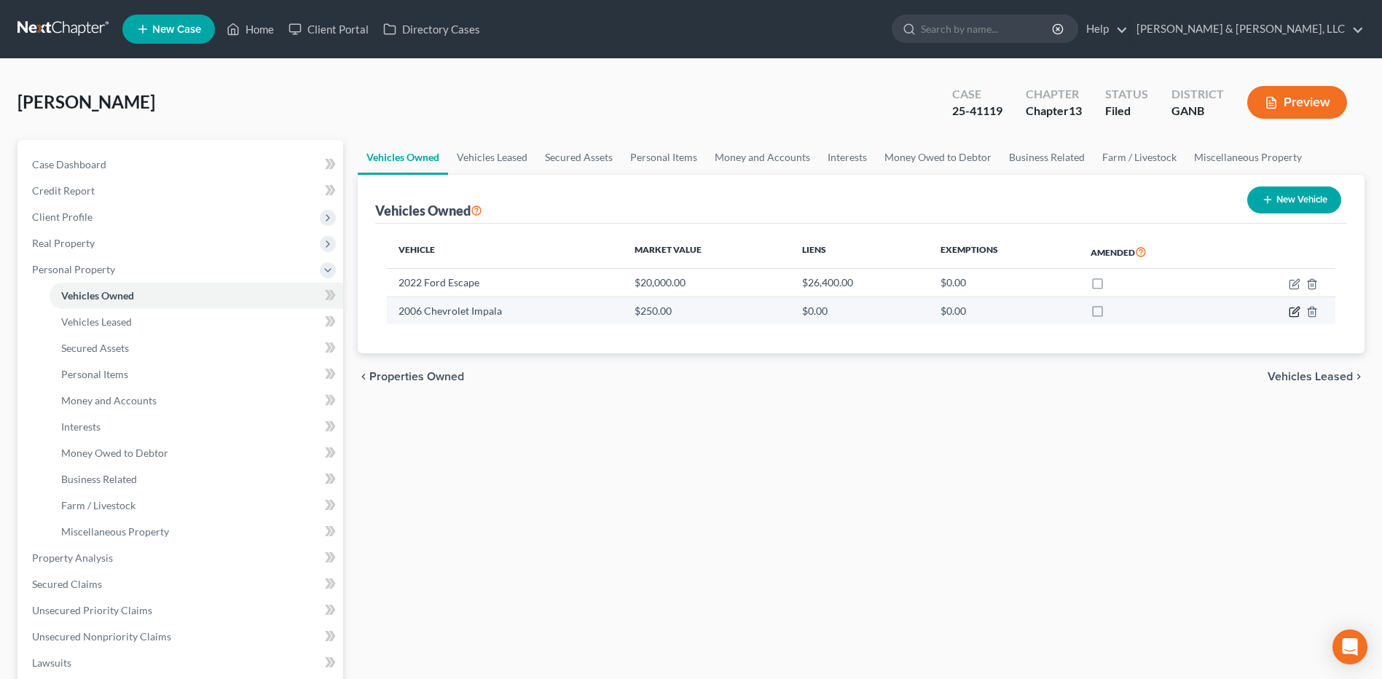
click at [1294, 313] on icon "button" at bounding box center [1296, 310] width 7 height 7
select select "0"
select select "20"
select select "0"
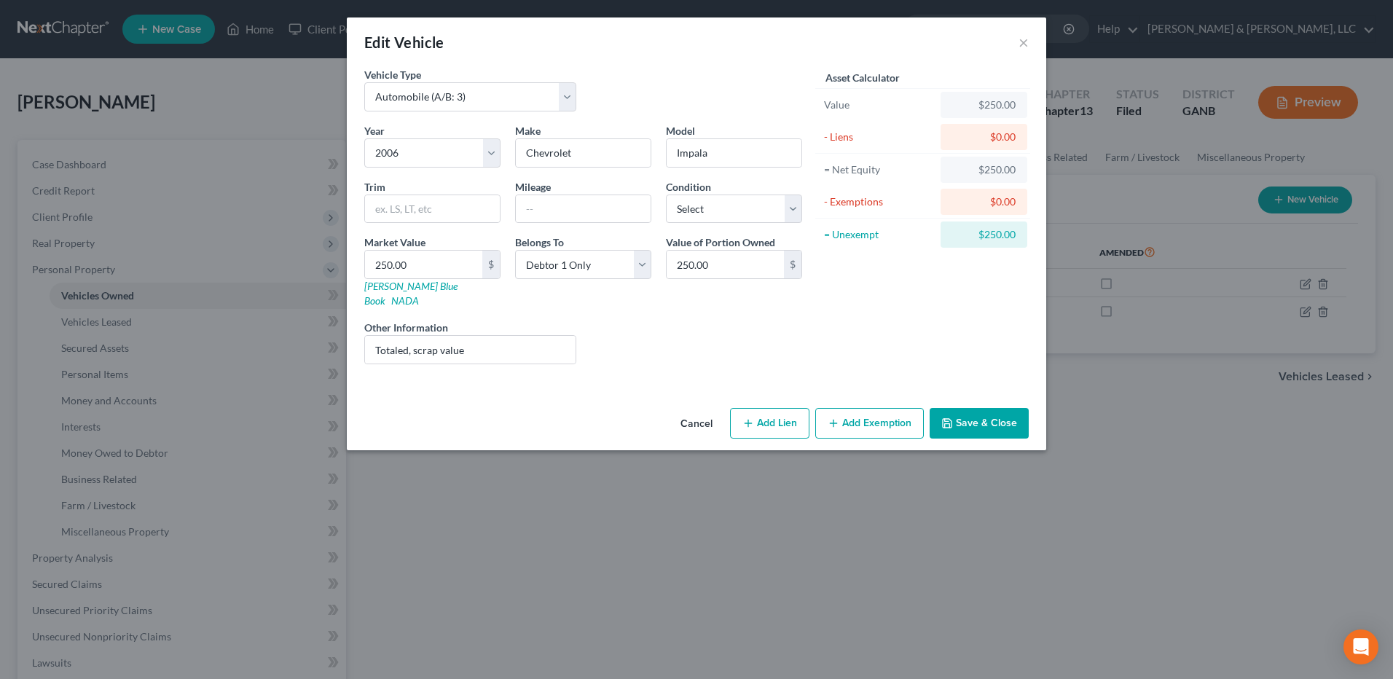
click at [880, 412] on button "Add Exemption" at bounding box center [869, 423] width 109 height 31
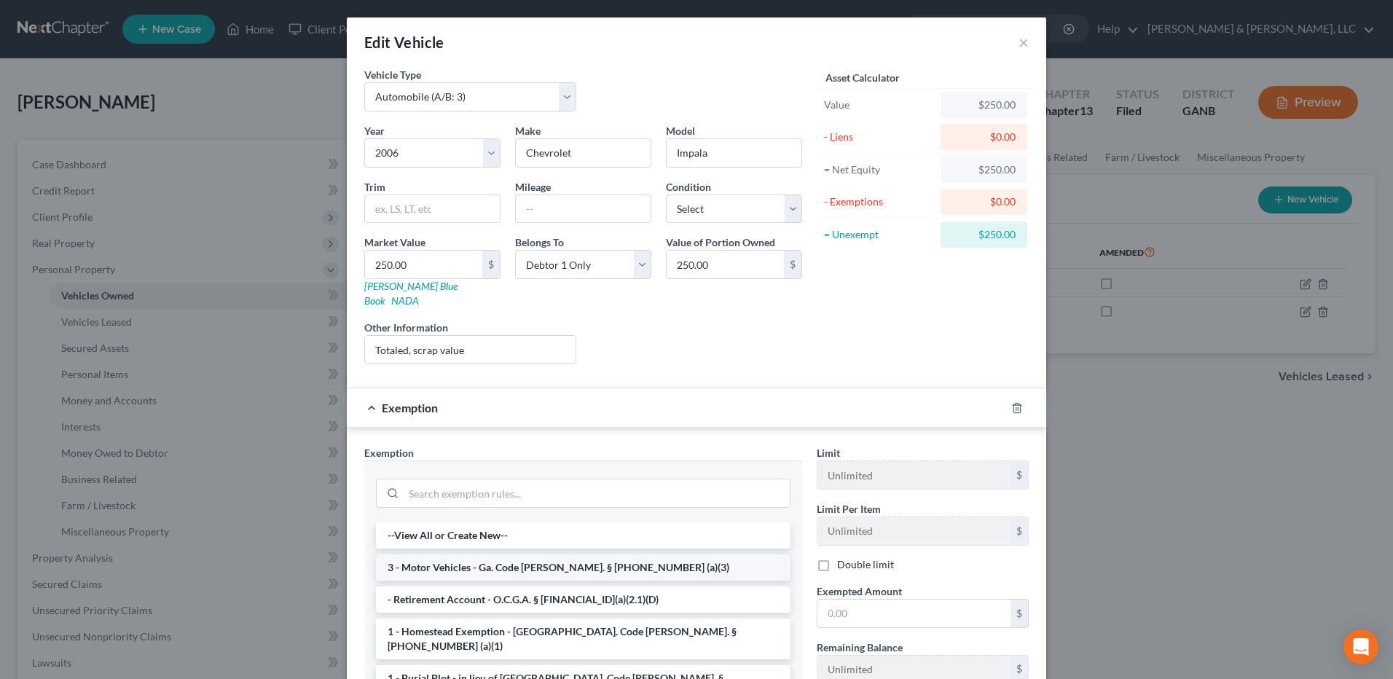
click at [514, 555] on li "3 - Motor Vehicles - Ga. Code [PERSON_NAME]. § [PHONE_NUMBER] (a)(3)" at bounding box center [583, 568] width 415 height 26
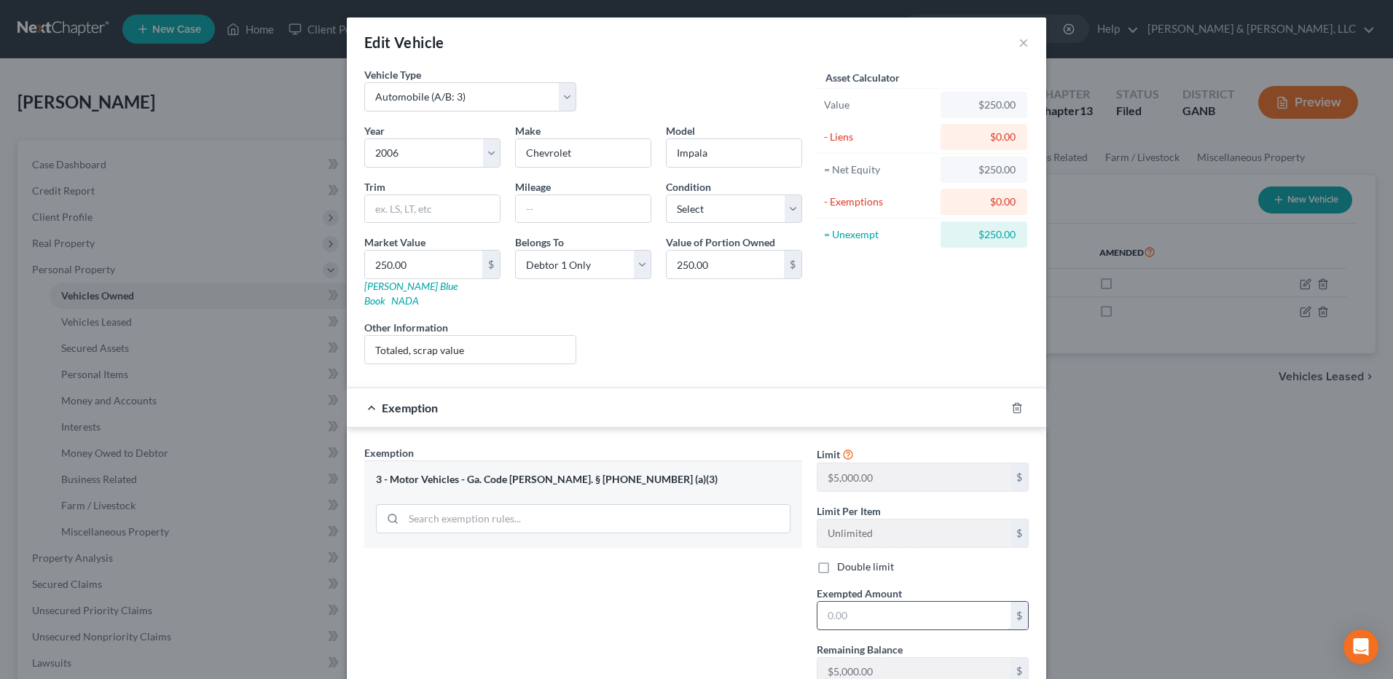
click at [866, 603] on input "text" at bounding box center [914, 616] width 193 height 28
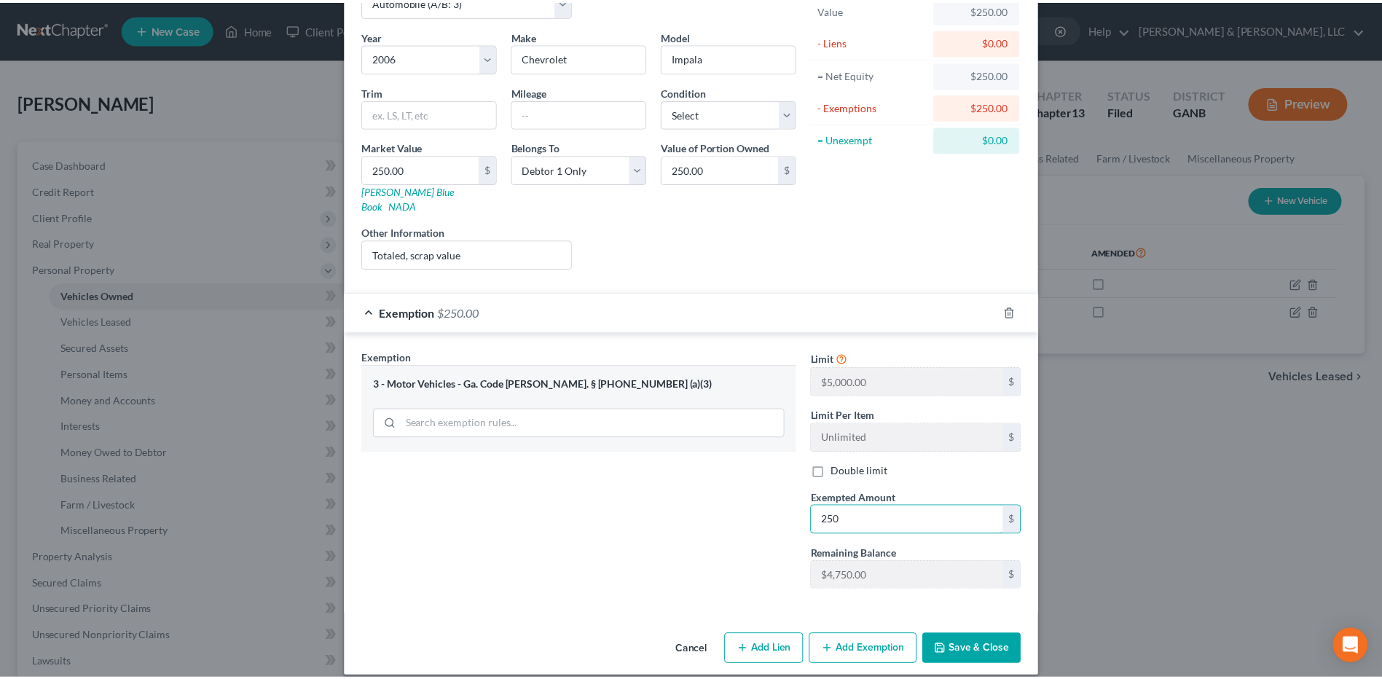
scroll to position [96, 0]
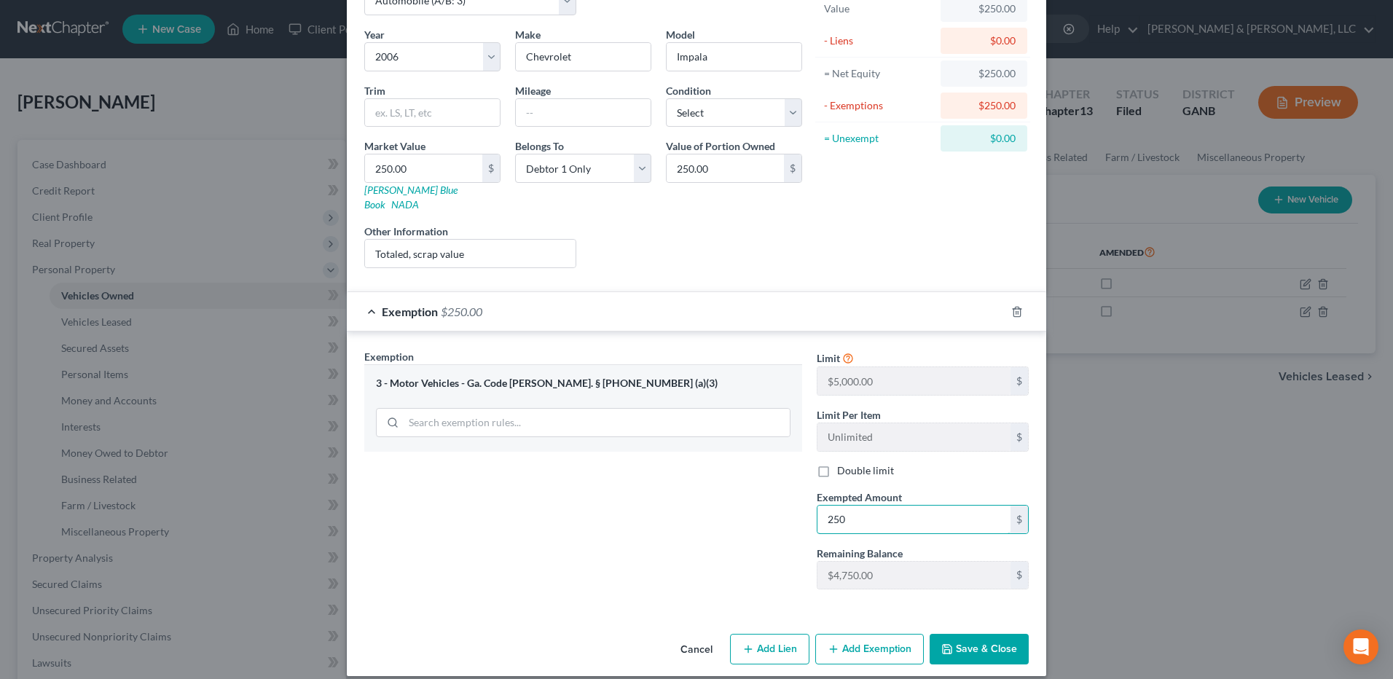
type input "250"
click at [980, 641] on button "Save & Close" at bounding box center [979, 649] width 99 height 31
